Goal: Information Seeking & Learning: Learn about a topic

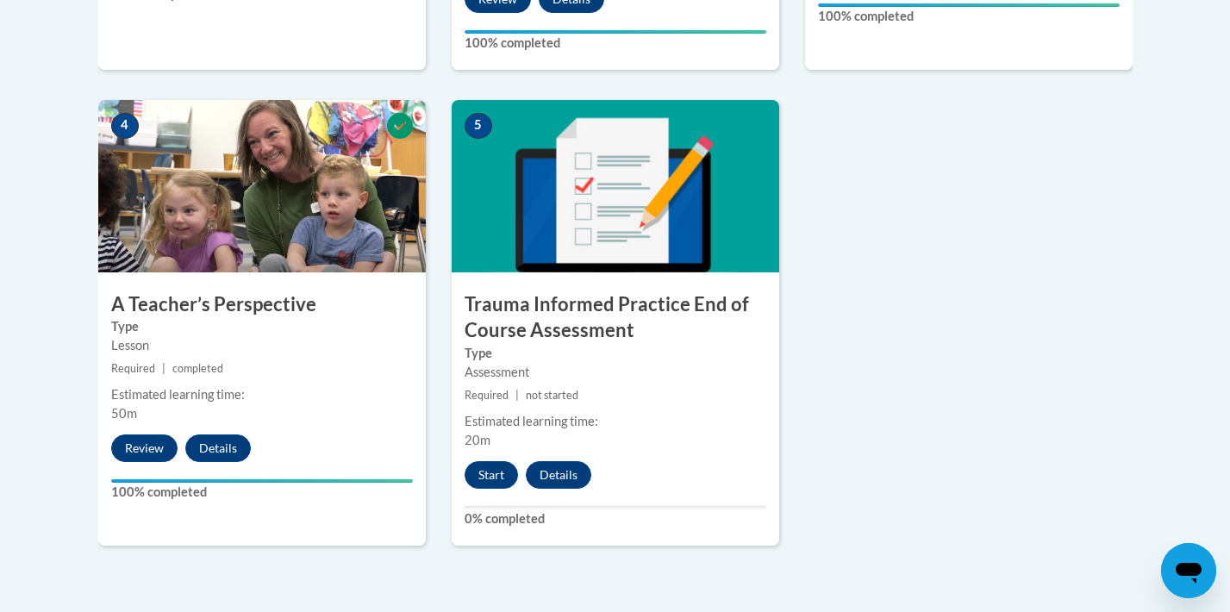
scroll to position [961, 0]
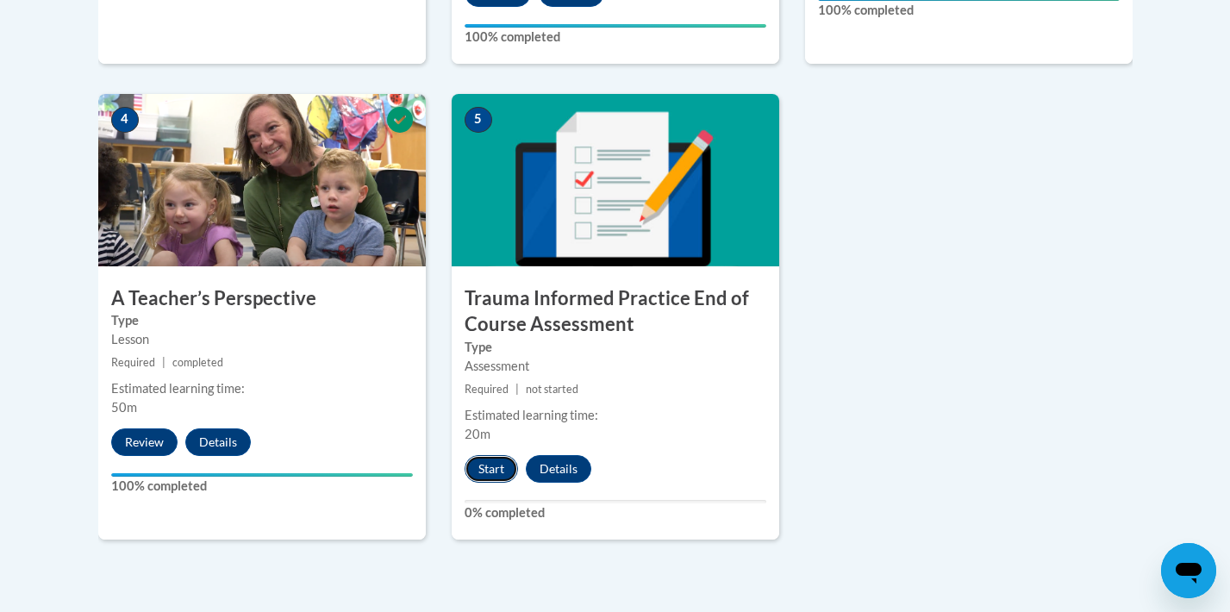
click at [489, 467] on button "Start" at bounding box center [490, 469] width 53 height 28
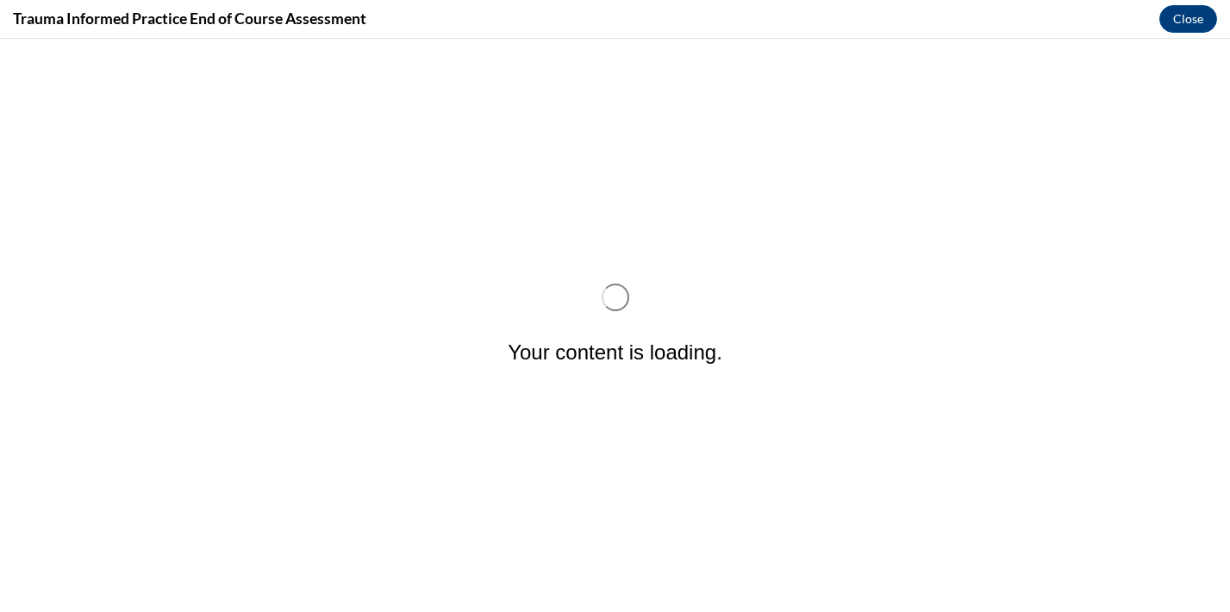
scroll to position [0, 0]
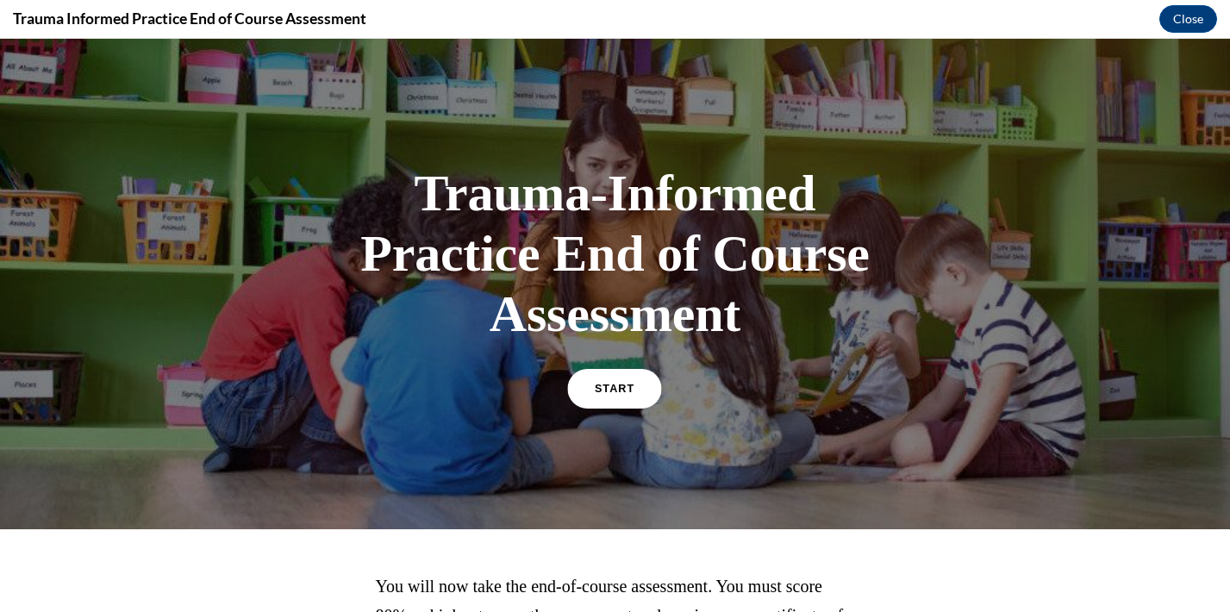
click at [624, 394] on span "START" at bounding box center [615, 389] width 40 height 13
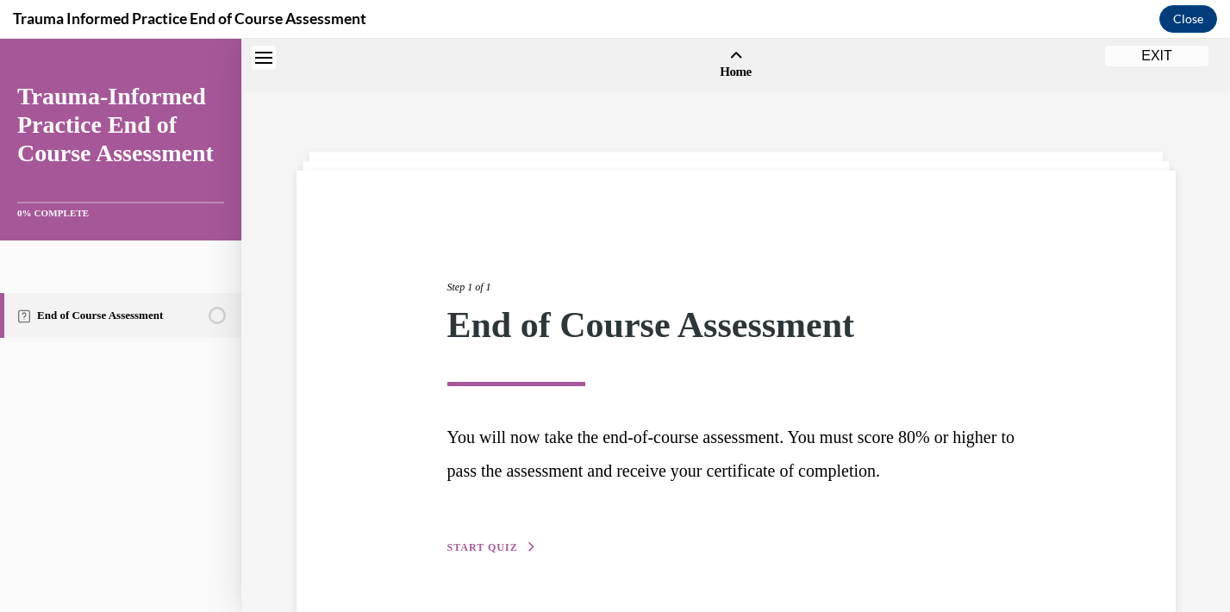
scroll to position [53, 0]
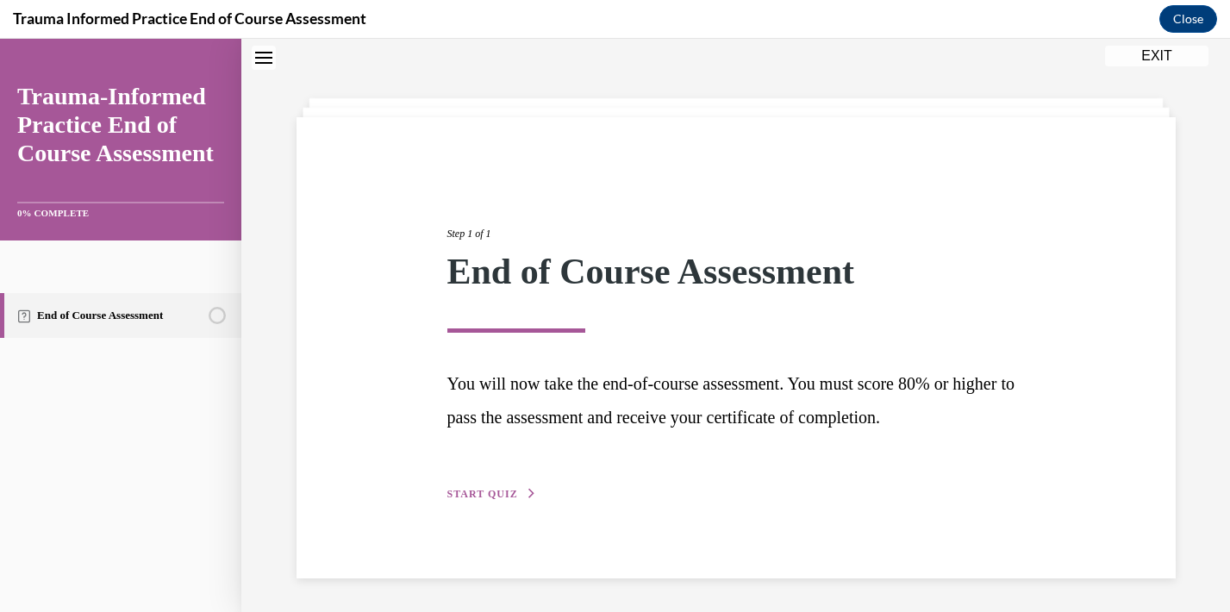
click at [513, 495] on span "START QUIZ" at bounding box center [482, 494] width 71 height 12
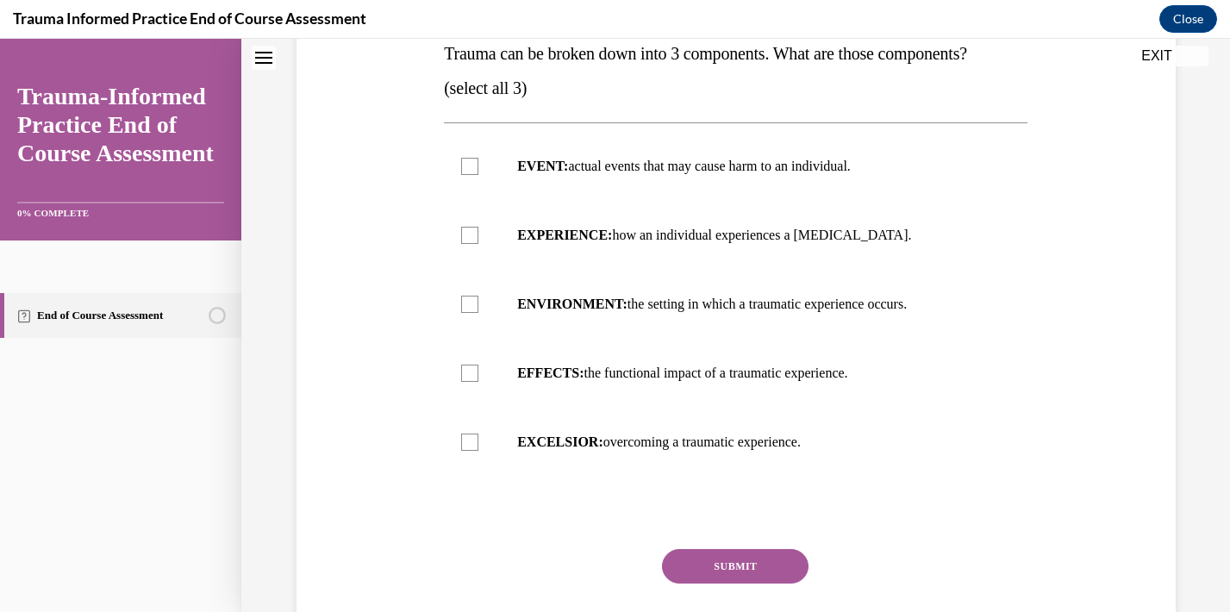
scroll to position [296, 0]
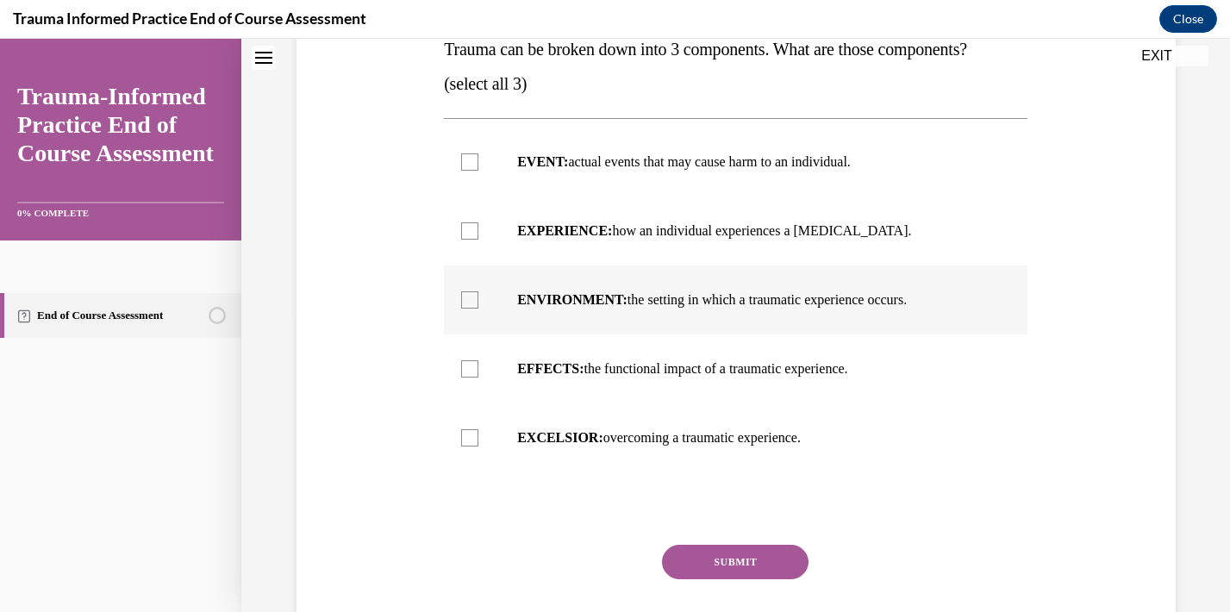
click at [468, 301] on div at bounding box center [469, 299] width 17 height 17
click at [468, 301] on input "ENVIRONMENT: the setting in which a traumatic experience occurs." at bounding box center [469, 299] width 17 height 17
checkbox input "true"
click at [470, 233] on div at bounding box center [469, 230] width 17 height 17
click at [470, 233] on input "EXPERIENCE: how an individual experiences a stressor." at bounding box center [469, 230] width 17 height 17
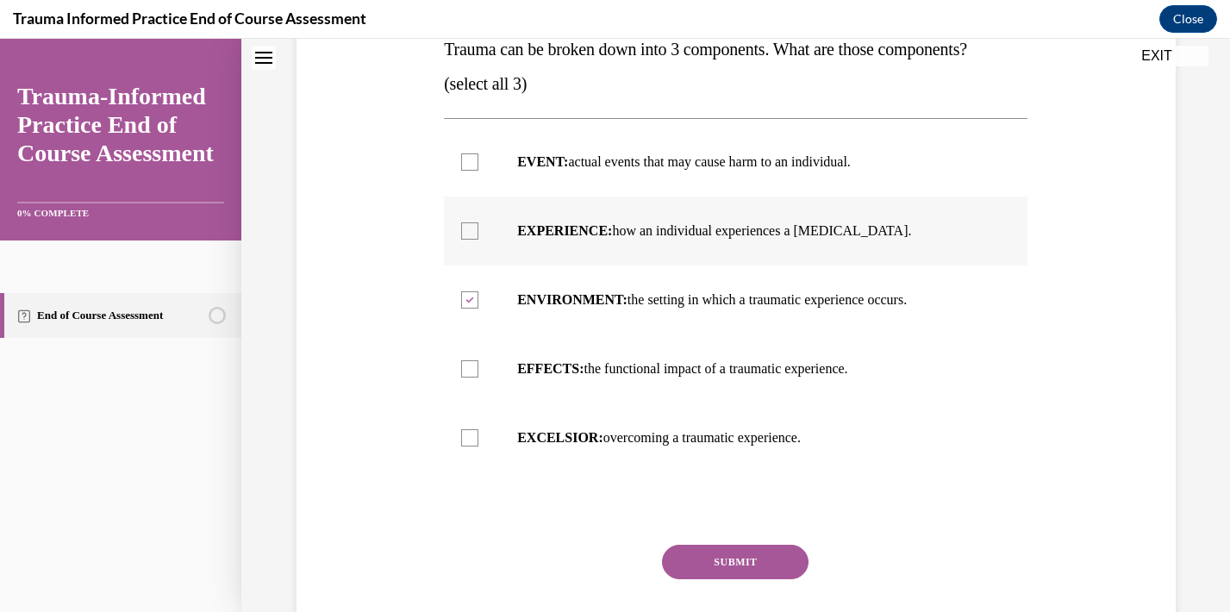
checkbox input "true"
click at [464, 160] on div at bounding box center [469, 161] width 17 height 17
click at [464, 160] on input "EVENT: actual events that may cause harm to an individual." at bounding box center [469, 161] width 17 height 17
checkbox input "true"
click at [470, 230] on icon at bounding box center [470, 231] width 8 height 6
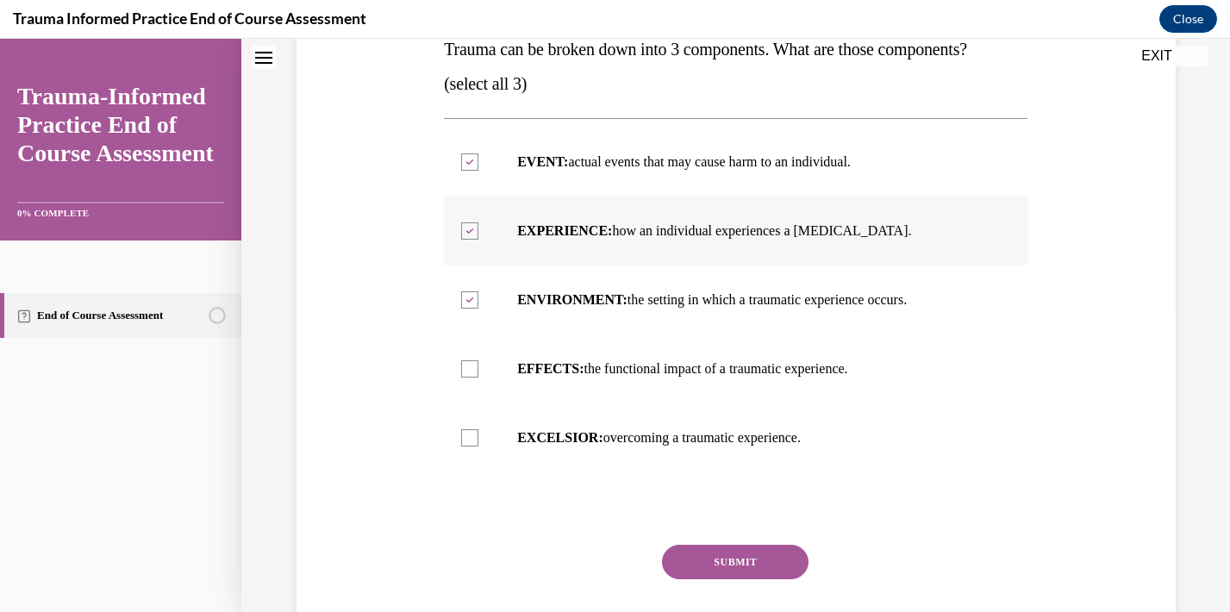
click at [470, 230] on input "EXPERIENCE: how an individual experiences a stressor." at bounding box center [469, 230] width 17 height 17
click at [470, 230] on div at bounding box center [469, 230] width 17 height 17
click at [470, 230] on input "EXPERIENCE: how an individual experiences a stressor." at bounding box center [469, 230] width 17 height 17
checkbox input "true"
click at [469, 160] on icon at bounding box center [470, 162] width 8 height 6
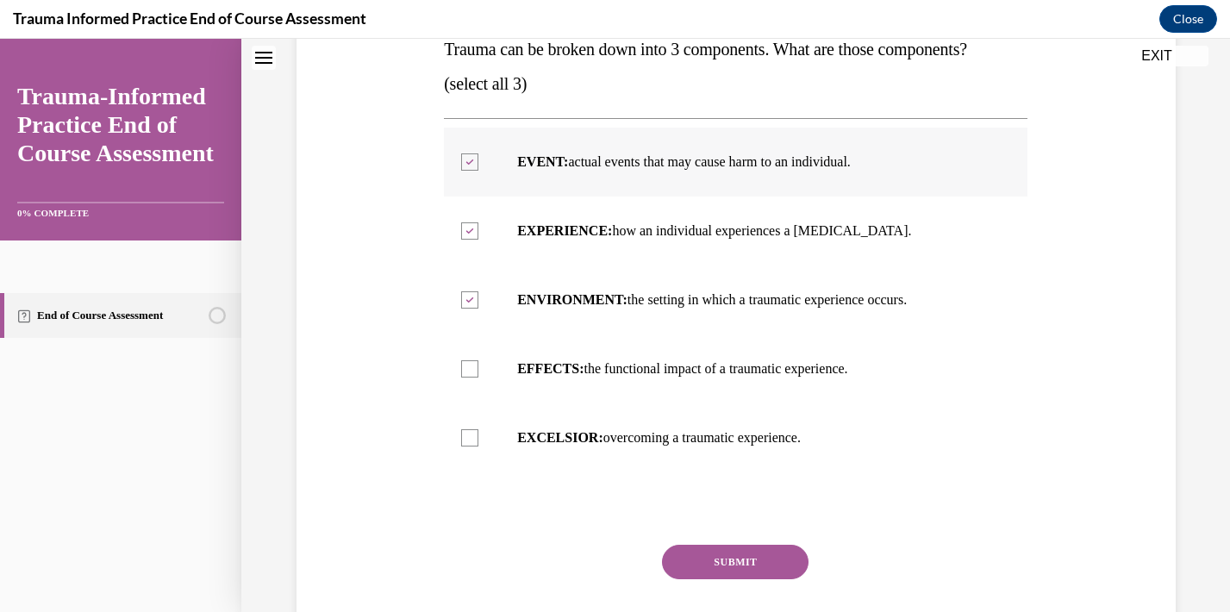
click at [469, 160] on input "EVENT: actual events that may cause harm to an individual." at bounding box center [469, 161] width 17 height 17
checkbox input "false"
click at [473, 372] on div at bounding box center [469, 368] width 17 height 17
click at [473, 372] on input "EFFECTS: the functional impact of a traumatic experience." at bounding box center [469, 368] width 17 height 17
checkbox input "true"
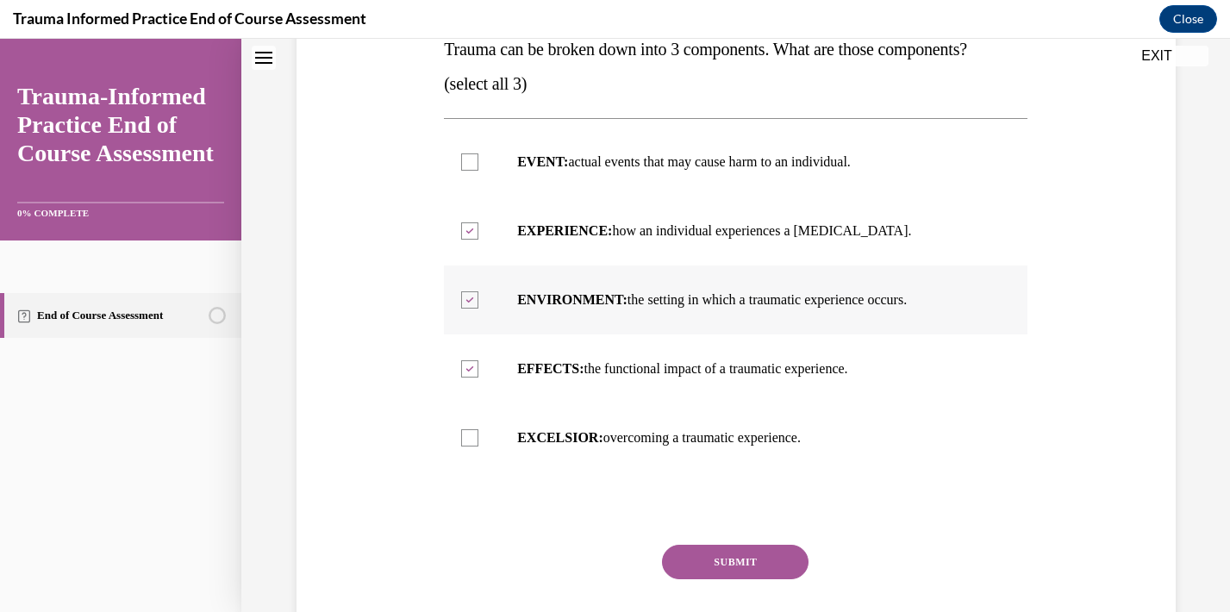
click at [472, 300] on icon at bounding box center [470, 300] width 8 height 6
click at [472, 300] on input "ENVIRONMENT: the setting in which a traumatic experience occurs." at bounding box center [469, 299] width 17 height 17
checkbox input "false"
click at [465, 160] on div at bounding box center [469, 161] width 17 height 17
click at [465, 160] on input "EVENT: actual events that may cause harm to an individual." at bounding box center [469, 161] width 17 height 17
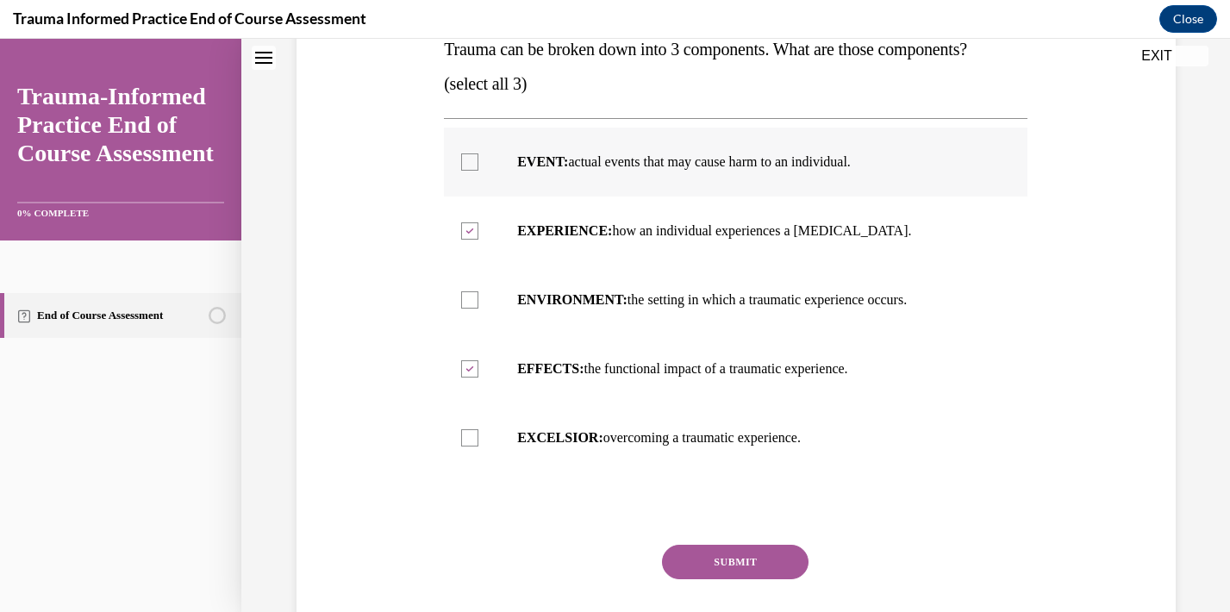
checkbox input "true"
click at [700, 557] on button "SUBMIT" at bounding box center [735, 562] width 146 height 34
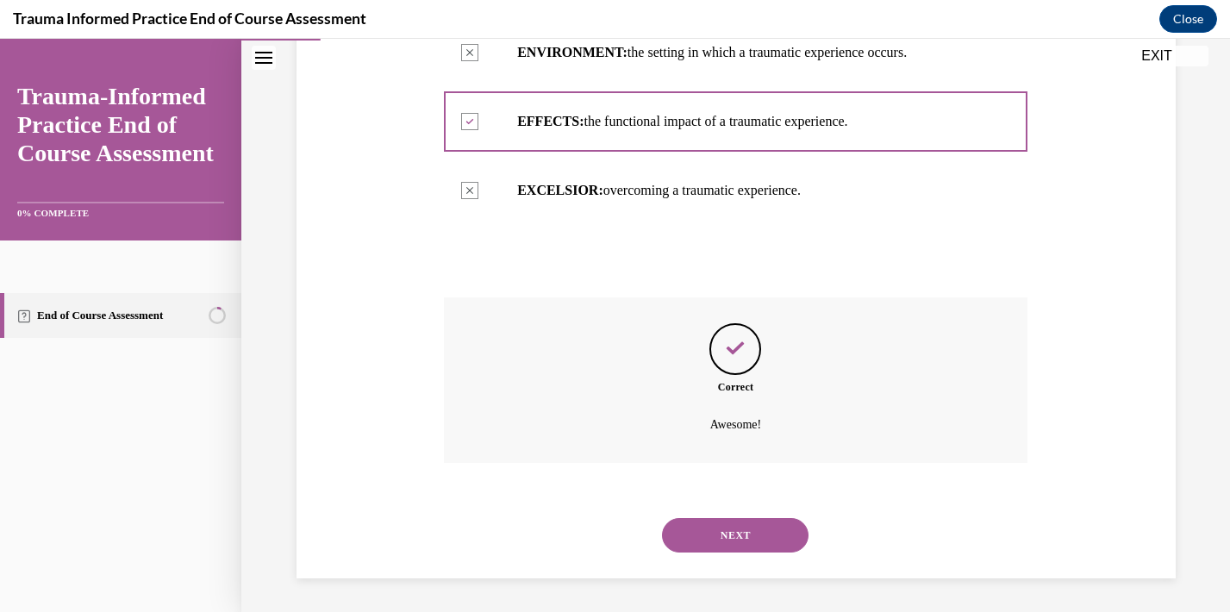
scroll to position [545, 0]
click at [732, 539] on button "NEXT" at bounding box center [735, 534] width 146 height 34
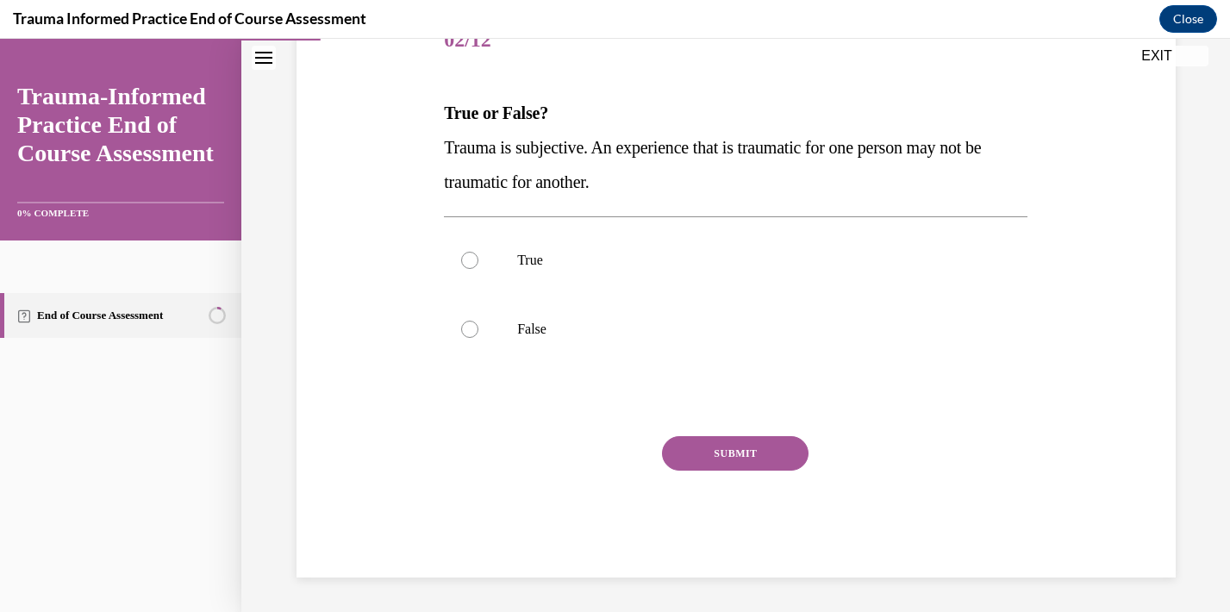
scroll to position [191, 0]
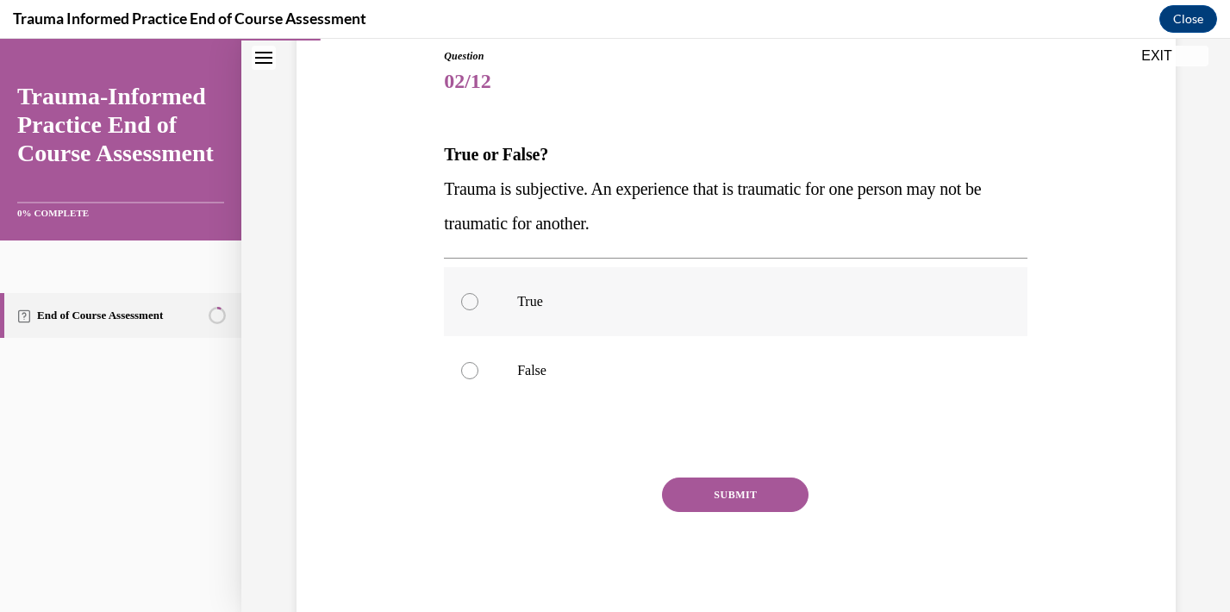
click at [478, 314] on label "True" at bounding box center [735, 301] width 583 height 69
click at [478, 310] on input "True" at bounding box center [469, 301] width 17 height 17
radio input "true"
click at [732, 495] on button "SUBMIT" at bounding box center [735, 494] width 146 height 34
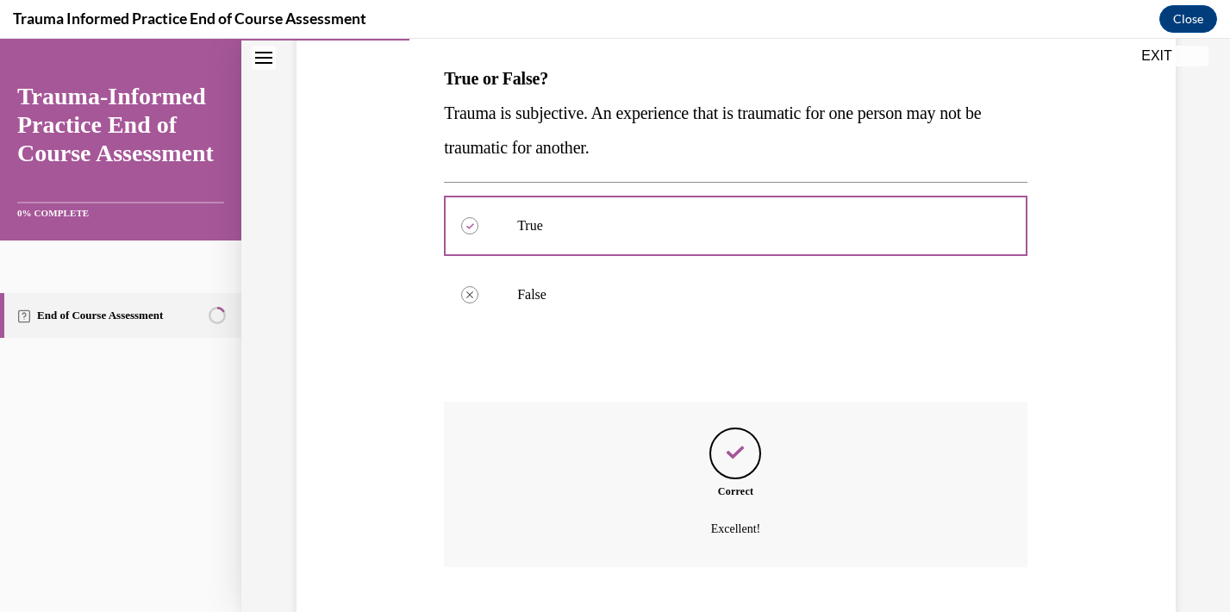
scroll to position [372, 0]
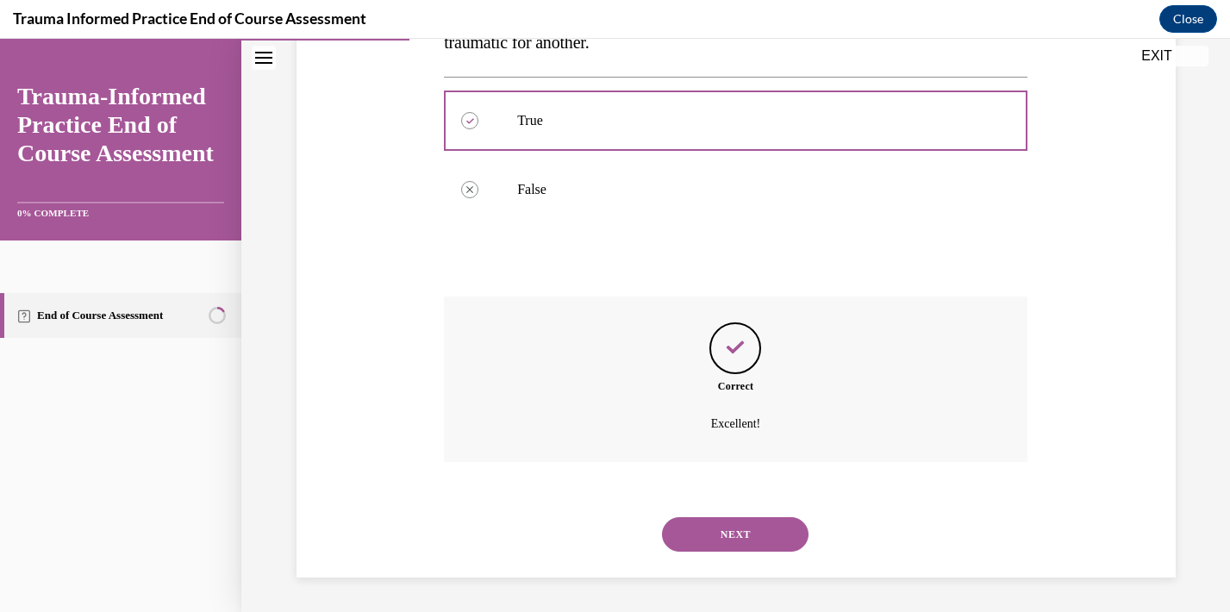
click at [732, 527] on button "NEXT" at bounding box center [735, 534] width 146 height 34
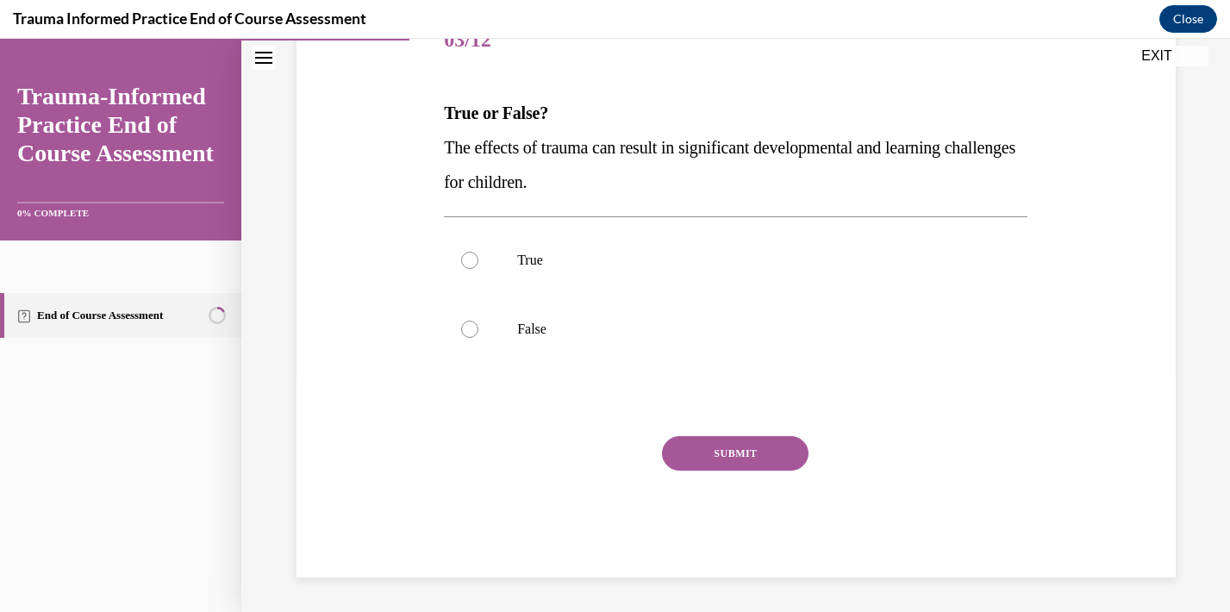
scroll to position [191, 0]
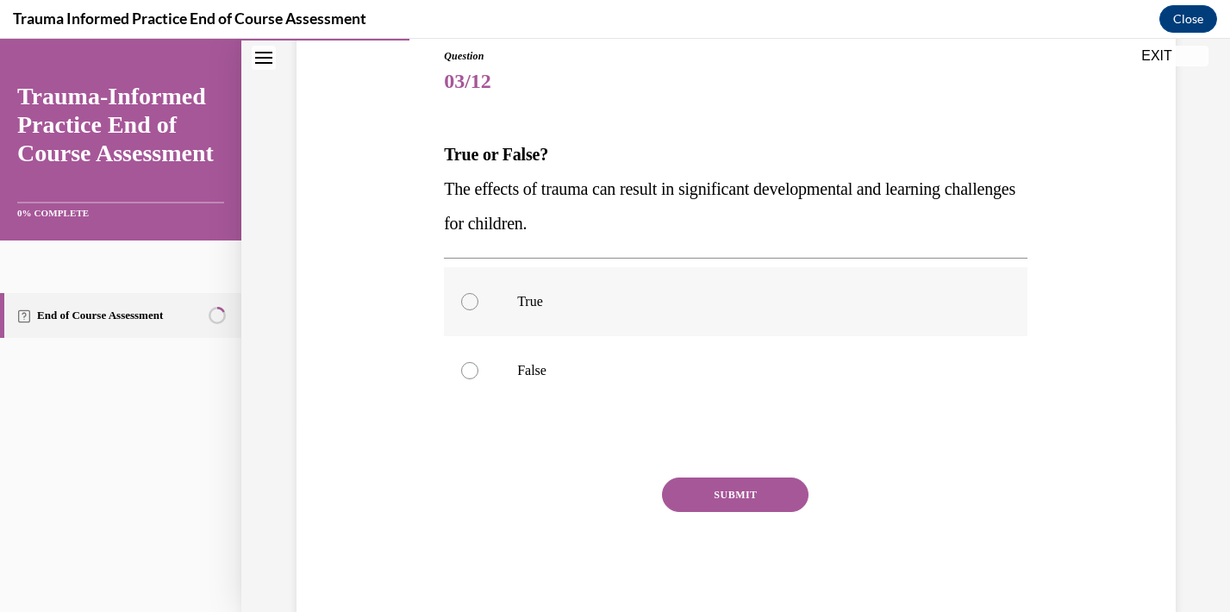
click at [576, 299] on p "True" at bounding box center [750, 301] width 467 height 17
click at [478, 299] on input "True" at bounding box center [469, 301] width 17 height 17
radio input "true"
click at [744, 486] on button "SUBMIT" at bounding box center [735, 494] width 146 height 34
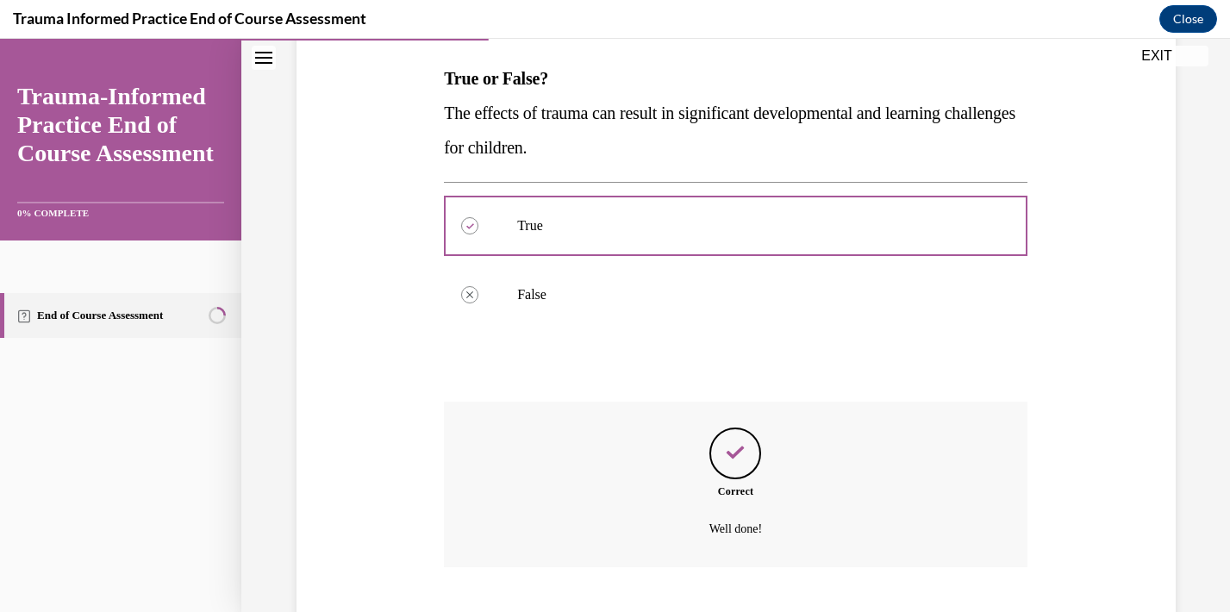
scroll to position [372, 0]
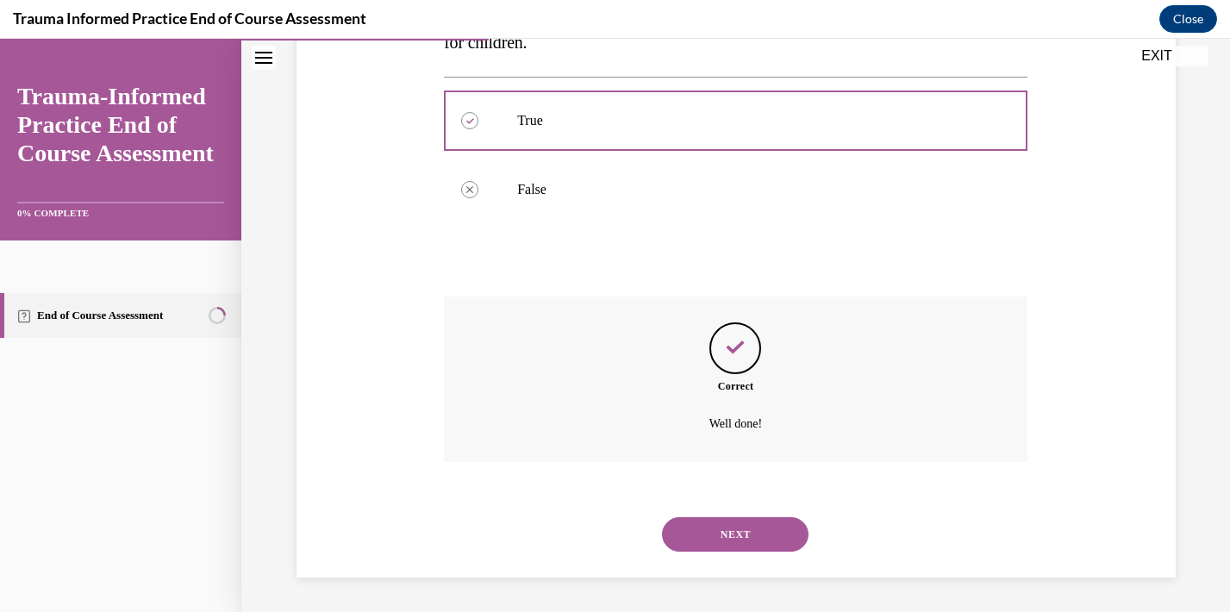
click at [738, 527] on button "NEXT" at bounding box center [735, 534] width 146 height 34
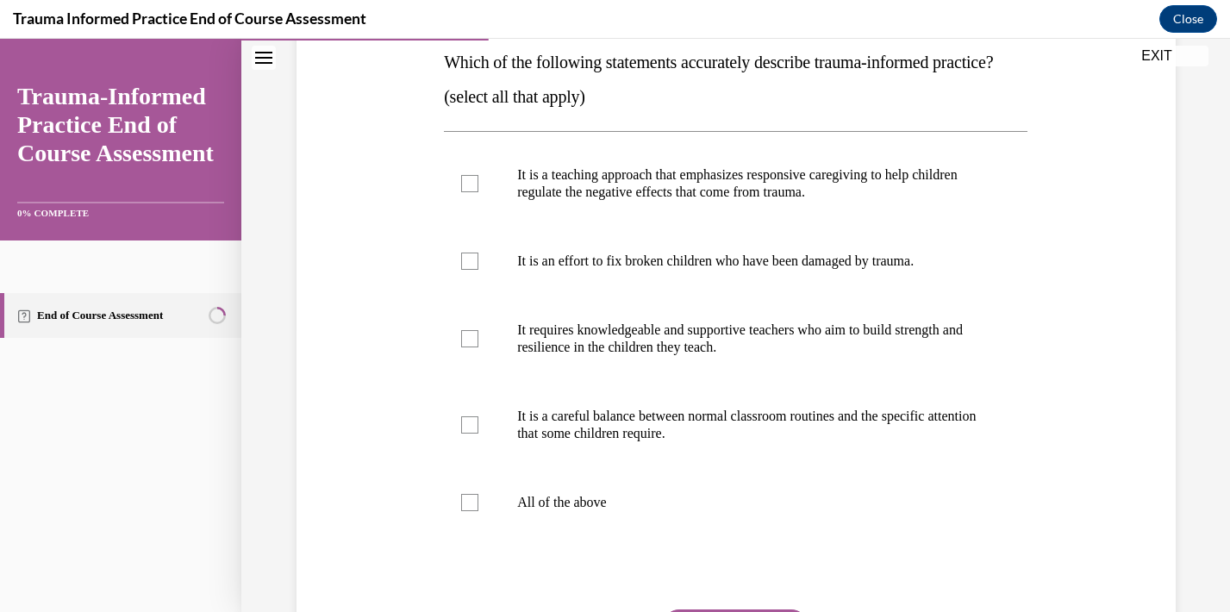
scroll to position [284, 0]
click at [466, 191] on div at bounding box center [469, 182] width 17 height 17
click at [466, 191] on input "It is a teaching approach that emphasizes responsive caregiving to help childre…" at bounding box center [469, 182] width 17 height 17
checkbox input "true"
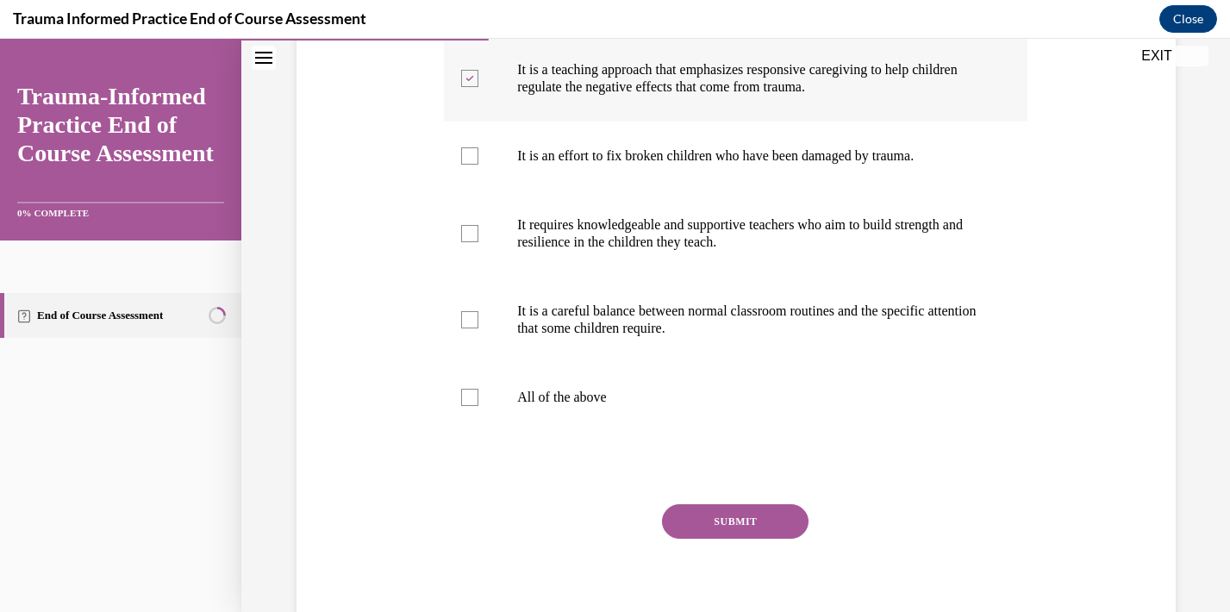
scroll to position [390, 0]
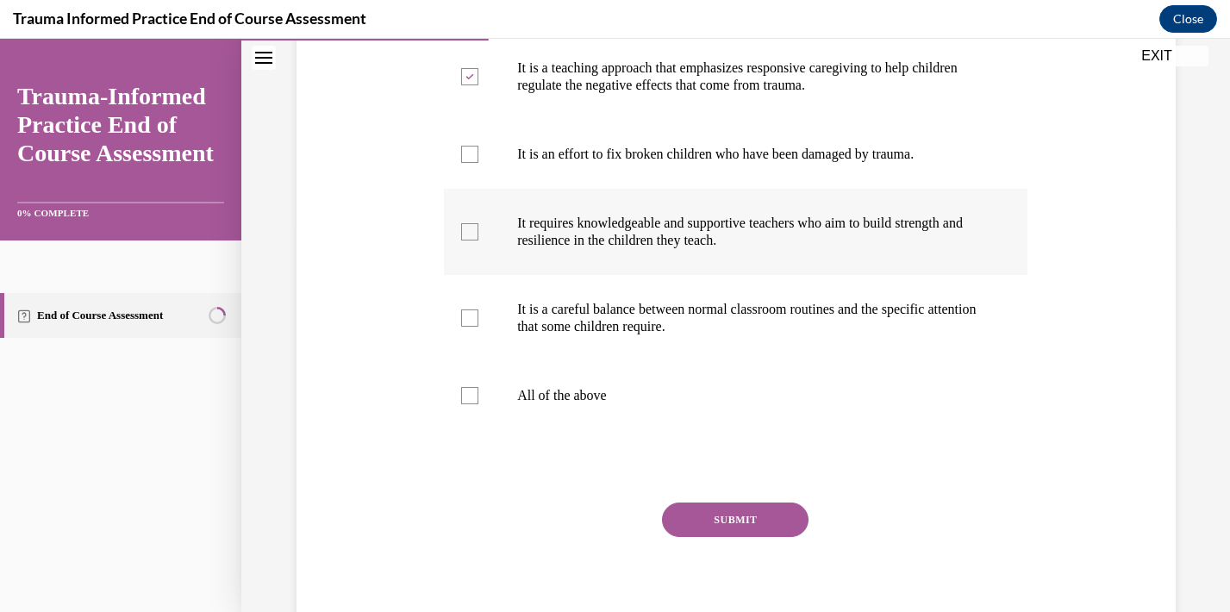
click at [470, 240] on div at bounding box center [469, 231] width 17 height 17
click at [470, 240] on input "It requires knowledgeable and supportive teachers who aim to build strength and…" at bounding box center [469, 231] width 17 height 17
checkbox input "true"
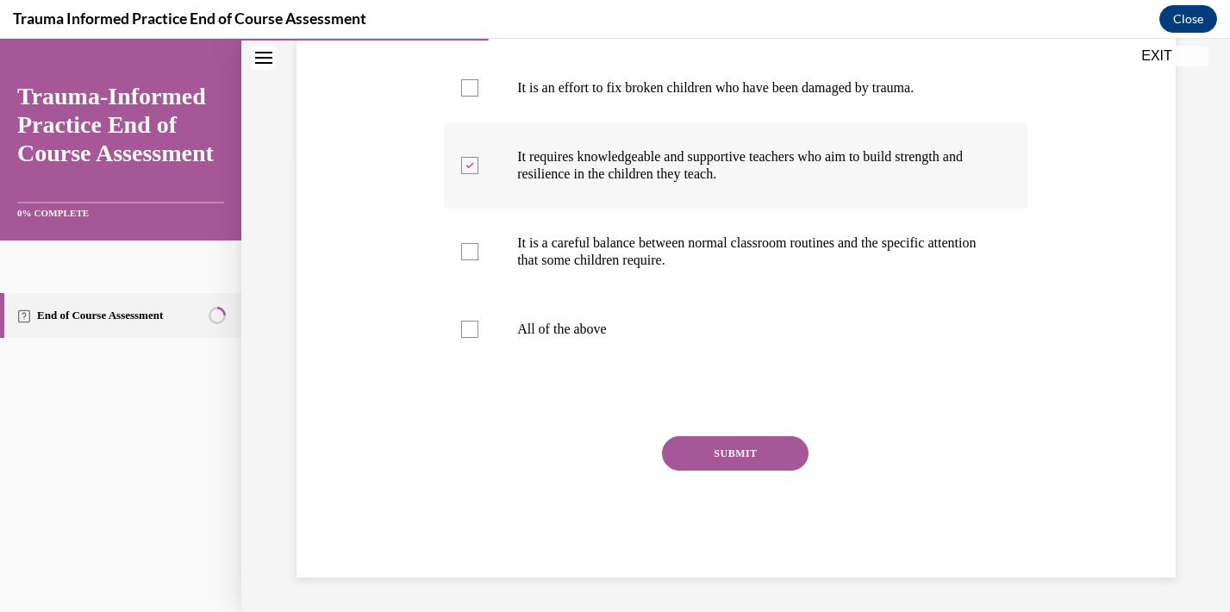
scroll to position [472, 0]
click at [470, 260] on div at bounding box center [469, 251] width 17 height 17
click at [470, 260] on input "It is a careful balance between normal classroom routines and the specific atte…" at bounding box center [469, 251] width 17 height 17
checkbox input "true"
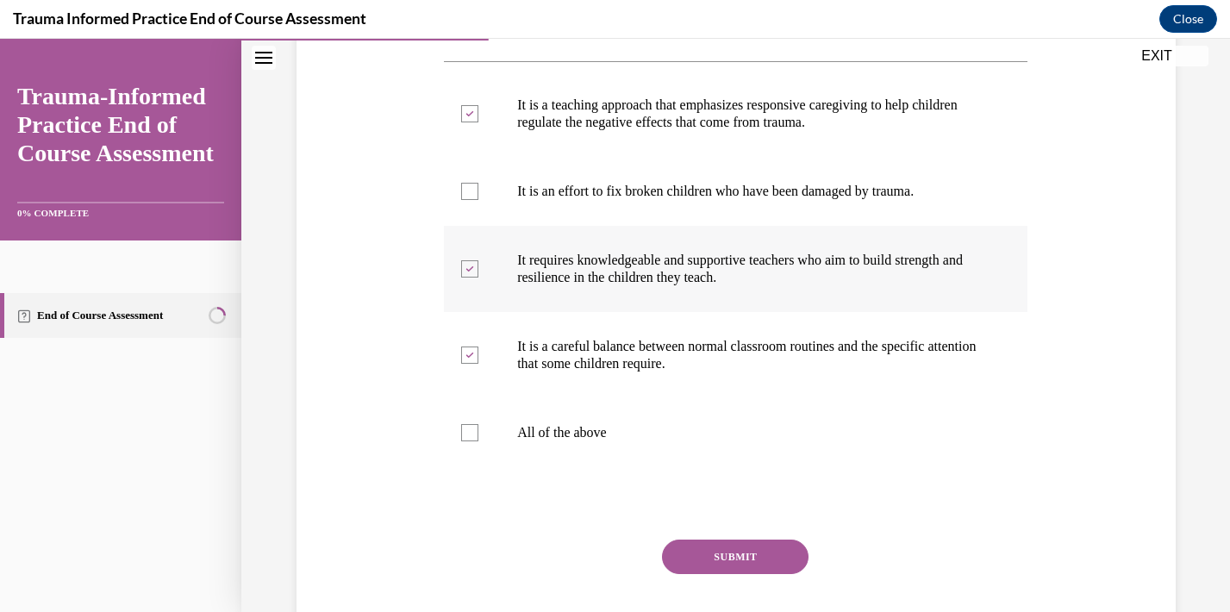
scroll to position [354, 0]
click at [709, 573] on button "SUBMIT" at bounding box center [735, 556] width 146 height 34
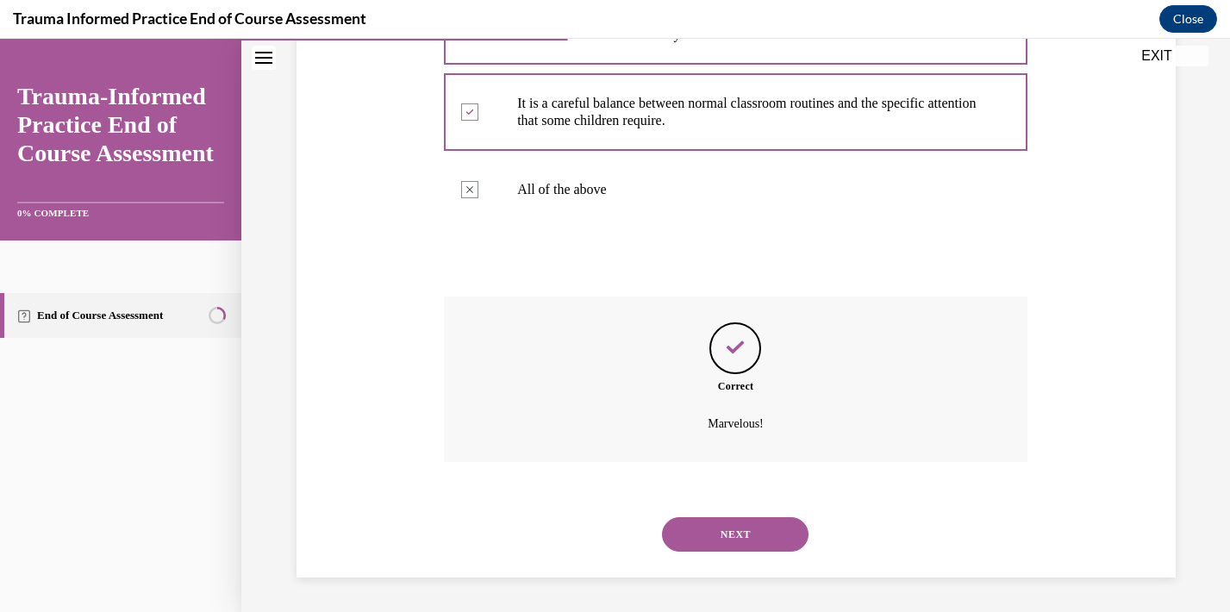
scroll to position [631, 0]
click at [739, 539] on button "NEXT" at bounding box center [735, 534] width 146 height 34
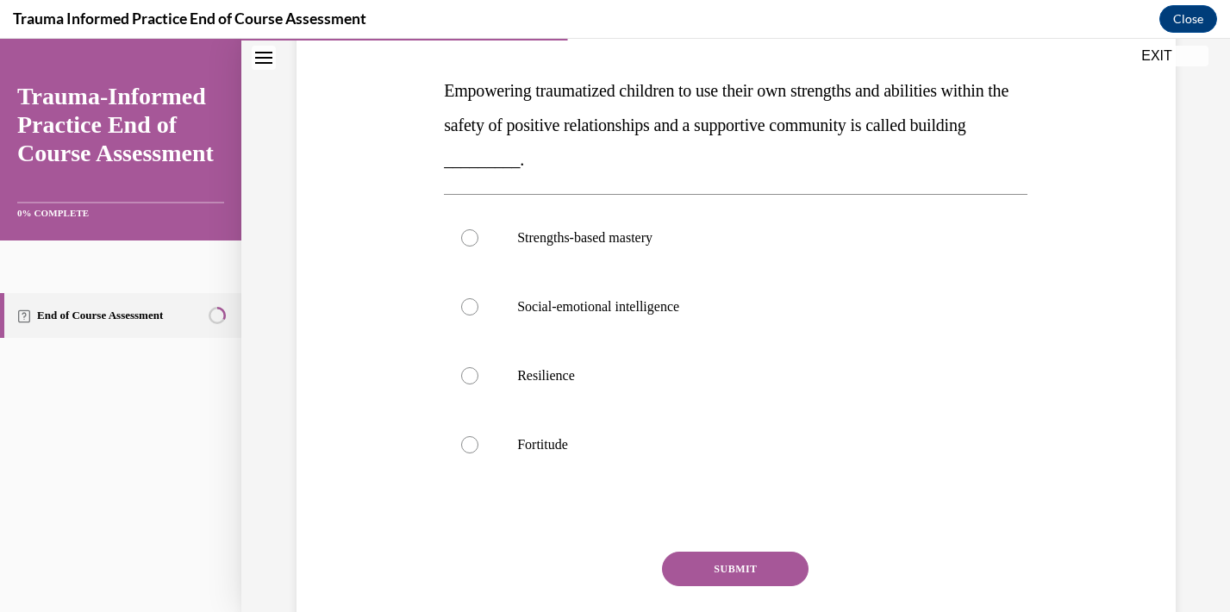
scroll to position [272, 0]
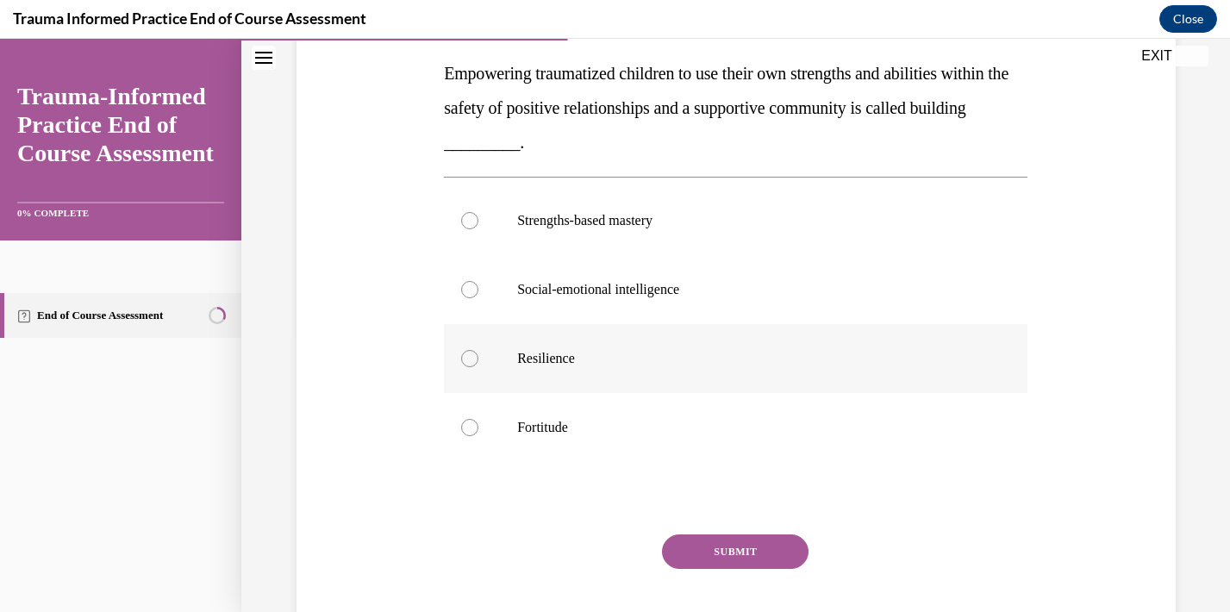
click at [465, 354] on div at bounding box center [469, 358] width 17 height 17
click at [465, 354] on input "Resilience" at bounding box center [469, 358] width 17 height 17
radio input "true"
click at [720, 550] on button "SUBMIT" at bounding box center [735, 551] width 146 height 34
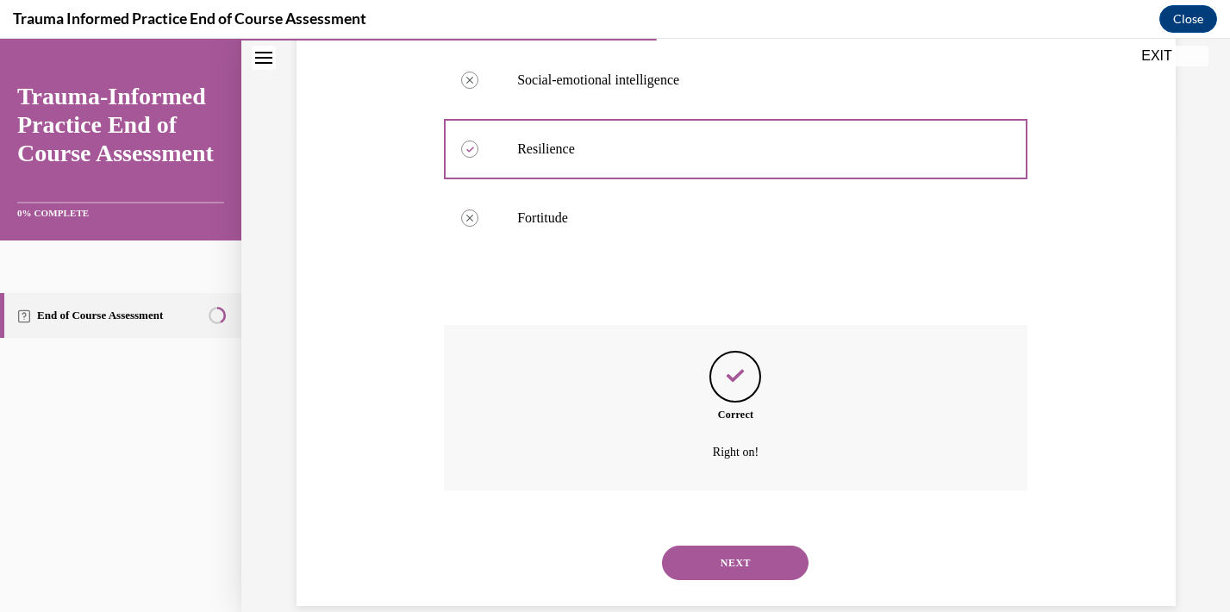
scroll to position [510, 0]
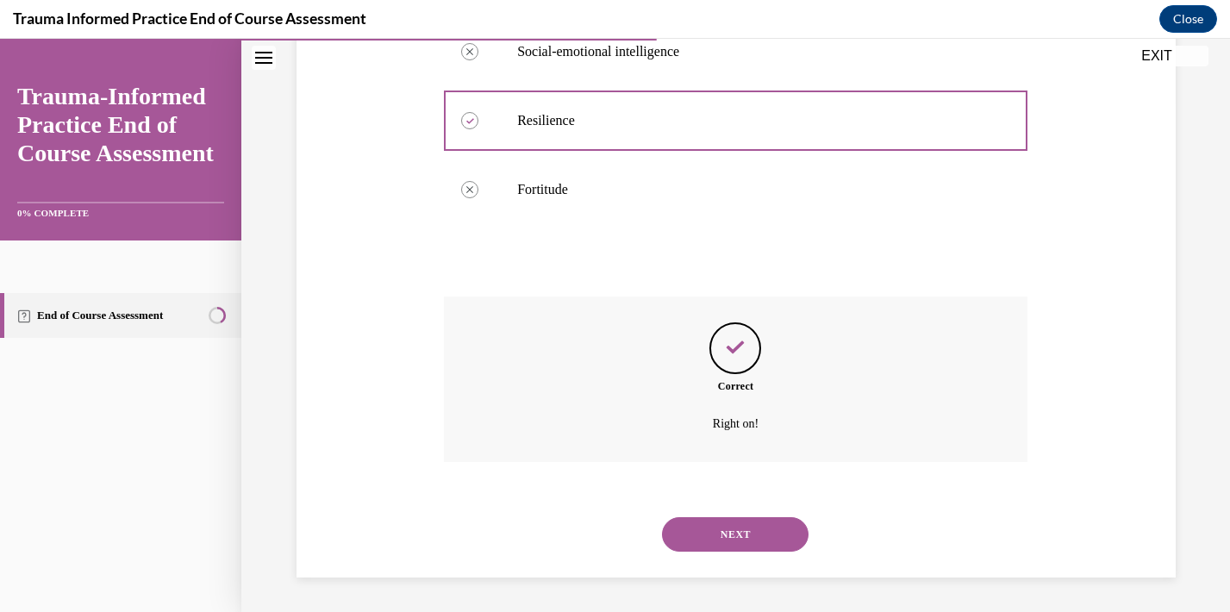
click at [733, 536] on button "NEXT" at bounding box center [735, 534] width 146 height 34
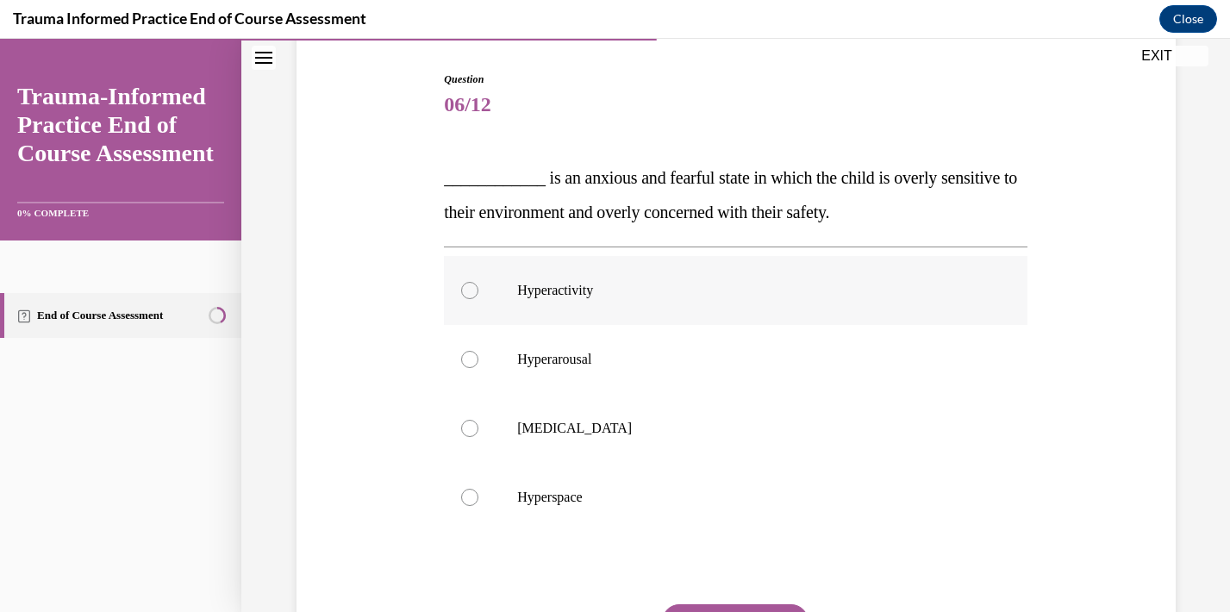
scroll to position [170, 0]
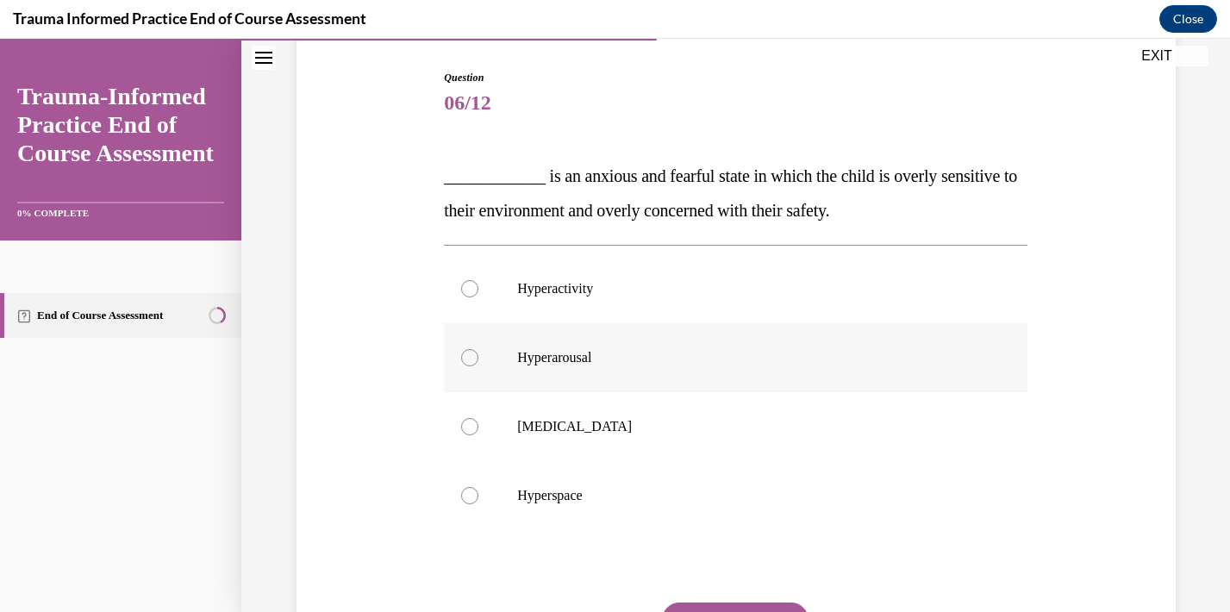
click at [471, 358] on div at bounding box center [469, 357] width 17 height 17
click at [471, 358] on input "Hyperarousal" at bounding box center [469, 357] width 17 height 17
radio input "true"
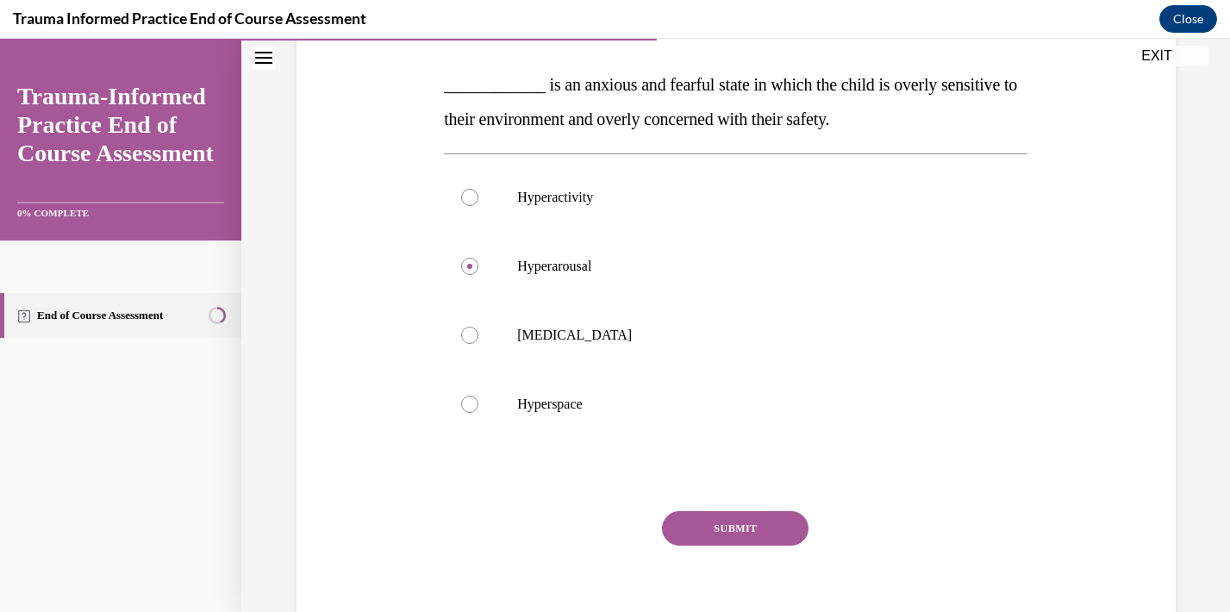
click at [753, 527] on button "SUBMIT" at bounding box center [735, 528] width 146 height 34
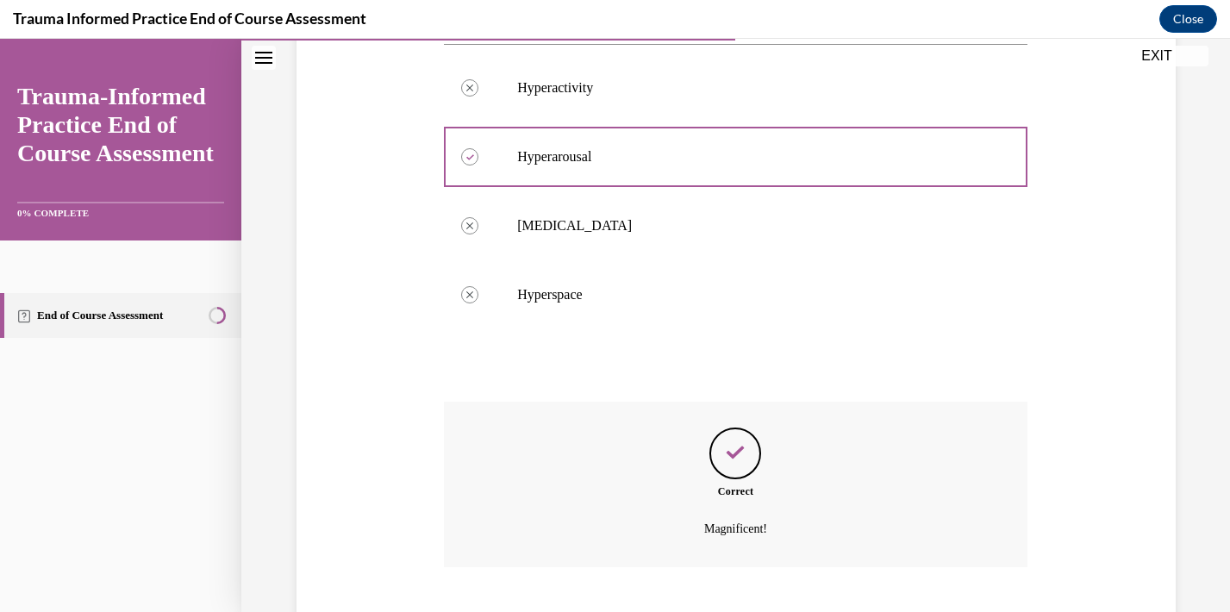
scroll to position [476, 0]
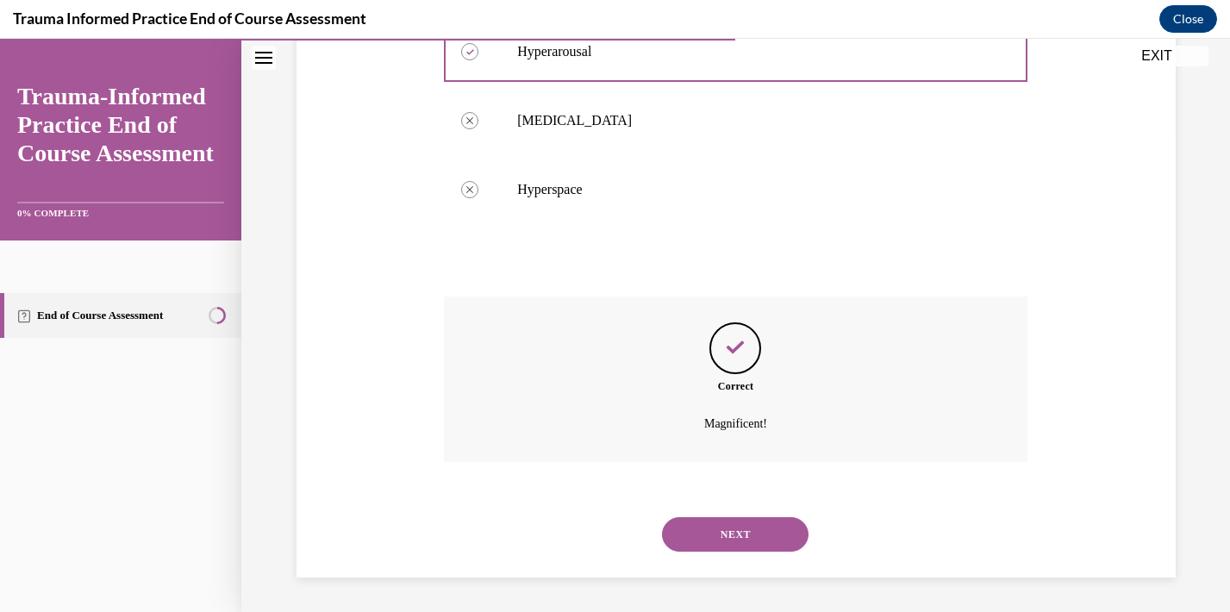
click at [738, 544] on button "NEXT" at bounding box center [735, 534] width 146 height 34
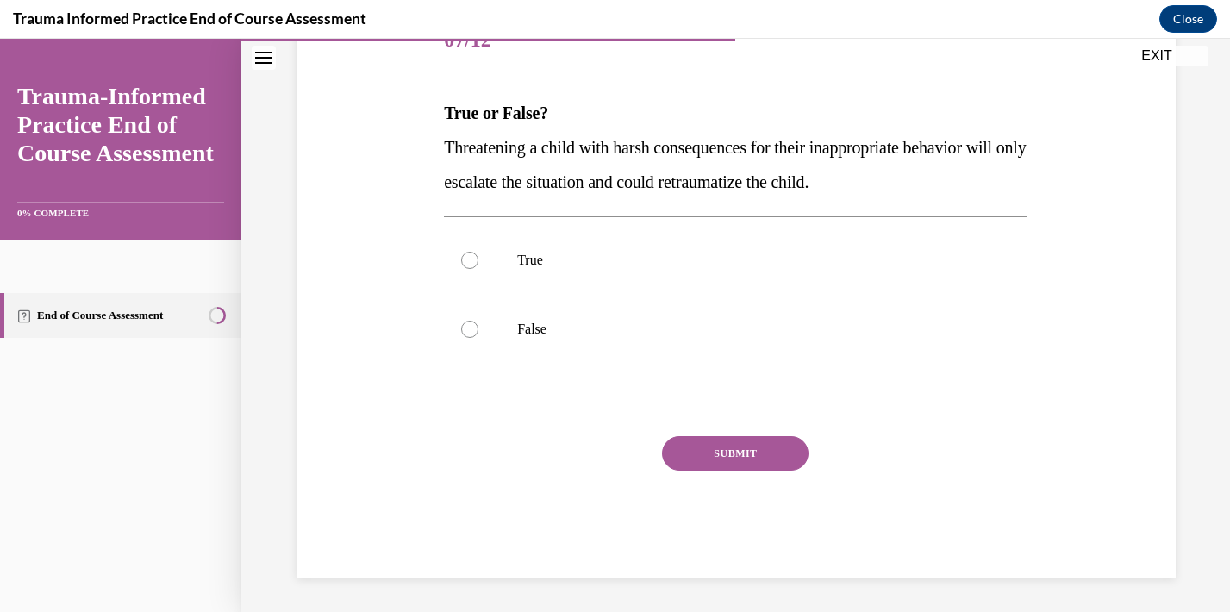
scroll to position [191, 0]
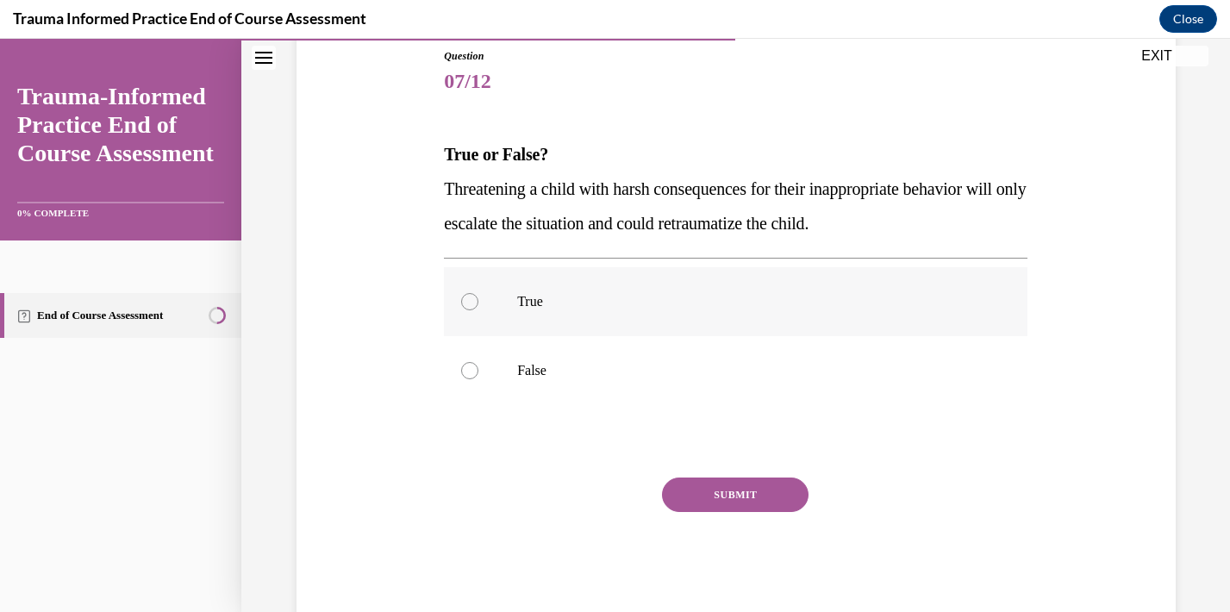
click at [527, 302] on p "True" at bounding box center [750, 301] width 467 height 17
click at [478, 302] on input "True" at bounding box center [469, 301] width 17 height 17
radio input "true"
click at [726, 499] on button "SUBMIT" at bounding box center [735, 494] width 146 height 34
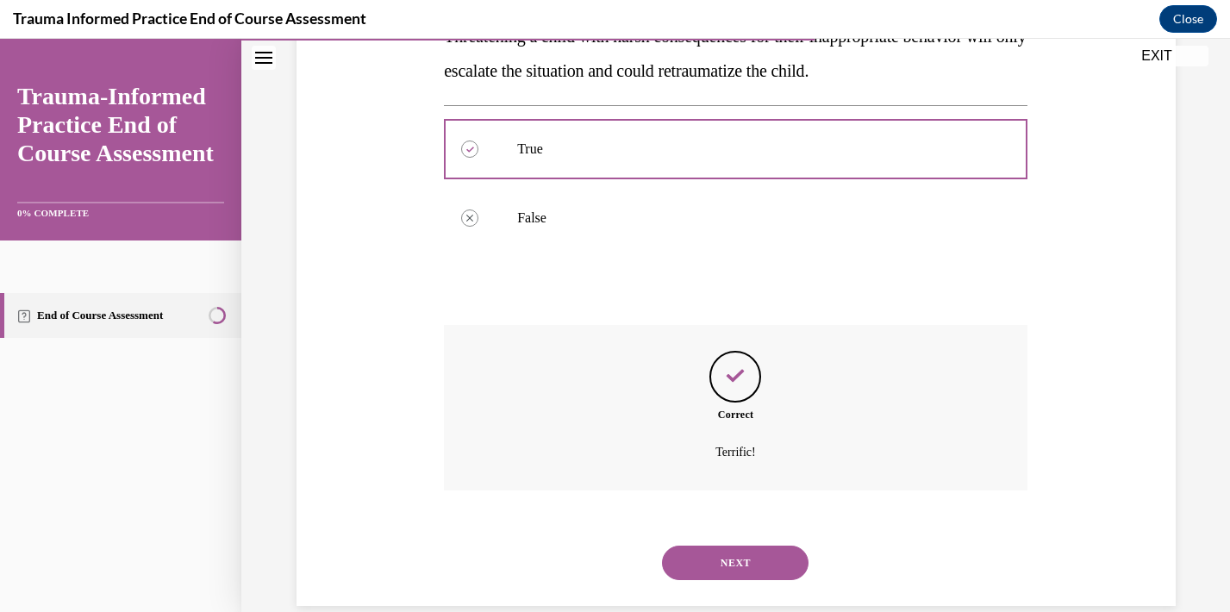
scroll to position [372, 0]
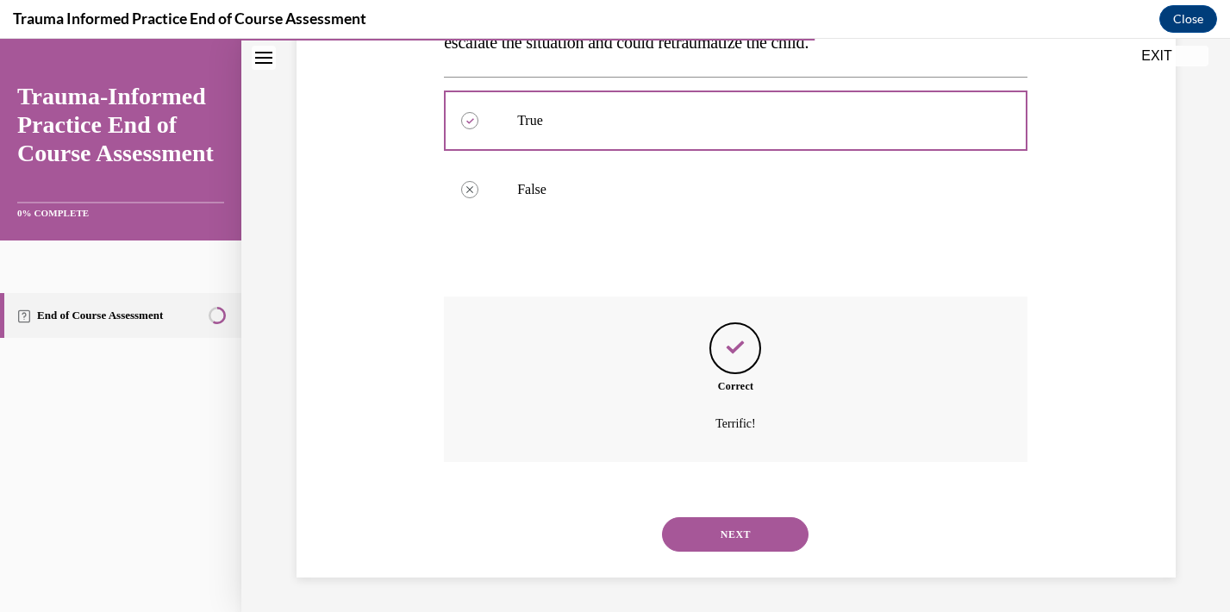
click at [734, 545] on button "NEXT" at bounding box center [735, 534] width 146 height 34
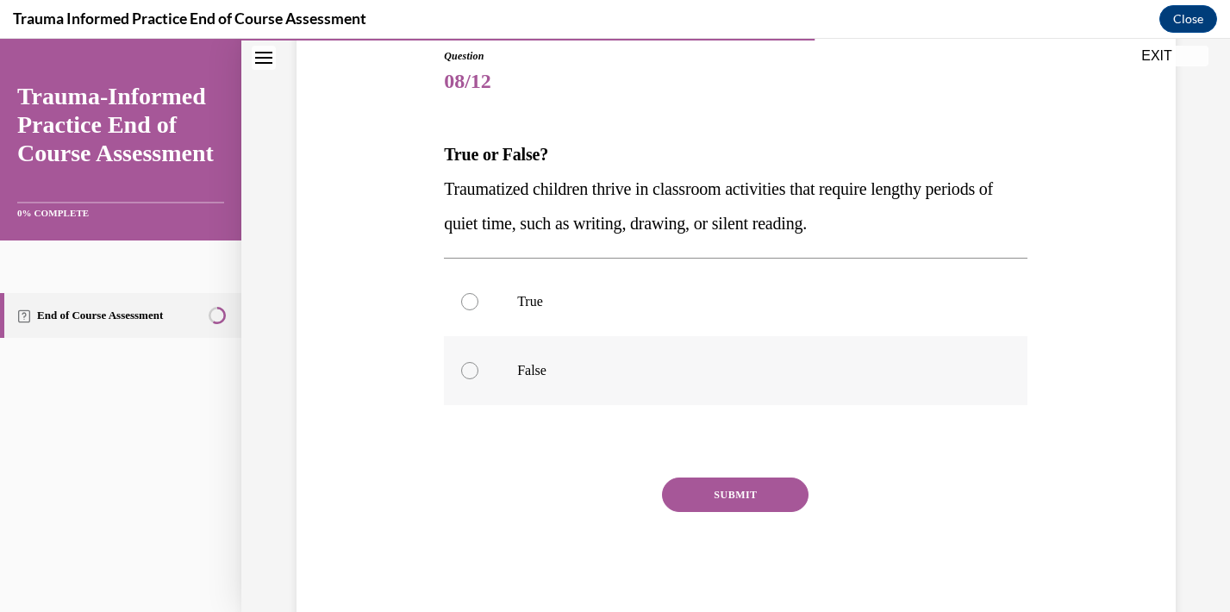
click at [468, 369] on div at bounding box center [469, 370] width 17 height 17
click at [468, 369] on input "False" at bounding box center [469, 370] width 17 height 17
radio input "true"
click at [745, 482] on button "SUBMIT" at bounding box center [735, 494] width 146 height 34
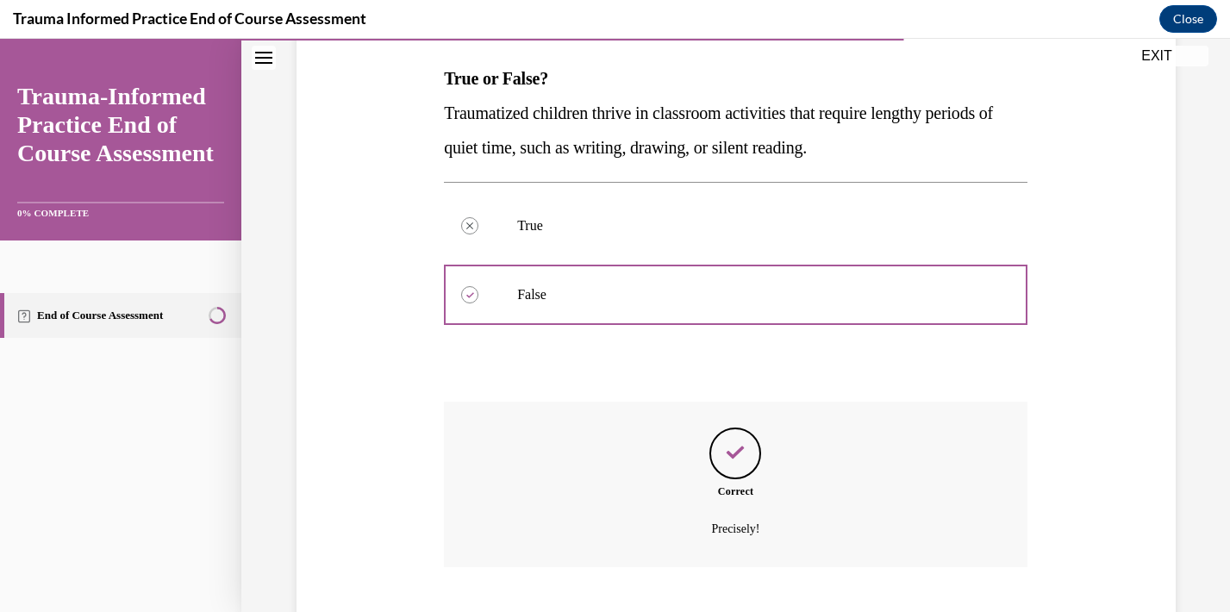
scroll to position [372, 0]
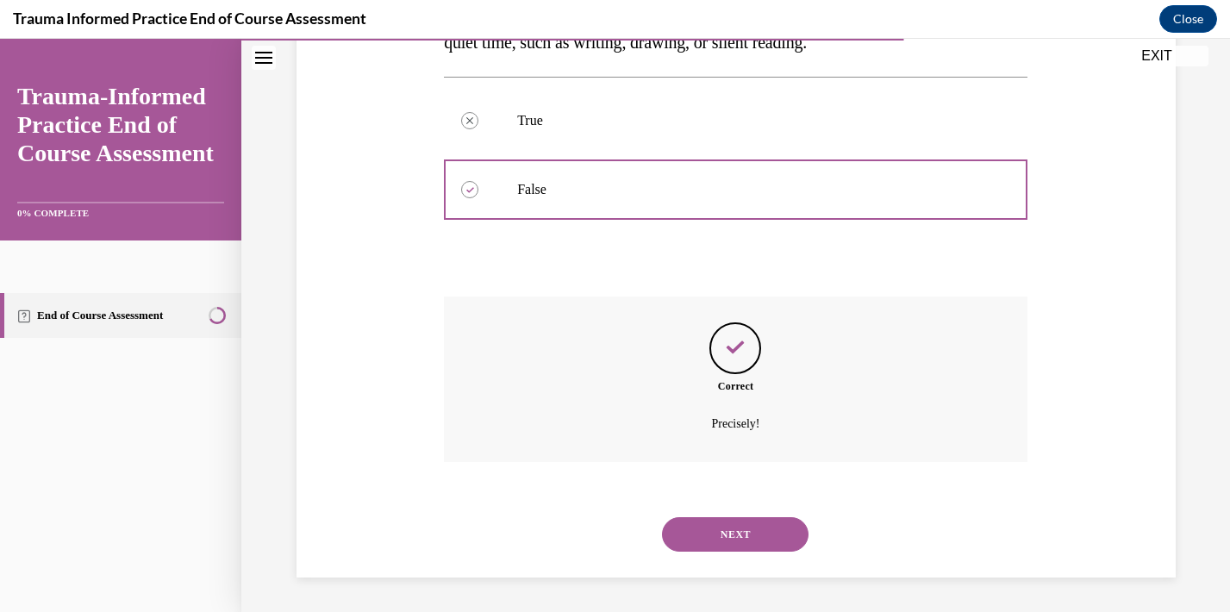
click at [749, 533] on button "NEXT" at bounding box center [735, 534] width 146 height 34
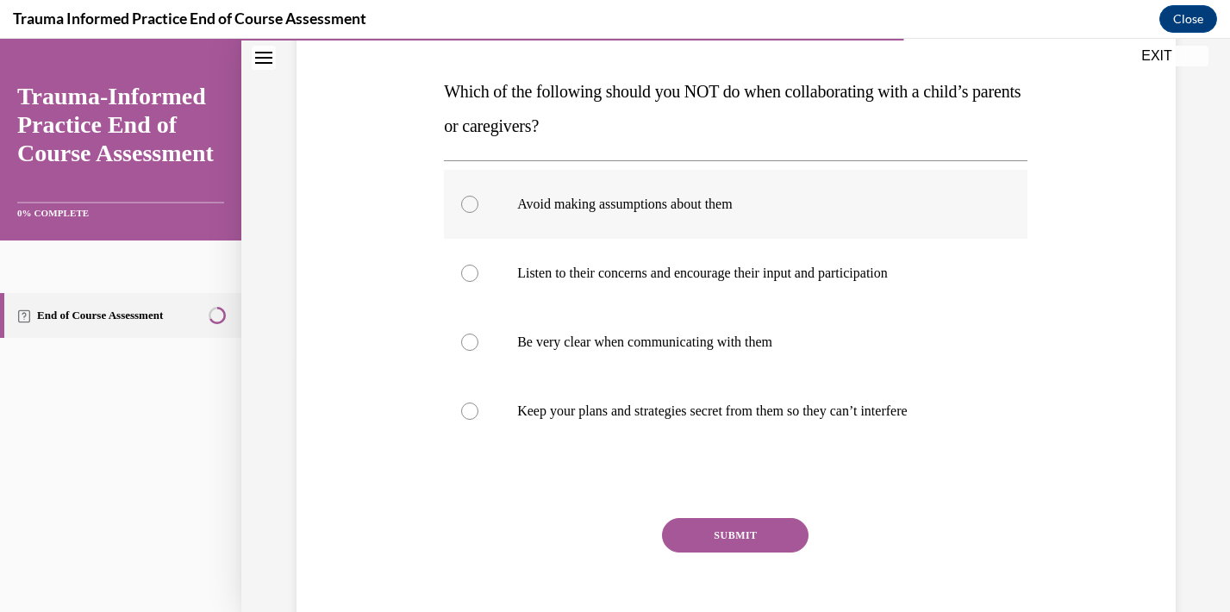
scroll to position [269, 0]
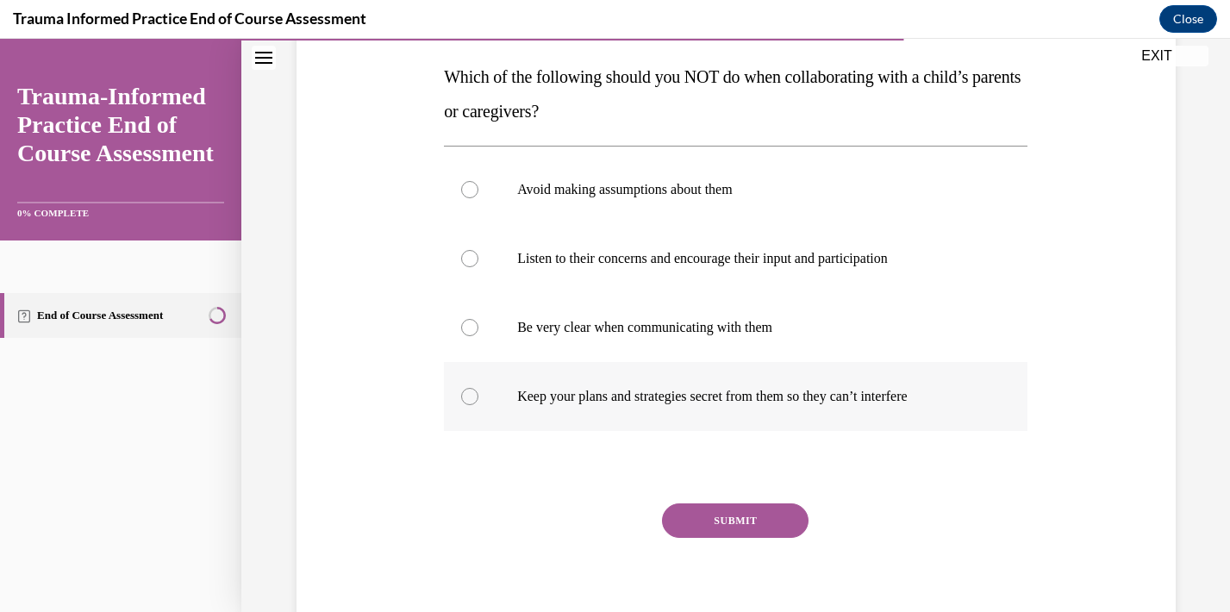
click at [466, 396] on div at bounding box center [469, 396] width 17 height 17
click at [466, 396] on input "Keep your plans and strategies secret from them so they can’t interfere" at bounding box center [469, 396] width 17 height 17
radio input "true"
click at [706, 517] on button "SUBMIT" at bounding box center [735, 520] width 146 height 34
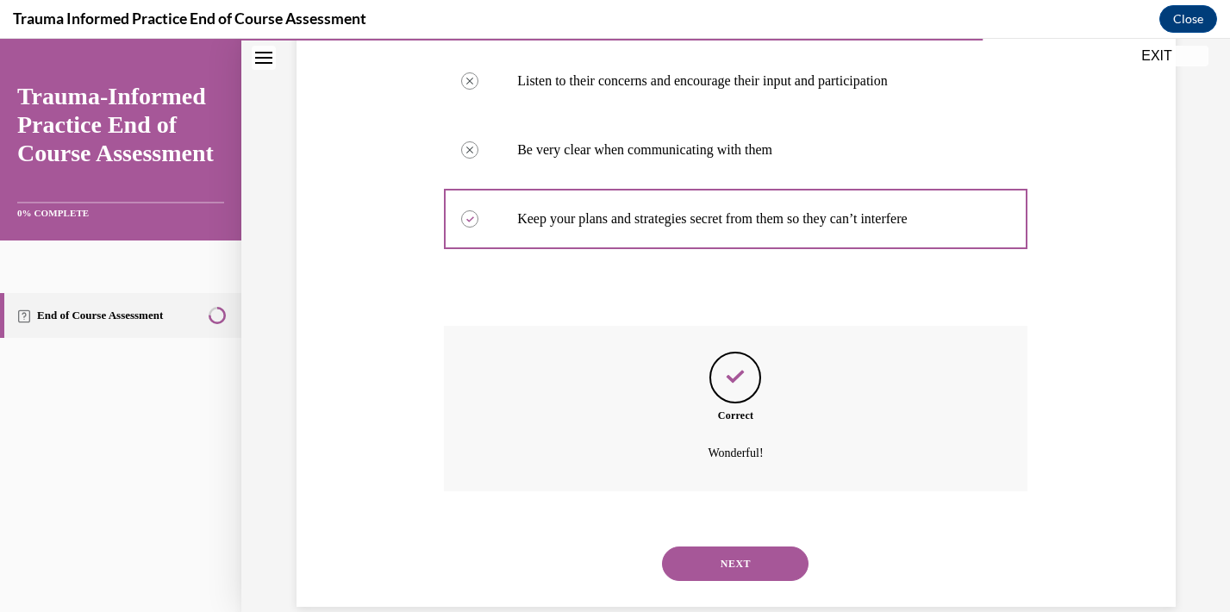
scroll to position [476, 0]
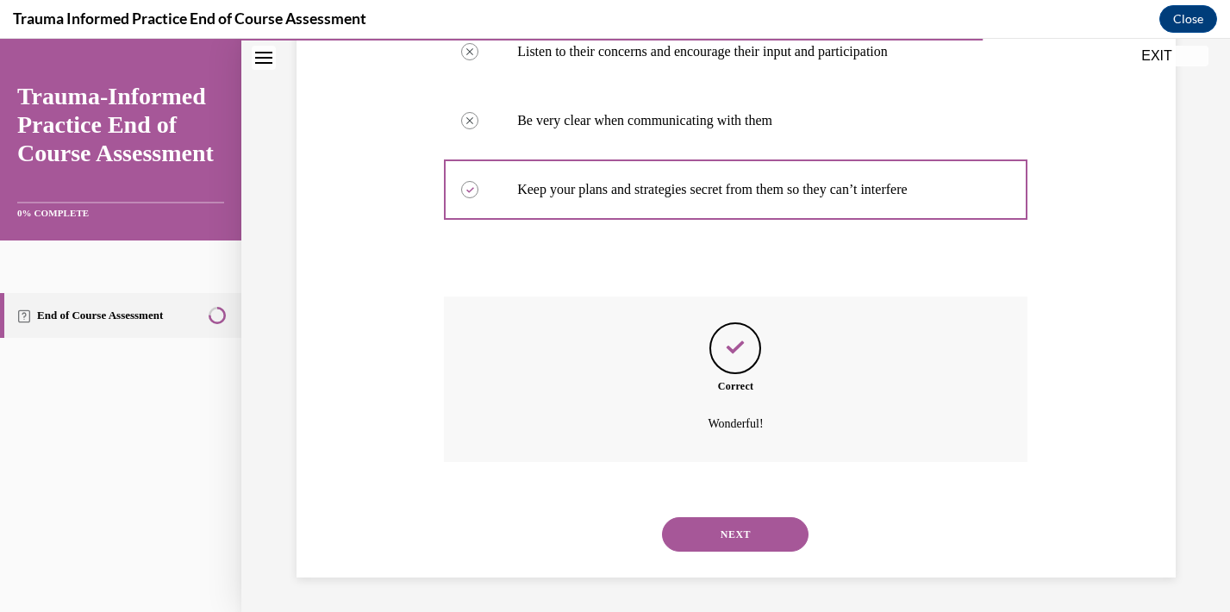
click at [712, 533] on button "NEXT" at bounding box center [735, 534] width 146 height 34
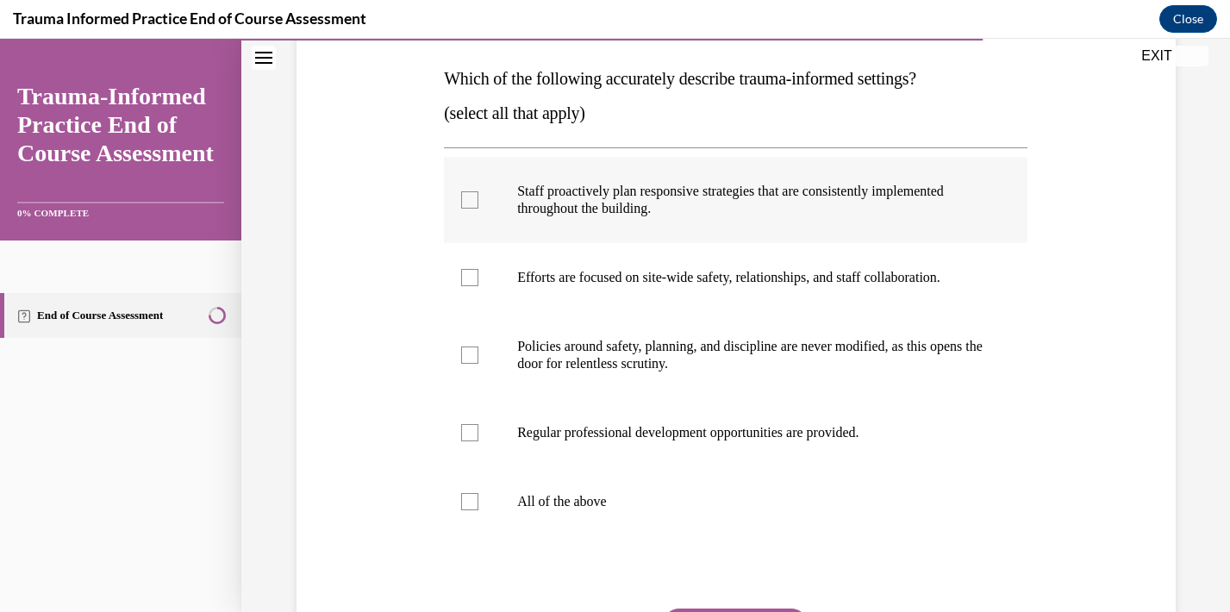
scroll to position [268, 0]
click at [474, 199] on div at bounding box center [469, 198] width 17 height 17
click at [474, 199] on input "Staff proactively plan responsive strategies that are consistently implemented …" at bounding box center [469, 198] width 17 height 17
checkbox input "true"
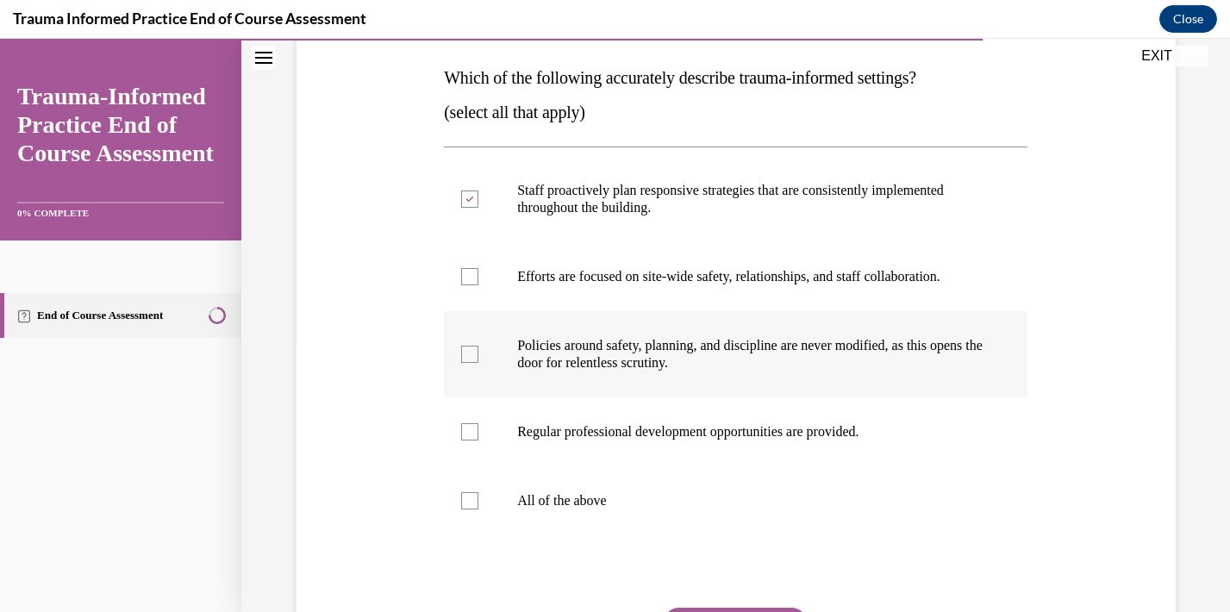
click at [470, 354] on div at bounding box center [469, 354] width 17 height 17
click at [470, 354] on input "Policies around safety, planning, and discipline are never modified, as this op…" at bounding box center [469, 354] width 17 height 17
click at [470, 354] on icon at bounding box center [470, 355] width 8 height 6
click at [470, 354] on input "Policies around safety, planning, and discipline are never modified, as this op…" at bounding box center [469, 354] width 17 height 17
checkbox input "false"
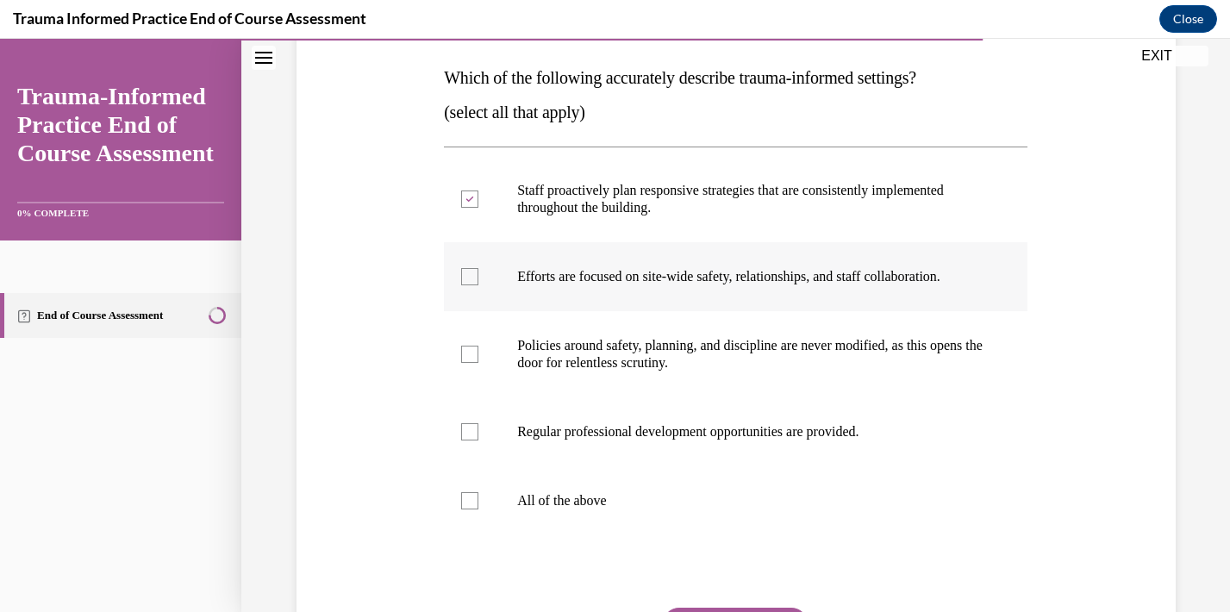
click at [471, 276] on div at bounding box center [469, 276] width 17 height 17
click at [471, 276] on input "Efforts are focused on site-wide safety, relationships, and staff collaboration." at bounding box center [469, 276] width 17 height 17
checkbox input "true"
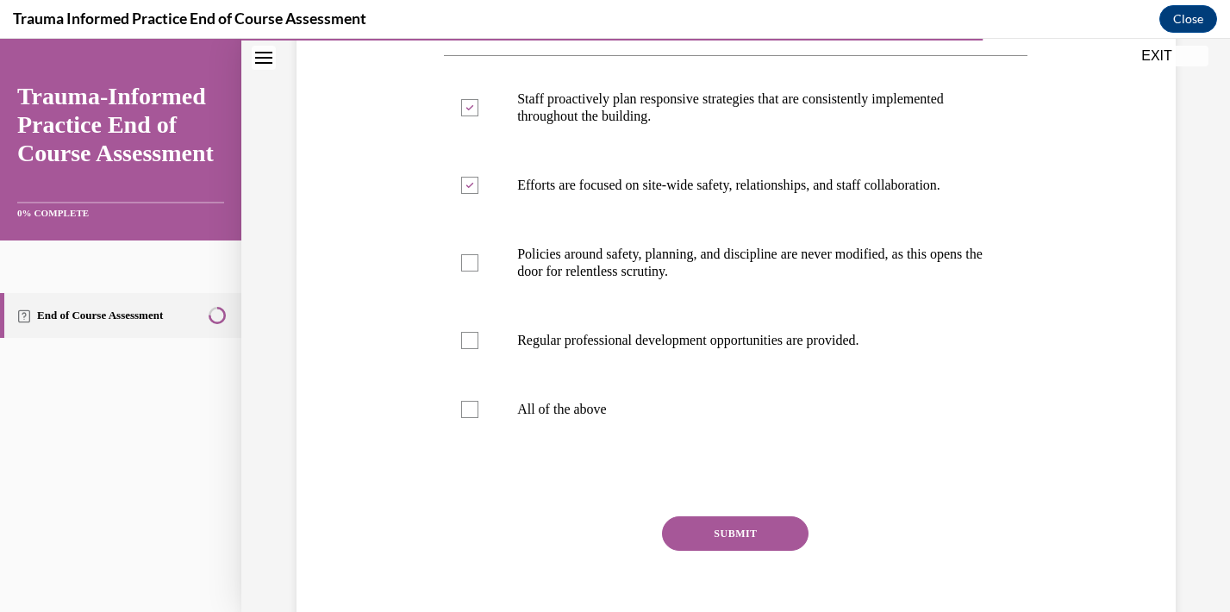
click at [720, 536] on button "SUBMIT" at bounding box center [735, 533] width 146 height 34
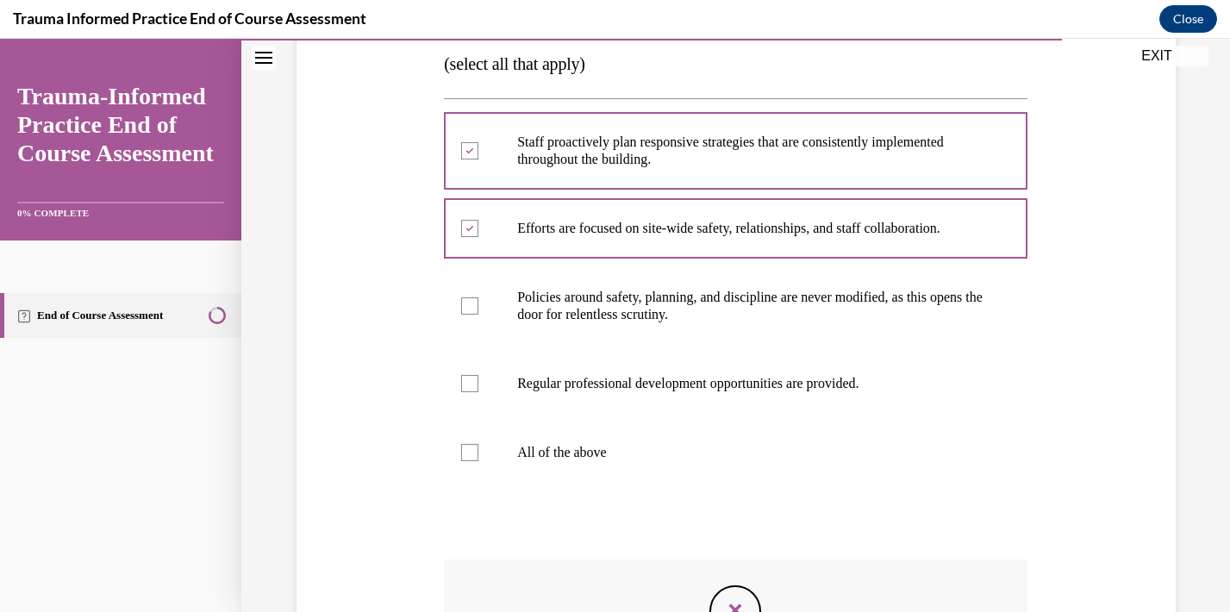
scroll to position [317, 0]
click at [469, 385] on div at bounding box center [469, 382] width 17 height 17
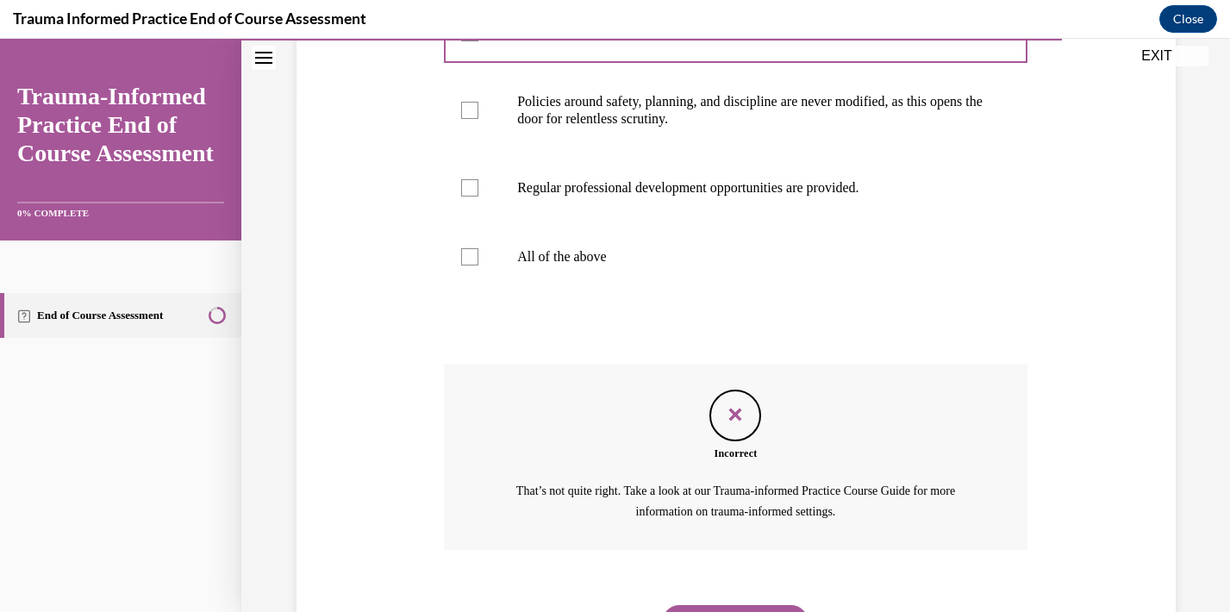
scroll to position [600, 0]
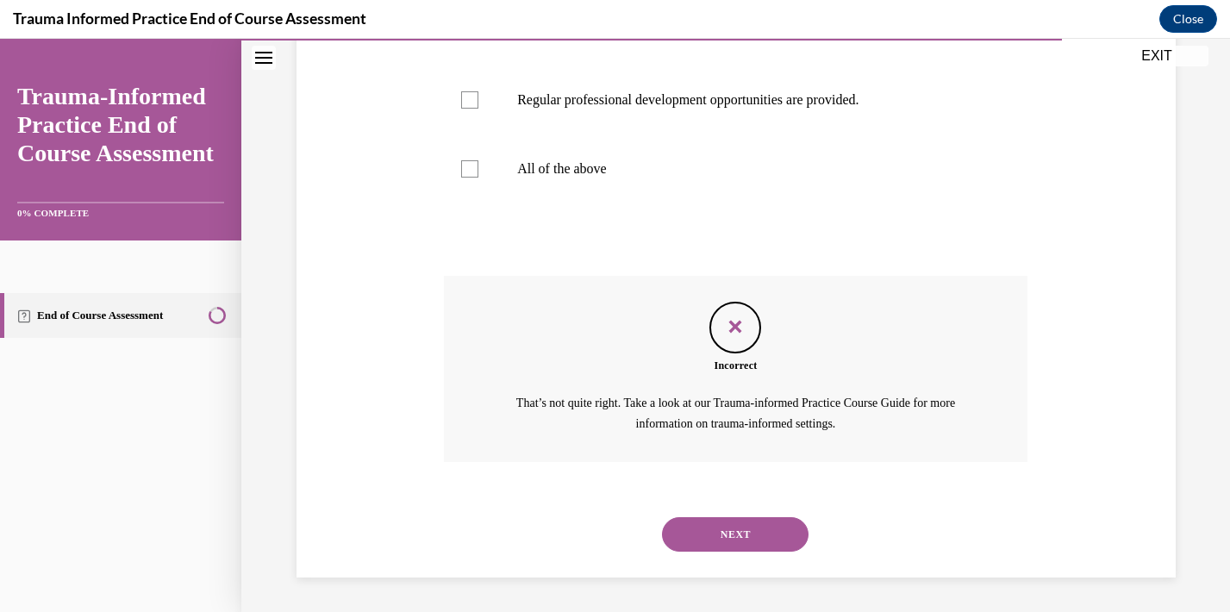
click at [714, 531] on button "NEXT" at bounding box center [735, 534] width 146 height 34
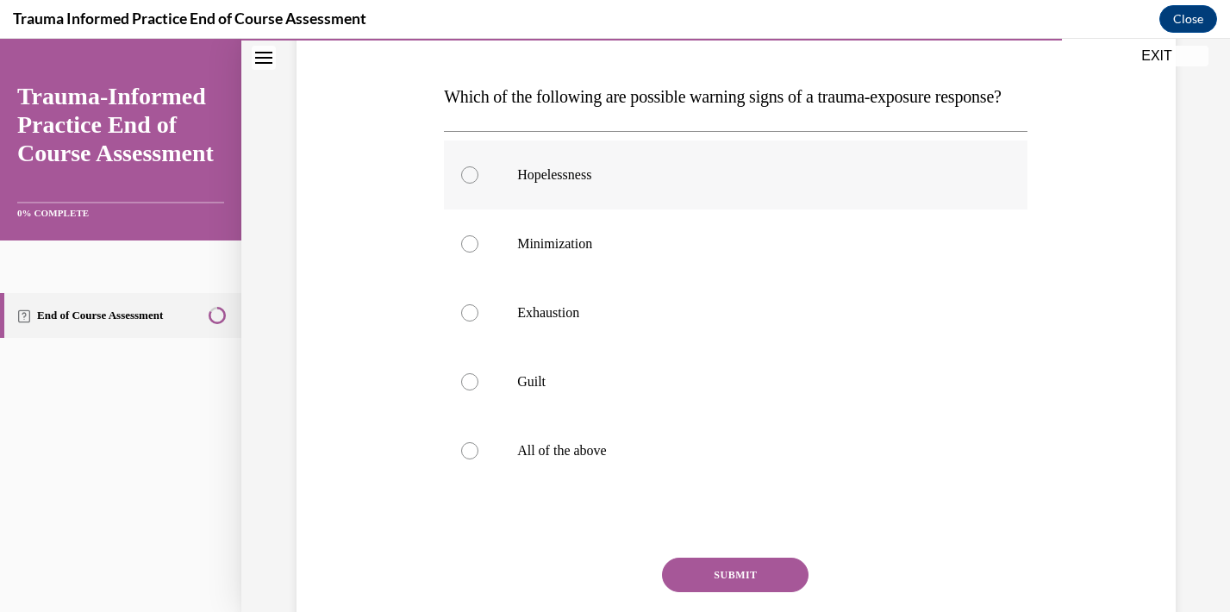
scroll to position [250, 0]
click at [470, 321] on div at bounding box center [469, 311] width 17 height 17
click at [470, 321] on input "Exhaustion" at bounding box center [469, 311] width 17 height 17
radio input "true"
click at [470, 389] on div at bounding box center [469, 380] width 17 height 17
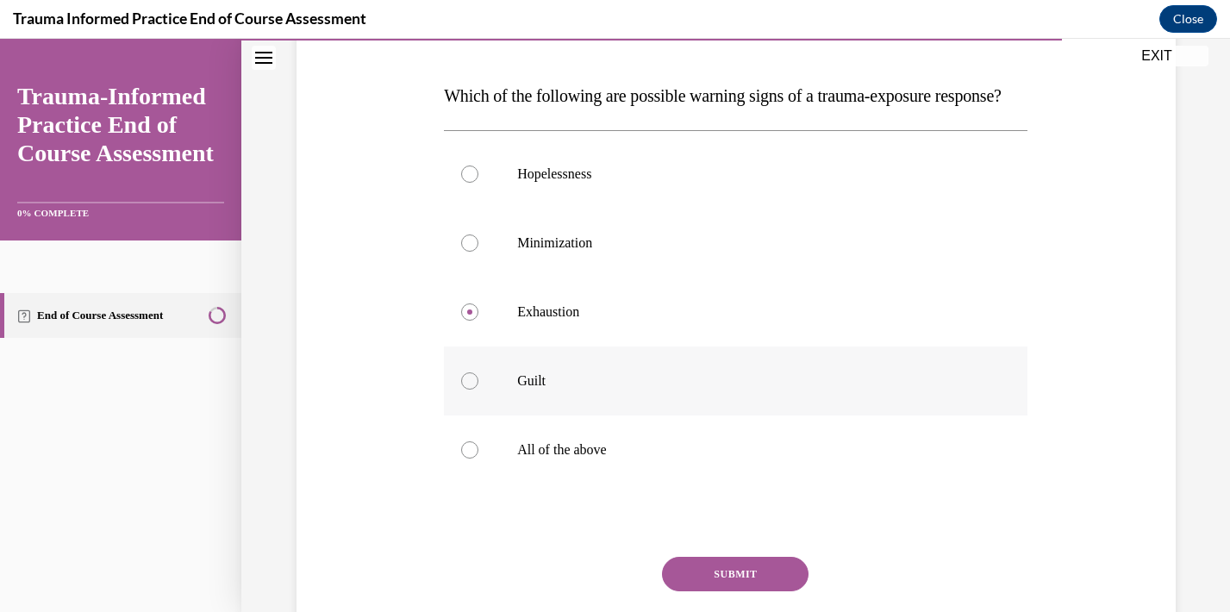
click at [470, 389] on input "Guilt" at bounding box center [469, 380] width 17 height 17
radio input "true"
click at [472, 458] on div at bounding box center [469, 449] width 17 height 17
click at [472, 458] on input "All of the above" at bounding box center [469, 449] width 17 height 17
radio input "true"
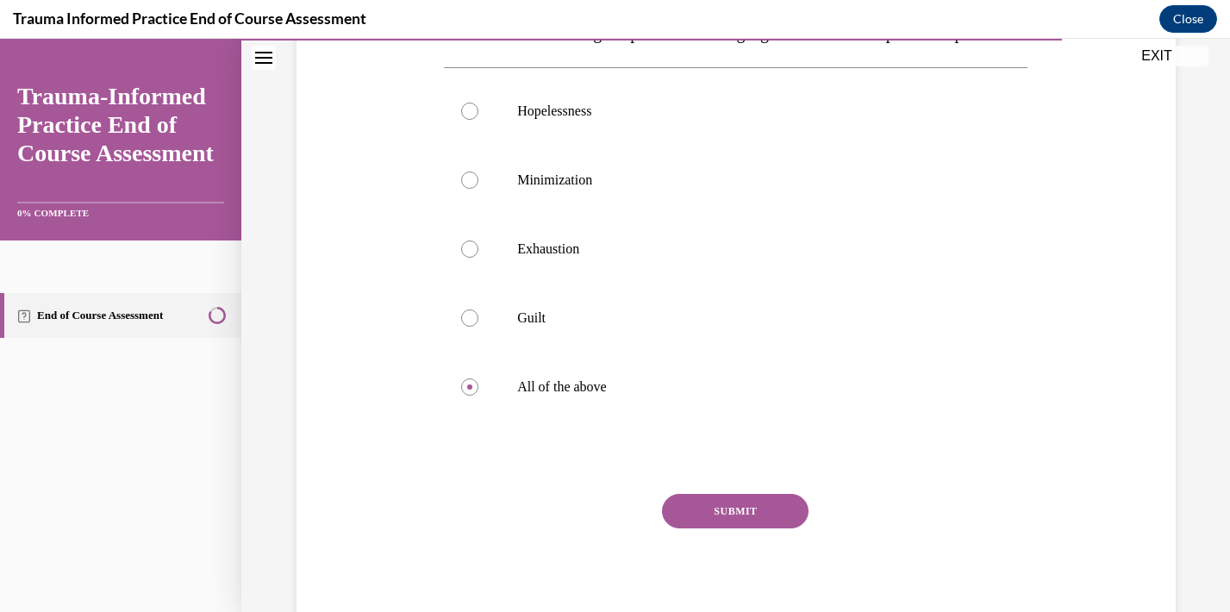
click at [741, 528] on button "SUBMIT" at bounding box center [735, 511] width 146 height 34
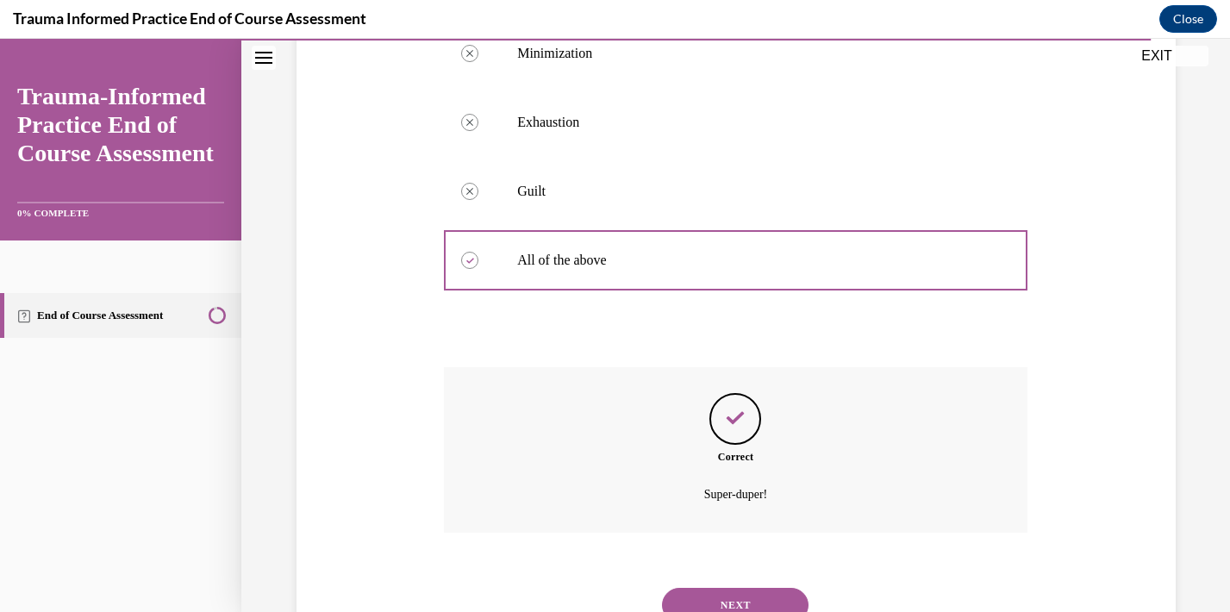
scroll to position [545, 0]
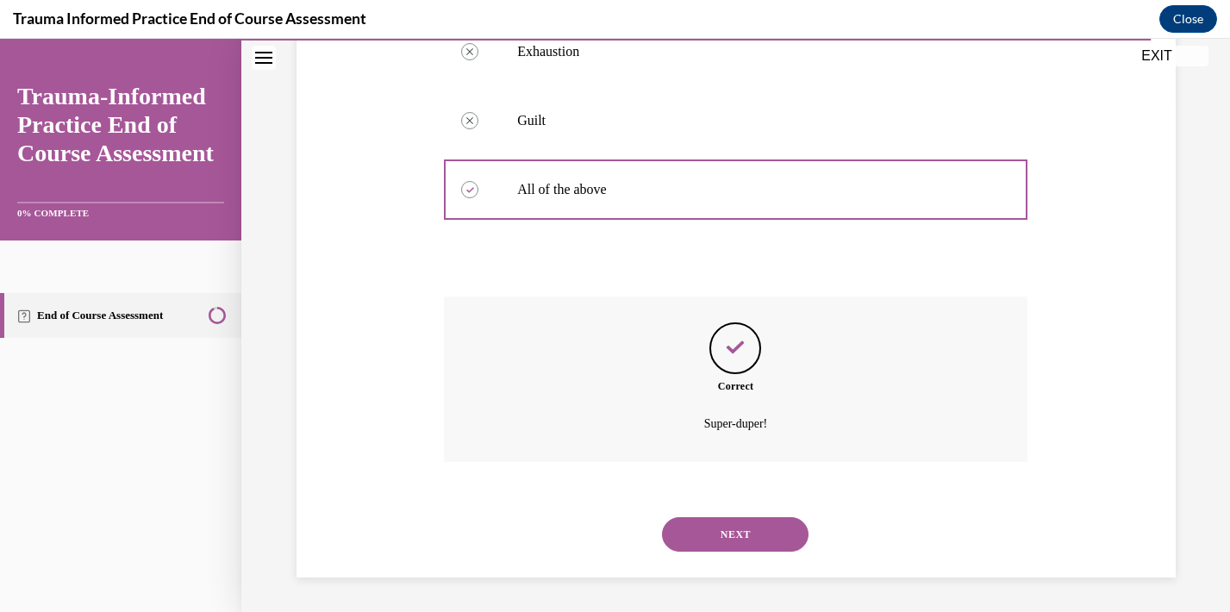
click at [751, 534] on button "NEXT" at bounding box center [735, 534] width 146 height 34
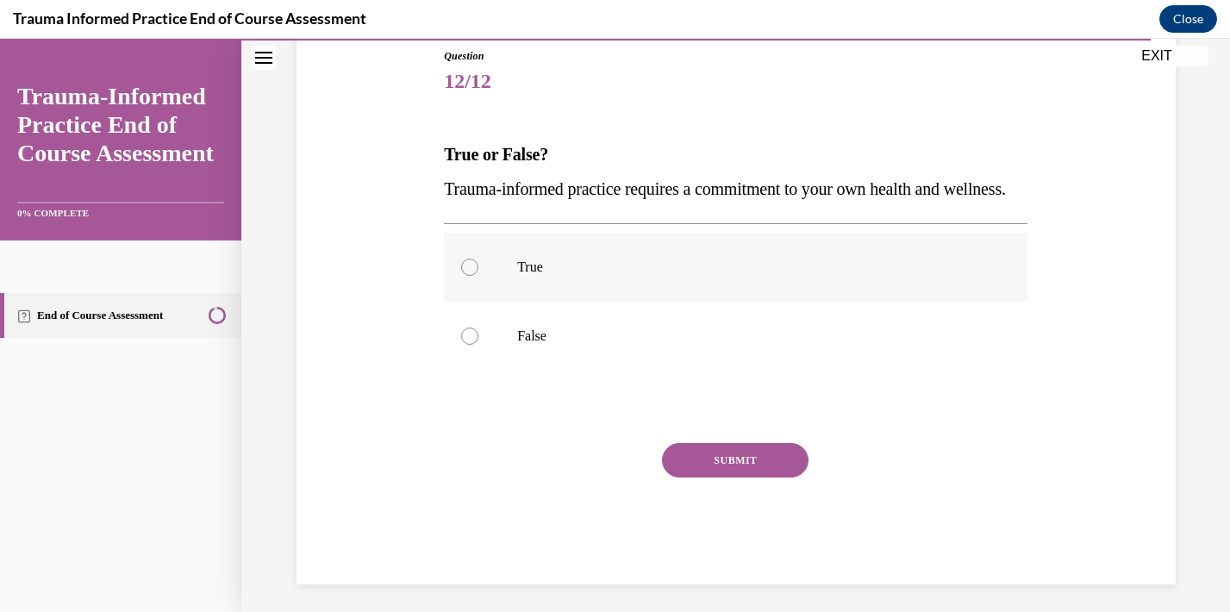
click at [470, 276] on div at bounding box center [469, 267] width 17 height 17
click at [470, 276] on input "True" at bounding box center [469, 267] width 17 height 17
radio input "true"
click at [744, 477] on button "SUBMIT" at bounding box center [735, 460] width 146 height 34
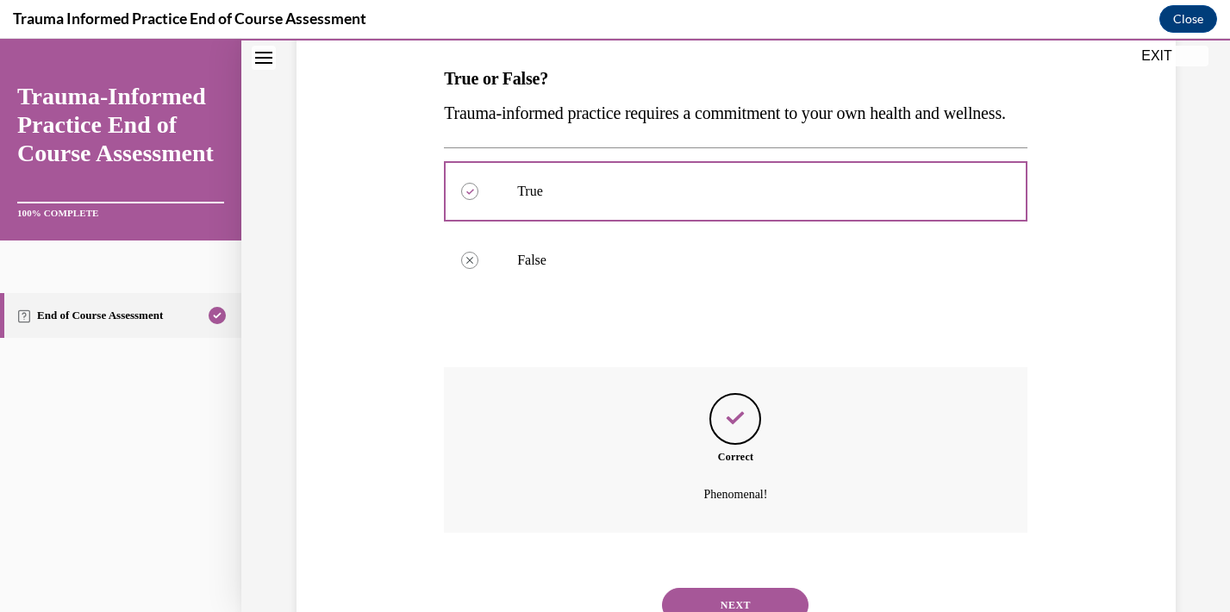
scroll to position [372, 0]
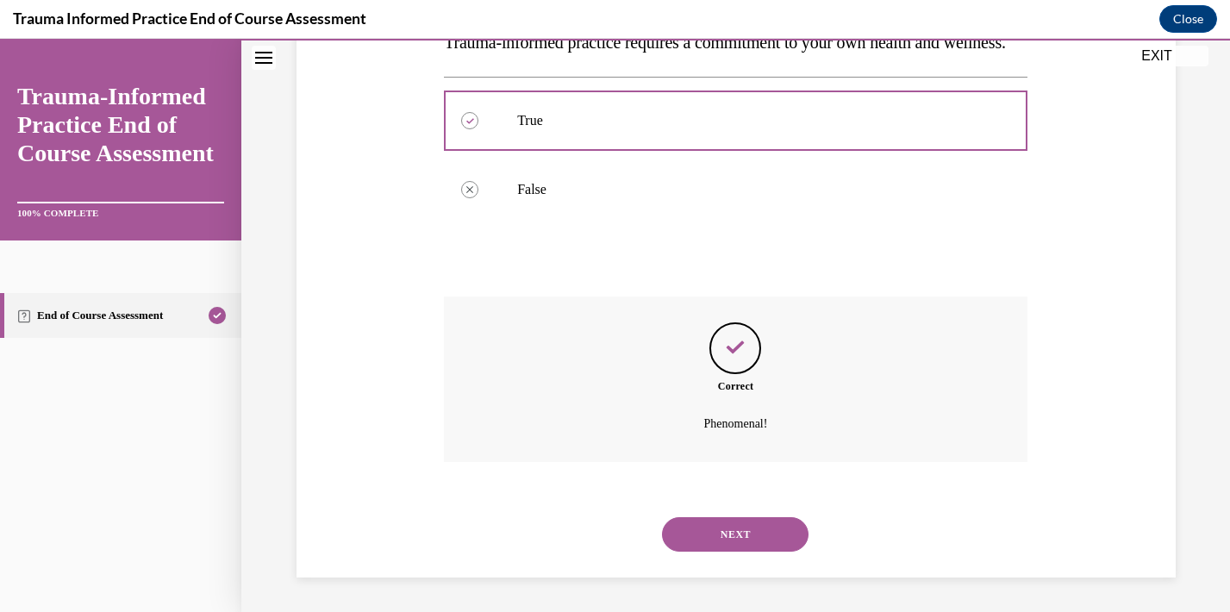
click at [745, 517] on button "NEXT" at bounding box center [735, 534] width 146 height 34
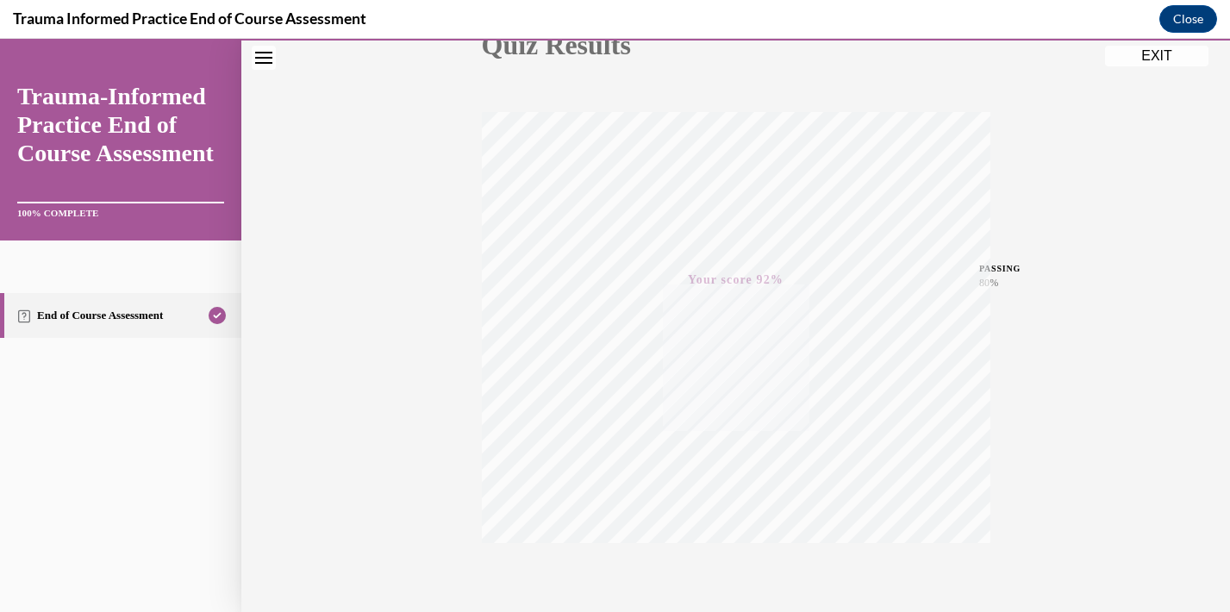
scroll to position [310, 0]
click at [1126, 57] on button "EXIT" at bounding box center [1156, 56] width 103 height 21
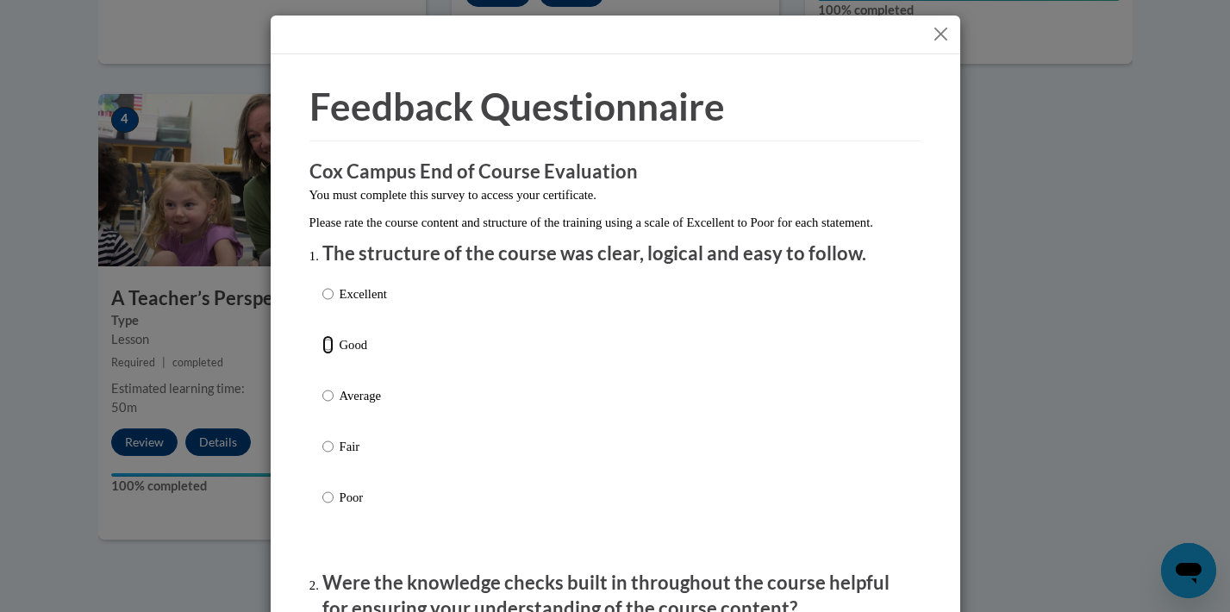
click at [326, 354] on input "Good" at bounding box center [327, 344] width 11 height 19
radio input "true"
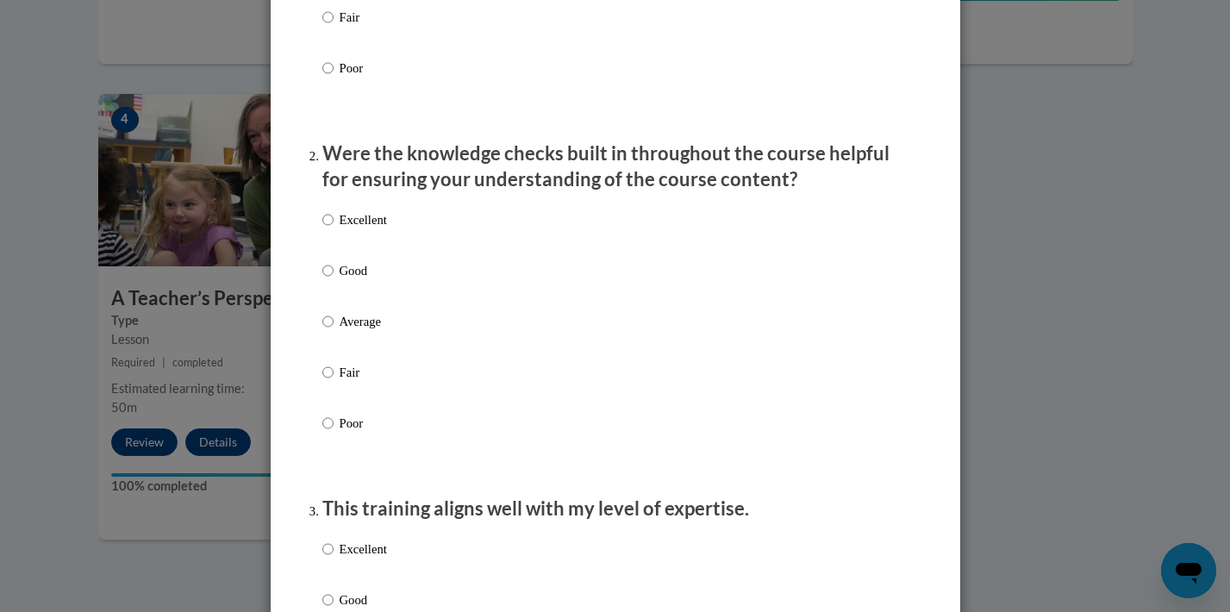
scroll to position [453, 0]
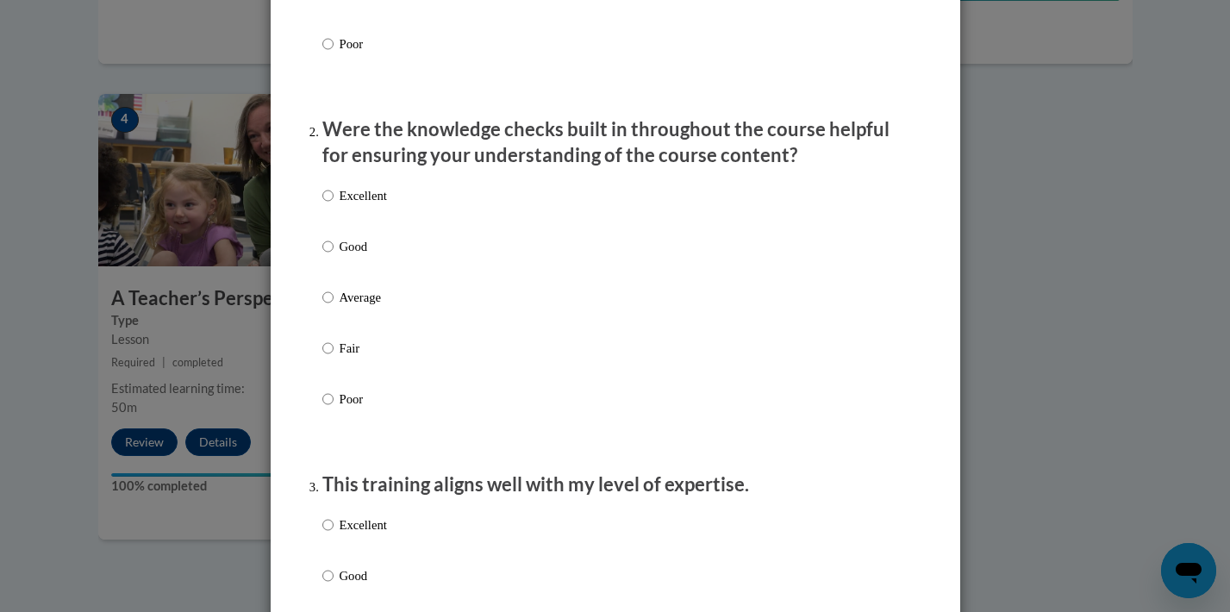
click at [335, 271] on label "Good" at bounding box center [354, 260] width 65 height 47
click at [333, 256] on input "Good" at bounding box center [327, 246] width 11 height 19
radio input "true"
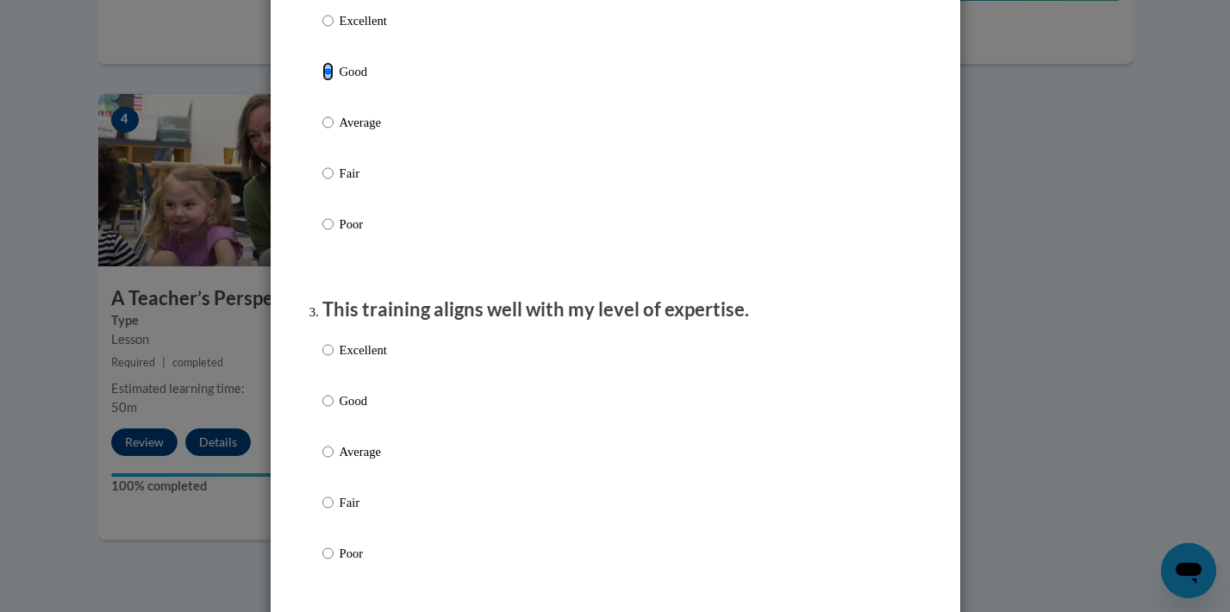
scroll to position [636, 0]
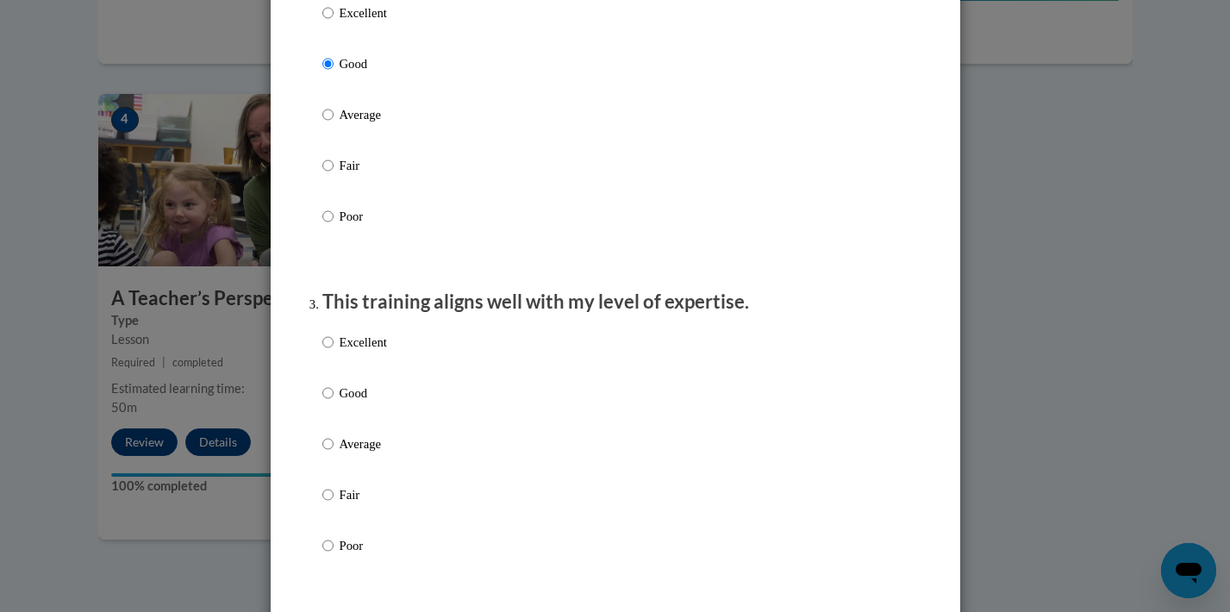
click at [360, 402] on p "Good" at bounding box center [363, 392] width 47 height 19
click at [333, 402] on input "Good" at bounding box center [327, 392] width 11 height 19
radio input "true"
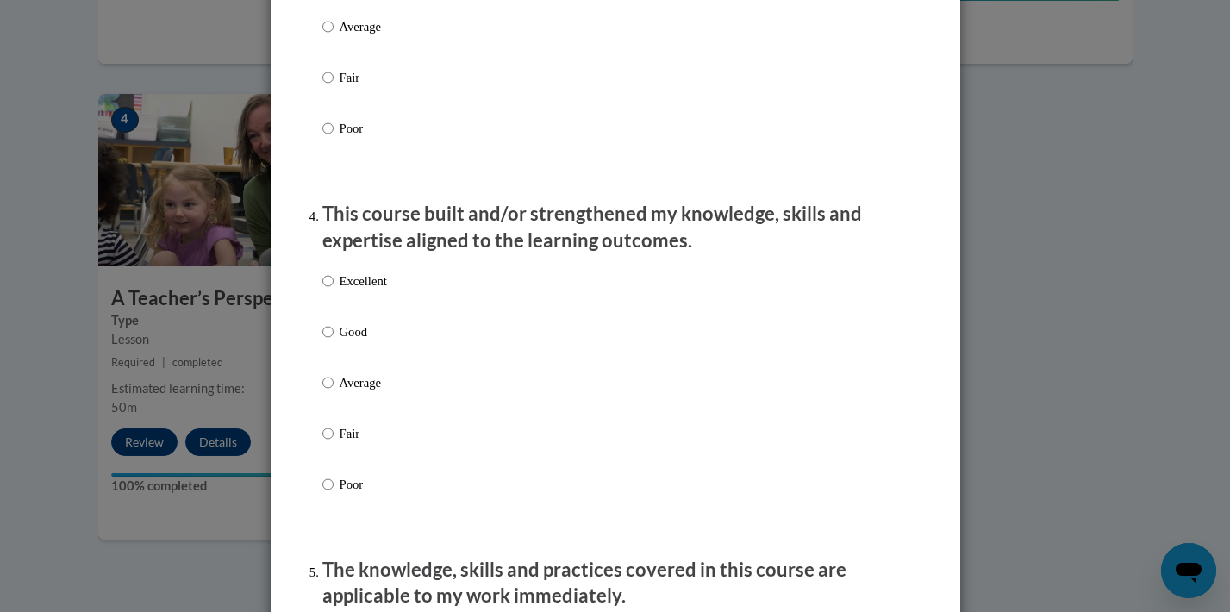
scroll to position [1079, 0]
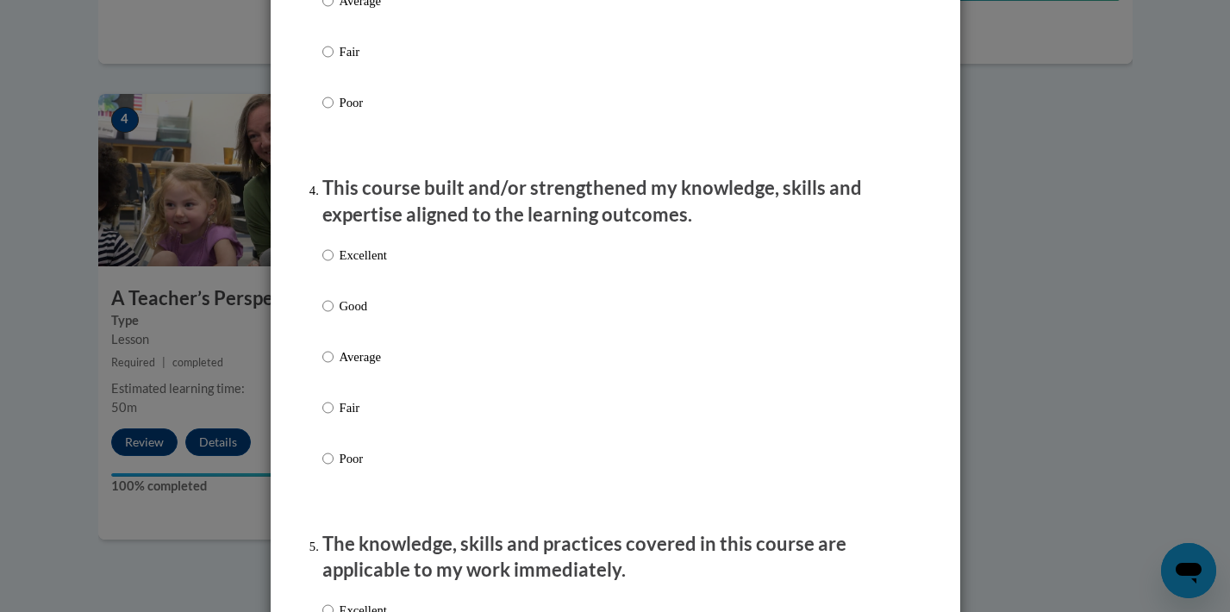
click at [342, 315] on p "Good" at bounding box center [363, 305] width 47 height 19
click at [333, 315] on input "Good" at bounding box center [327, 305] width 11 height 19
radio input "true"
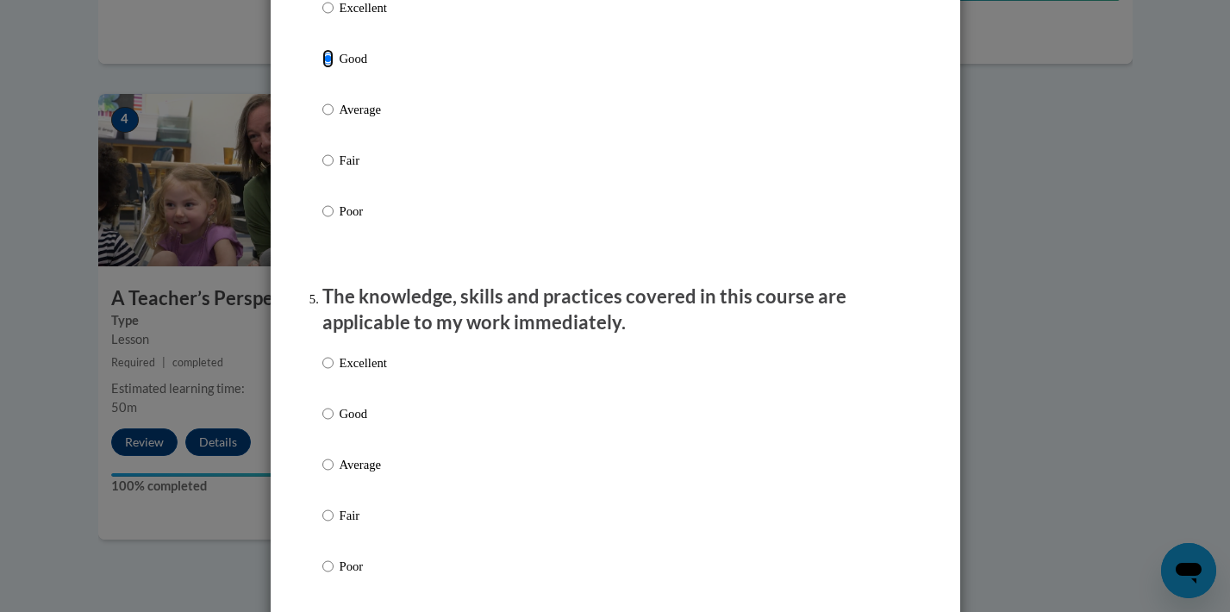
scroll to position [1486, 0]
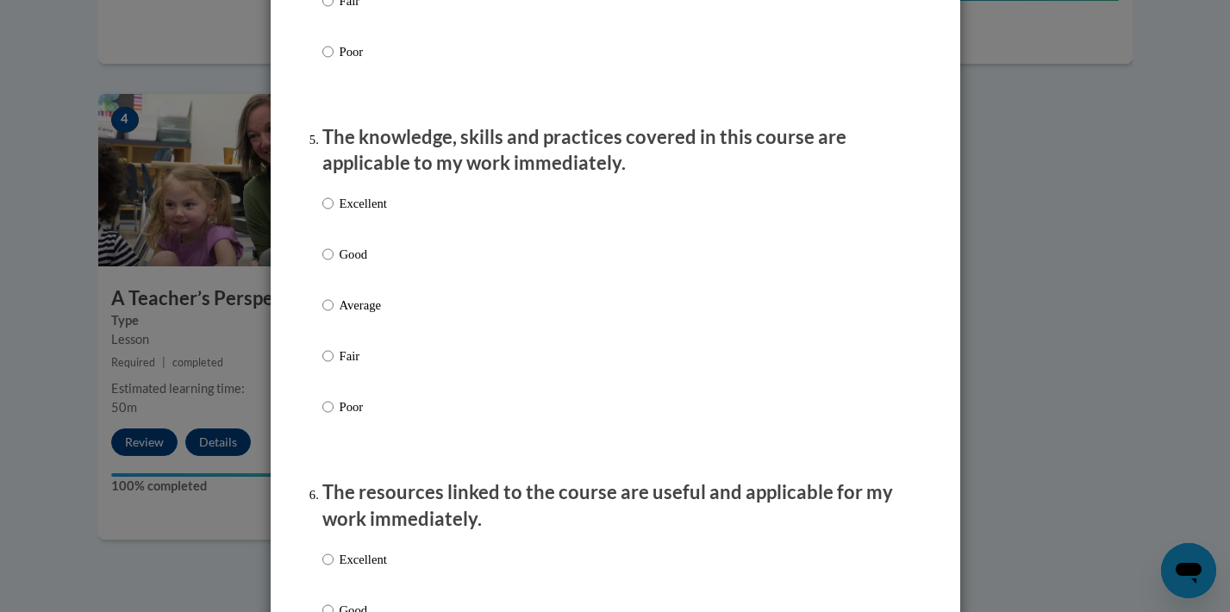
click at [354, 264] on p "Good" at bounding box center [363, 254] width 47 height 19
click at [333, 264] on input "Good" at bounding box center [327, 254] width 11 height 19
radio input "true"
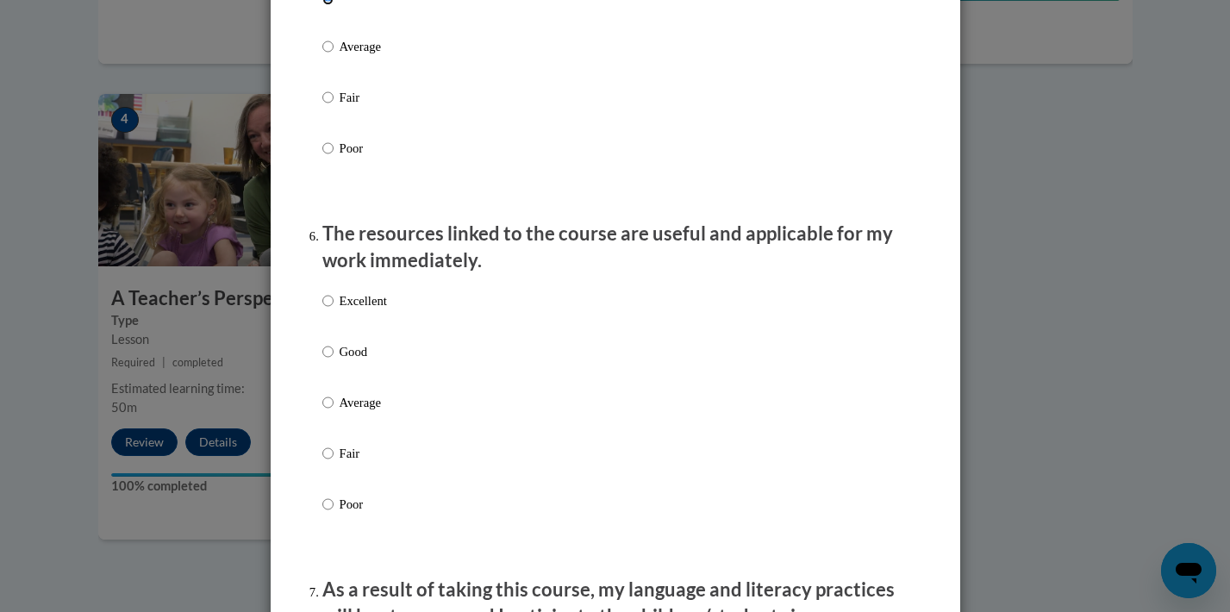
scroll to position [1877, 0]
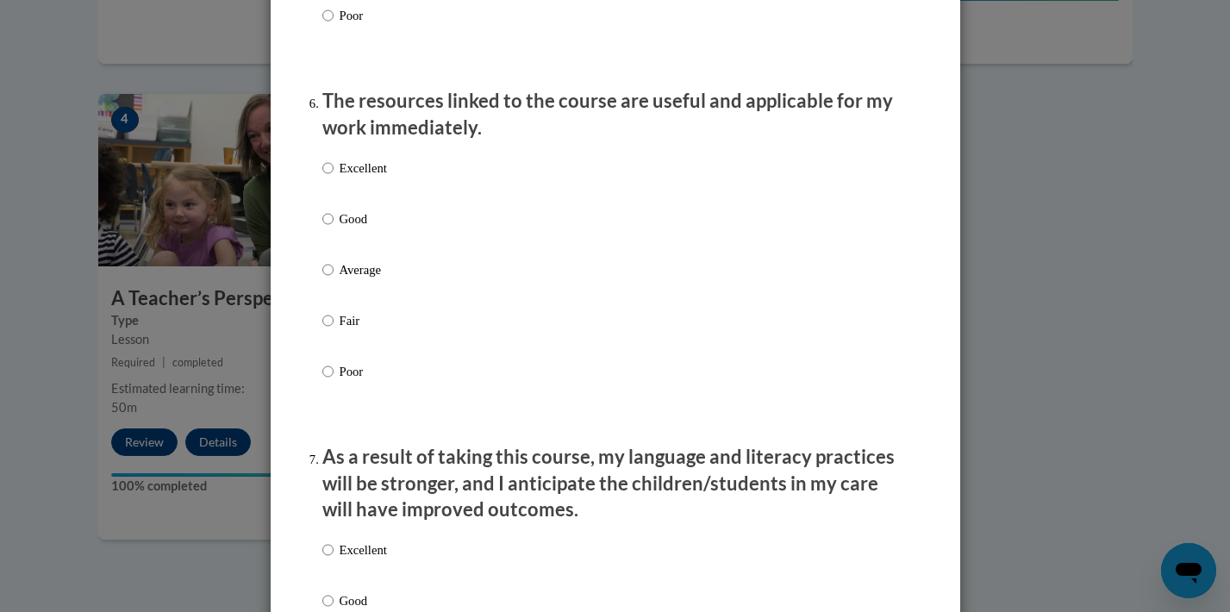
click at [344, 227] on p "Good" at bounding box center [363, 218] width 47 height 19
click at [333, 227] on input "Good" at bounding box center [327, 218] width 11 height 19
radio input "true"
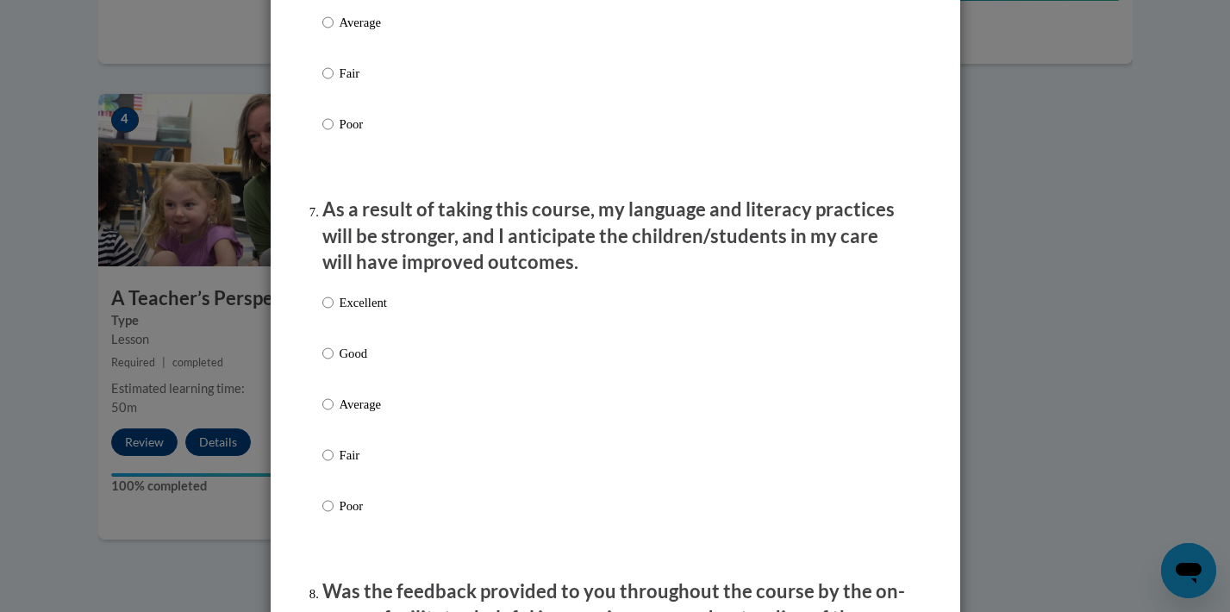
scroll to position [2241, 0]
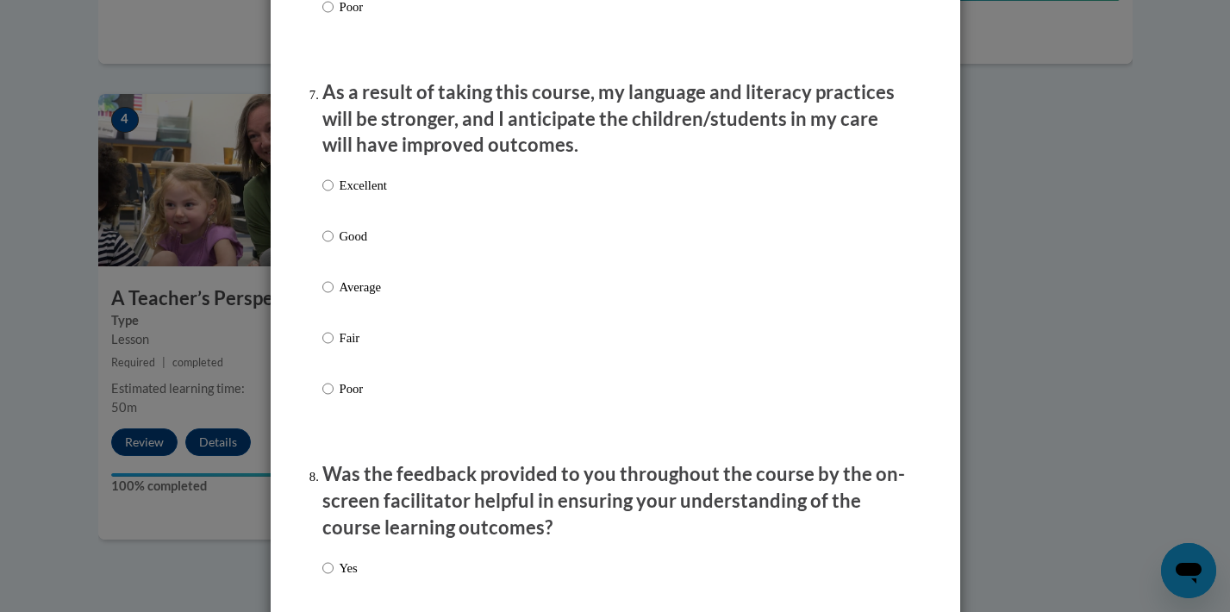
click at [373, 246] on p "Good" at bounding box center [363, 236] width 47 height 19
click at [333, 246] on input "Good" at bounding box center [327, 236] width 11 height 19
radio input "true"
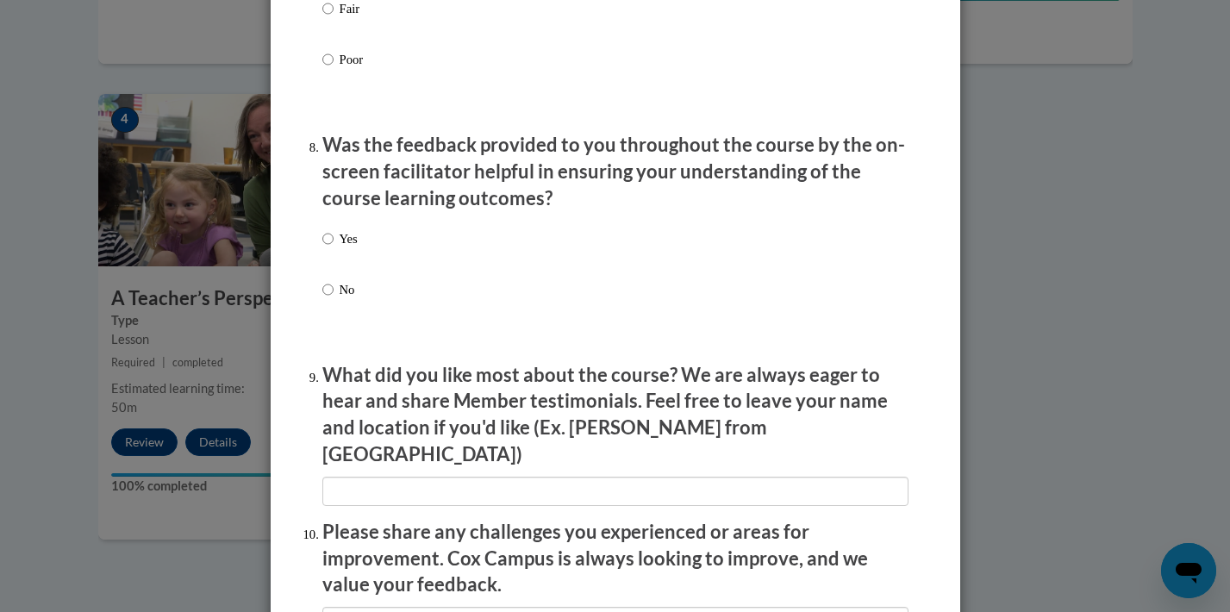
scroll to position [2601, 0]
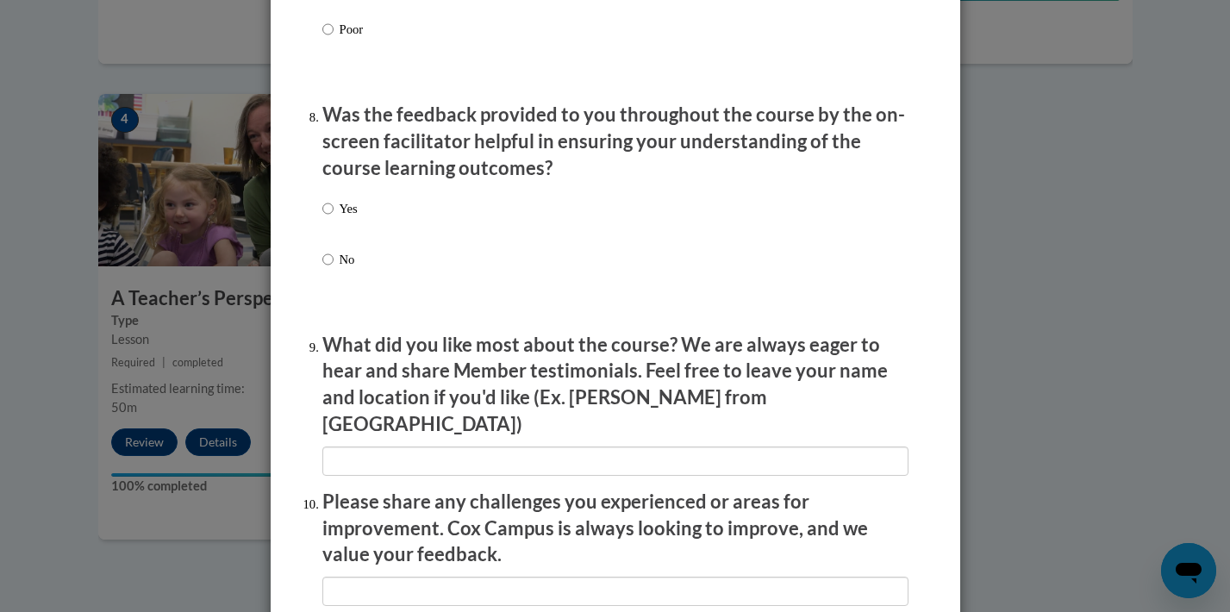
click at [352, 233] on label "Yes" at bounding box center [339, 222] width 35 height 47
click at [333, 218] on input "Yes" at bounding box center [327, 208] width 11 height 19
radio input "true"
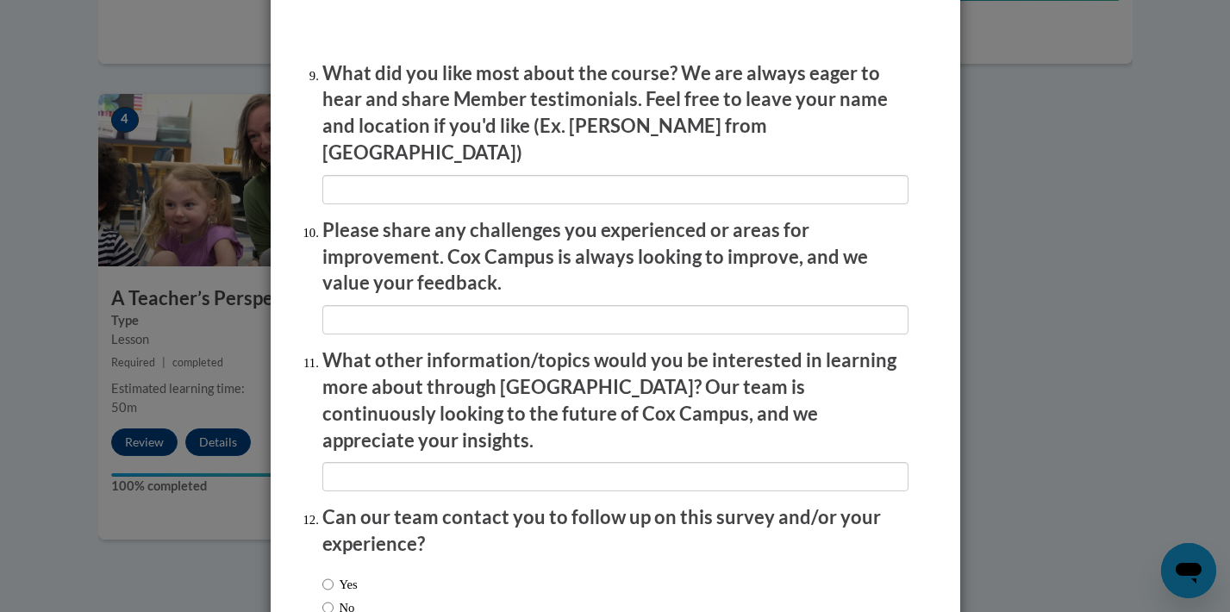
scroll to position [2969, 0]
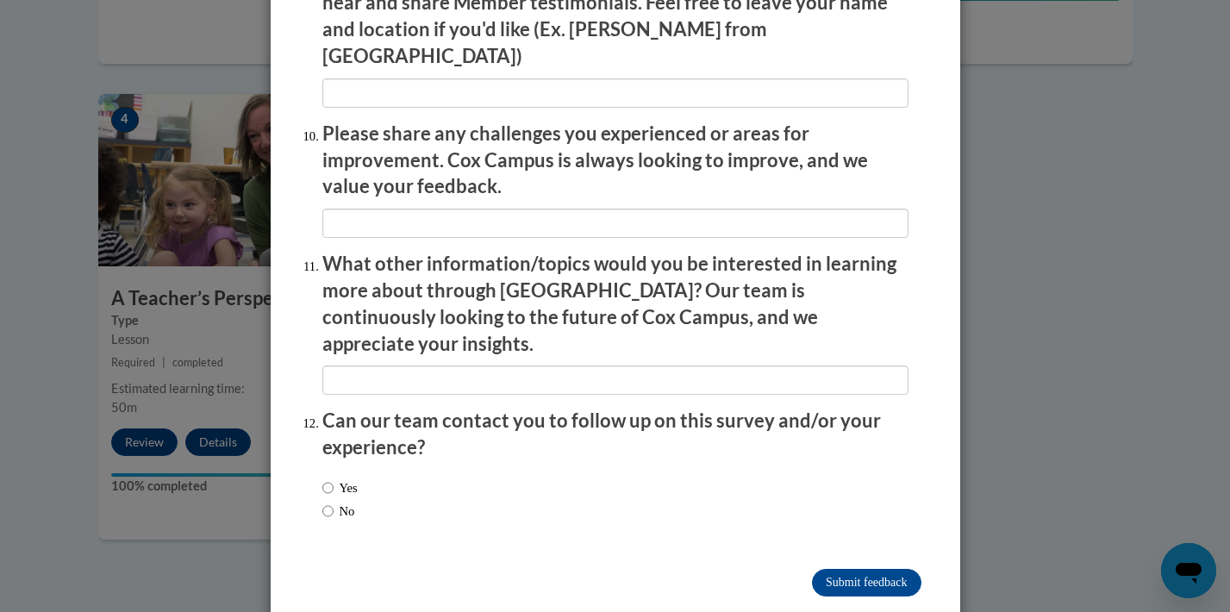
click at [340, 478] on label "Yes" at bounding box center [339, 487] width 35 height 19
click at [333, 478] on input "Yes" at bounding box center [327, 487] width 11 height 19
radio input "true"
click at [340, 502] on label "No" at bounding box center [338, 511] width 33 height 19
click at [333, 502] on input "No" at bounding box center [327, 511] width 11 height 19
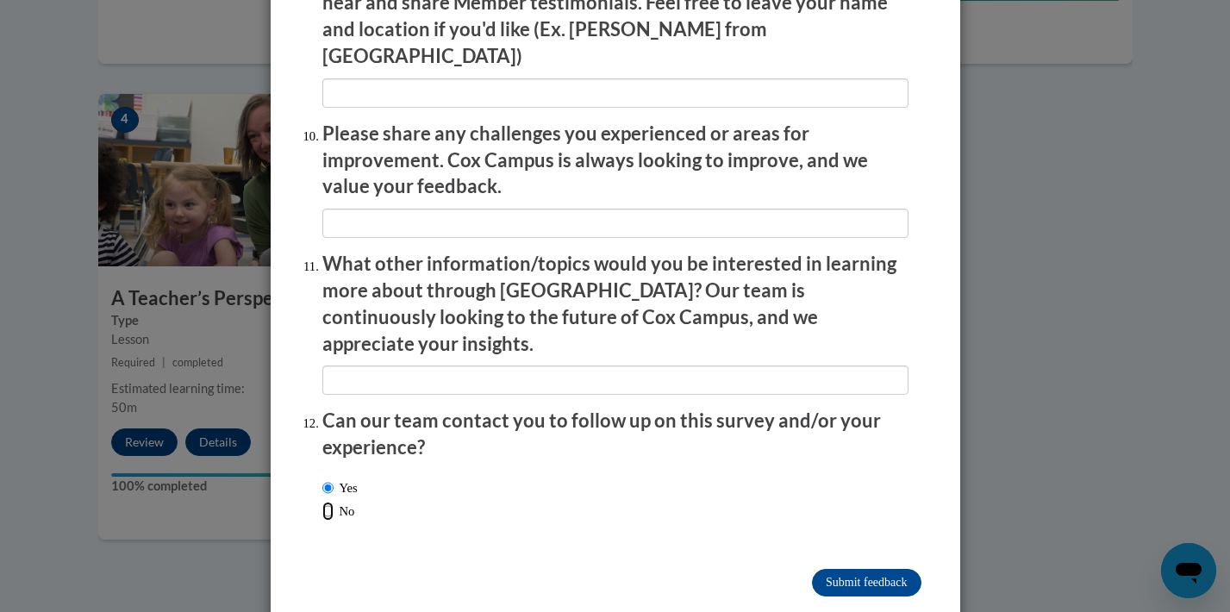
radio input "true"
click at [855, 569] on input "Submit feedback" at bounding box center [866, 583] width 109 height 28
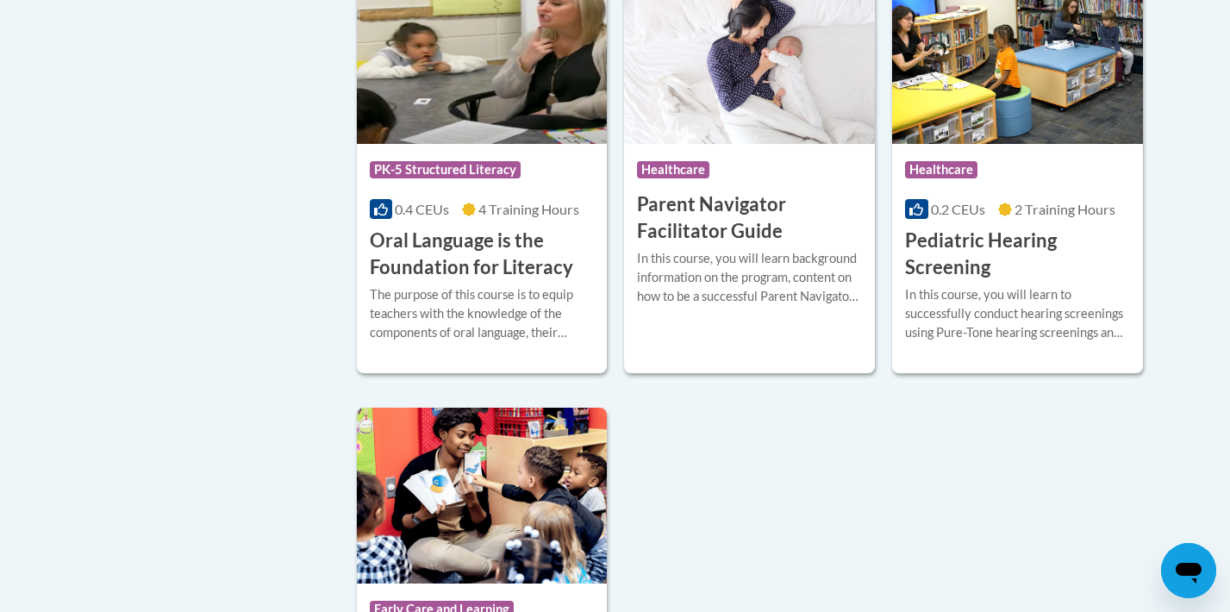
scroll to position [3786, 0]
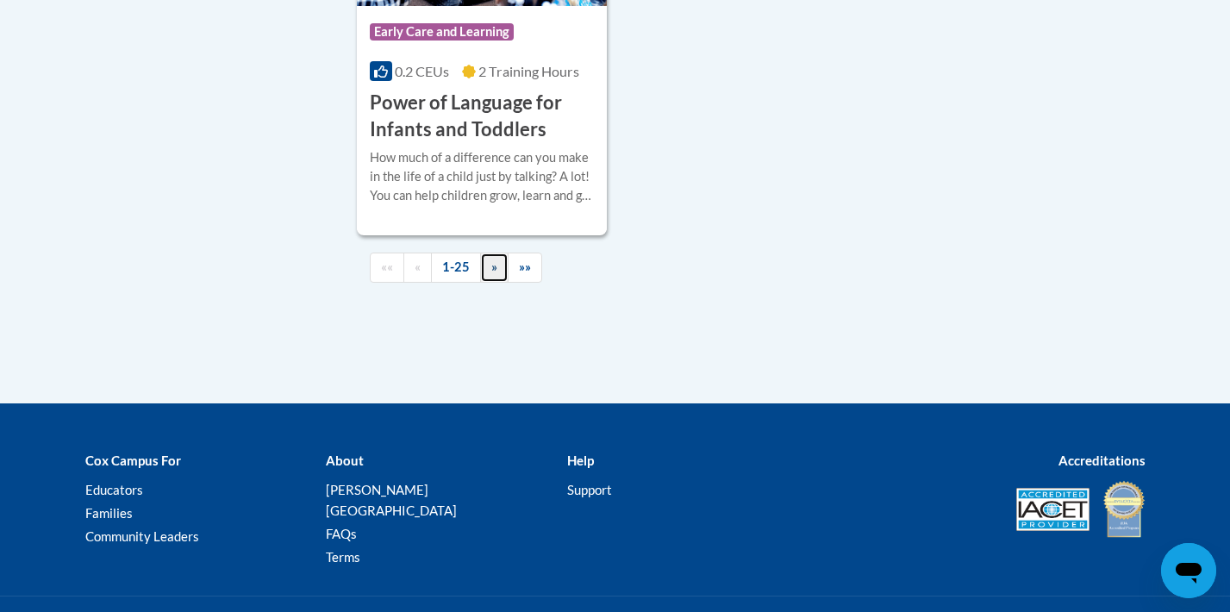
click at [495, 274] on span "»" at bounding box center [494, 266] width 6 height 15
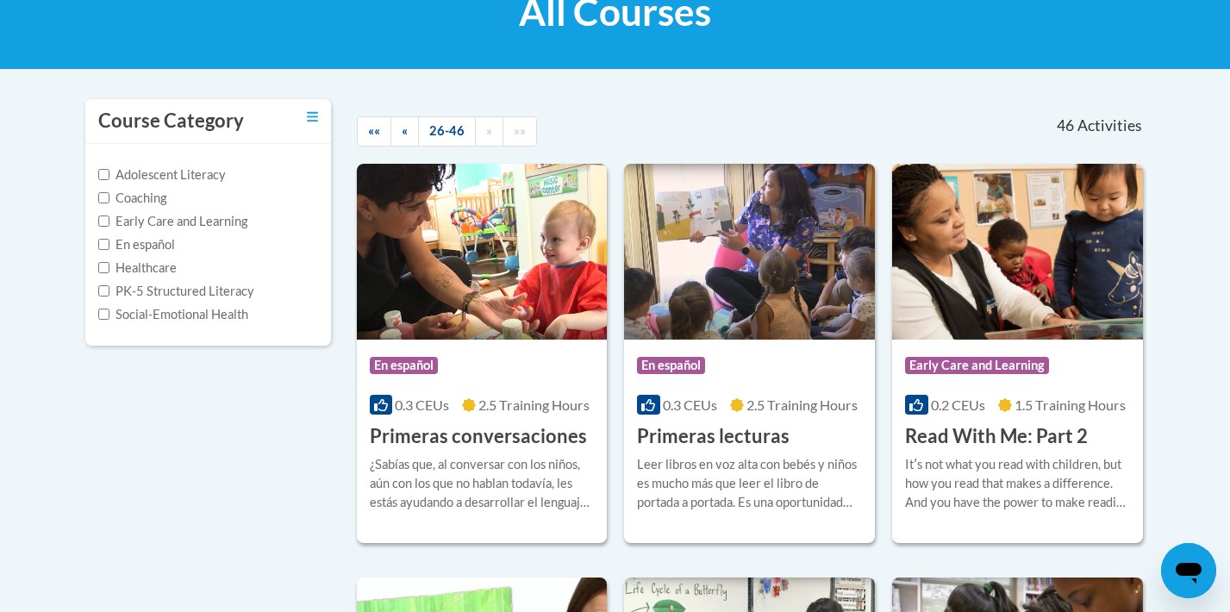
scroll to position [290, 0]
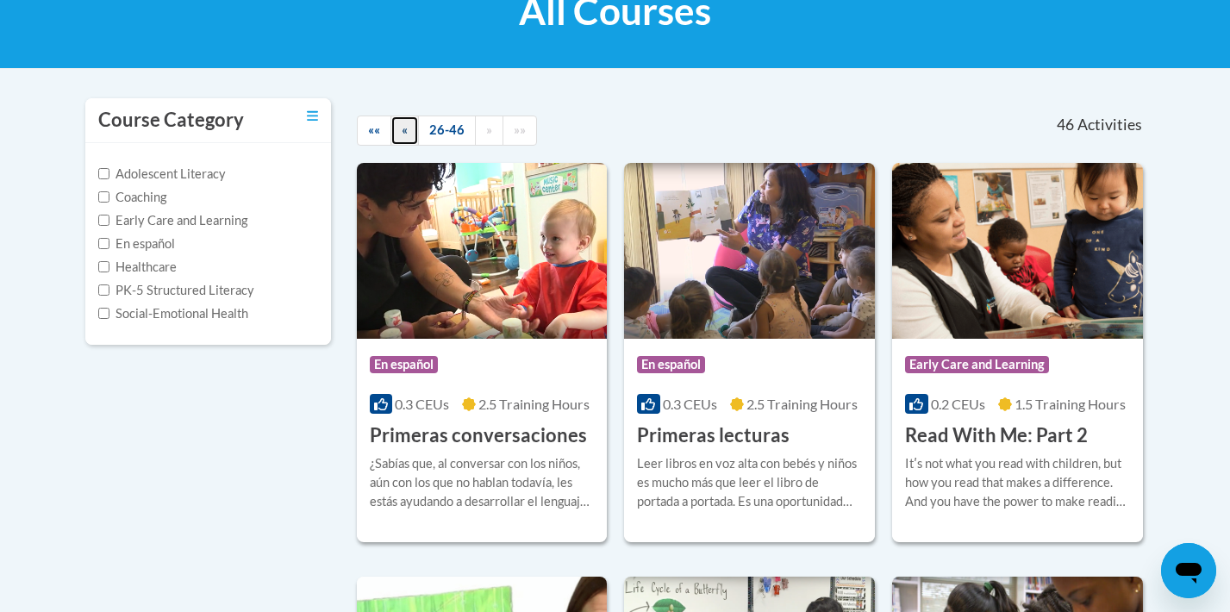
click at [402, 132] on span "«" at bounding box center [405, 129] width 6 height 15
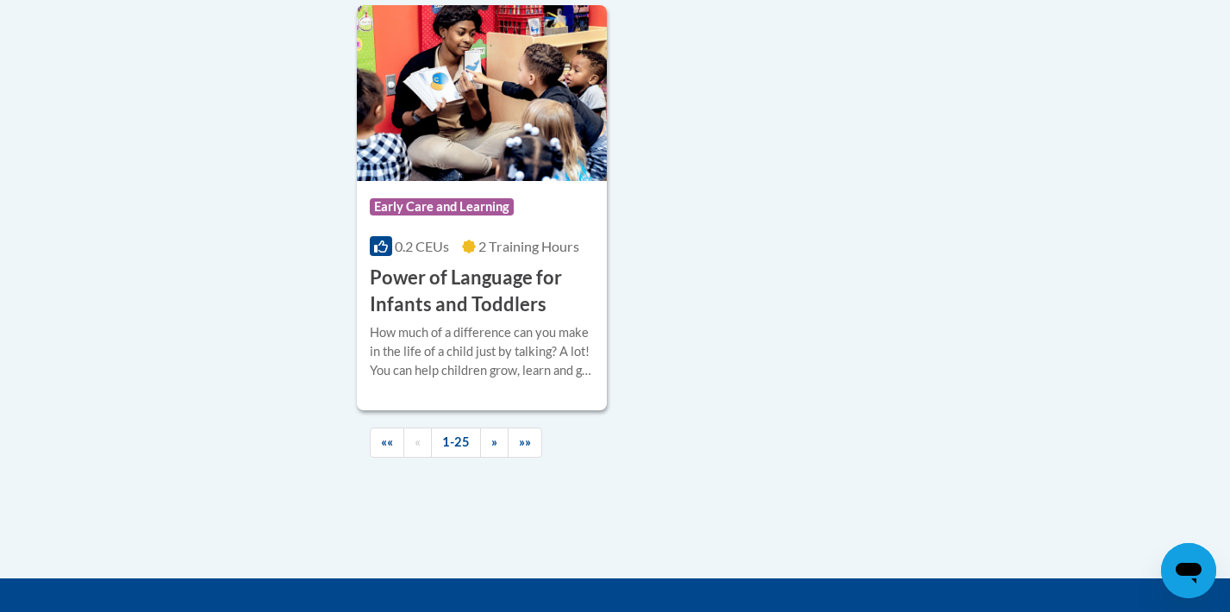
scroll to position [4127, 0]
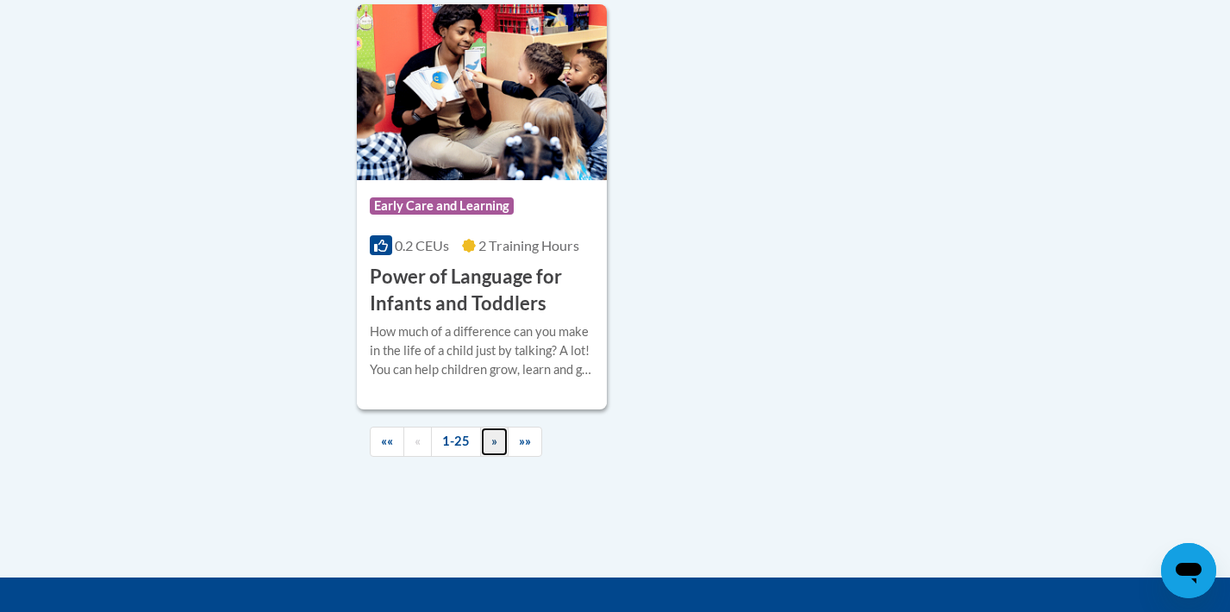
click at [495, 457] on link "»" at bounding box center [494, 442] width 28 height 30
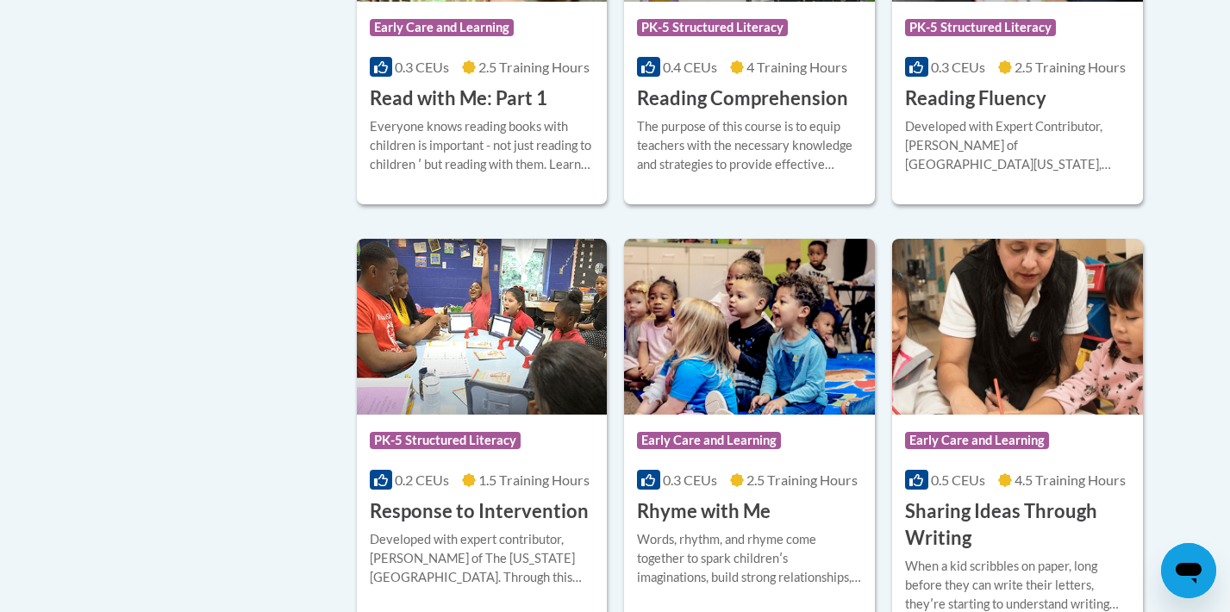
scroll to position [1086, 0]
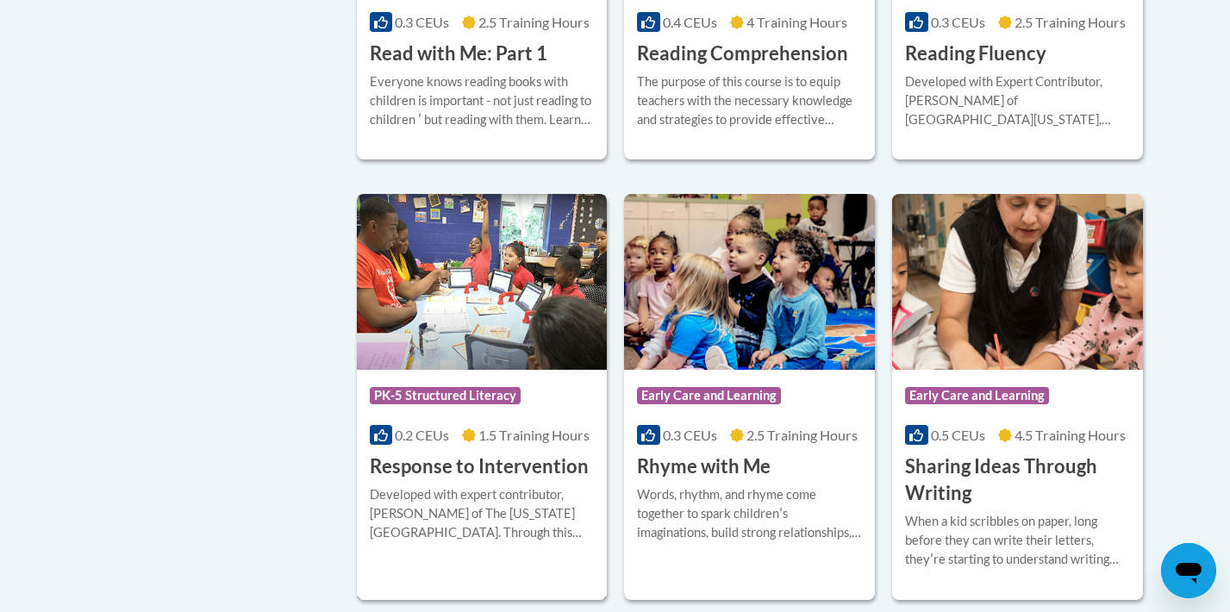
click at [501, 469] on h3 "Response to Intervention" at bounding box center [479, 466] width 219 height 27
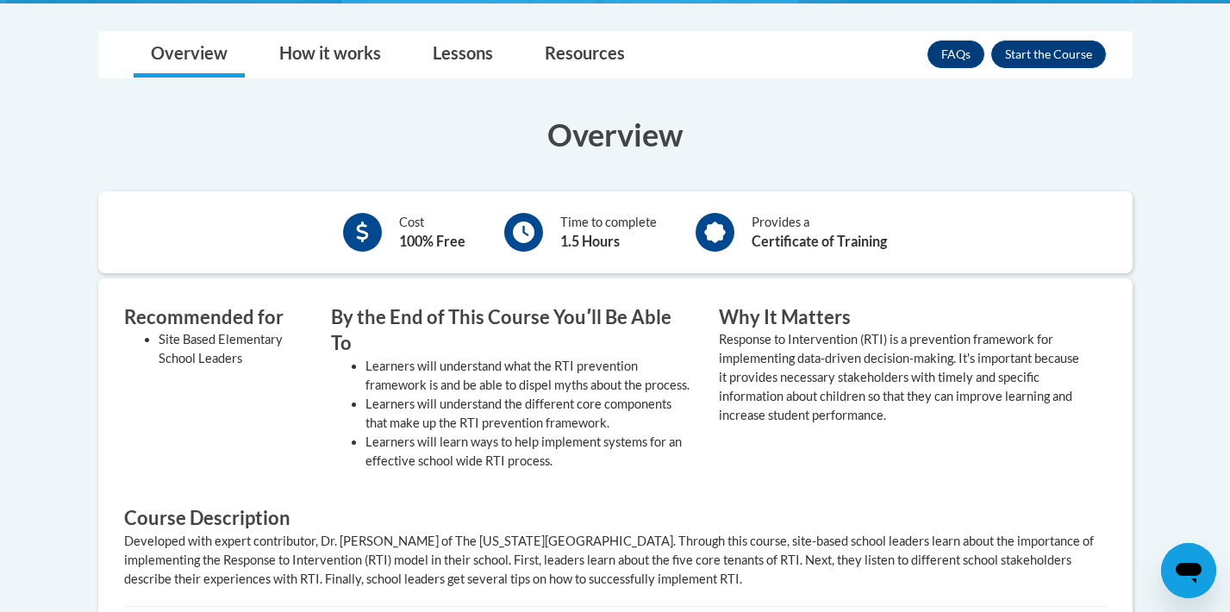
scroll to position [462, 0]
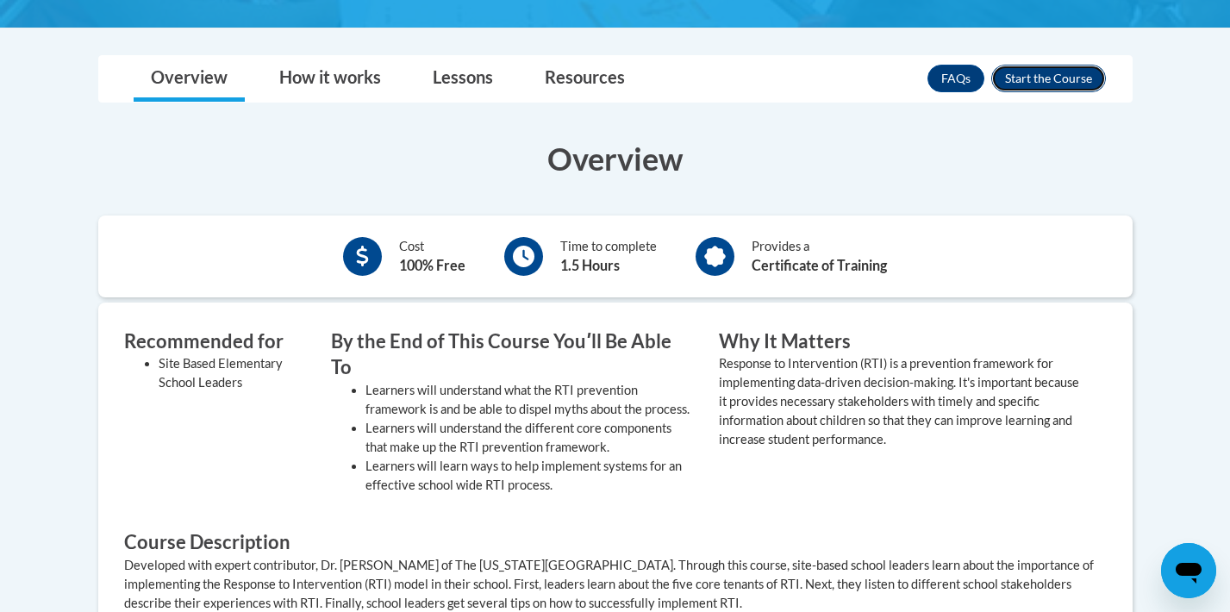
click at [1064, 77] on button "Enroll" at bounding box center [1048, 79] width 115 height 28
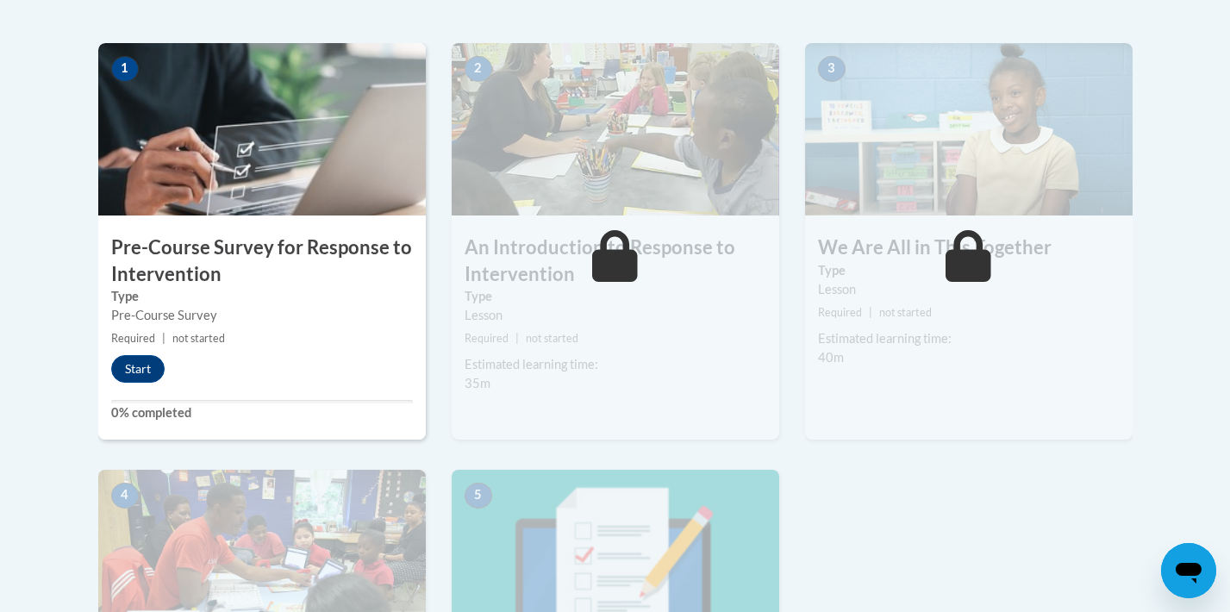
scroll to position [537, 0]
click at [145, 382] on div "1 Pre-Course Survey for Response to Intervention Type Pre-Course Survey Require…" at bounding box center [261, 240] width 327 height 396
click at [150, 366] on button "Start" at bounding box center [137, 368] width 53 height 28
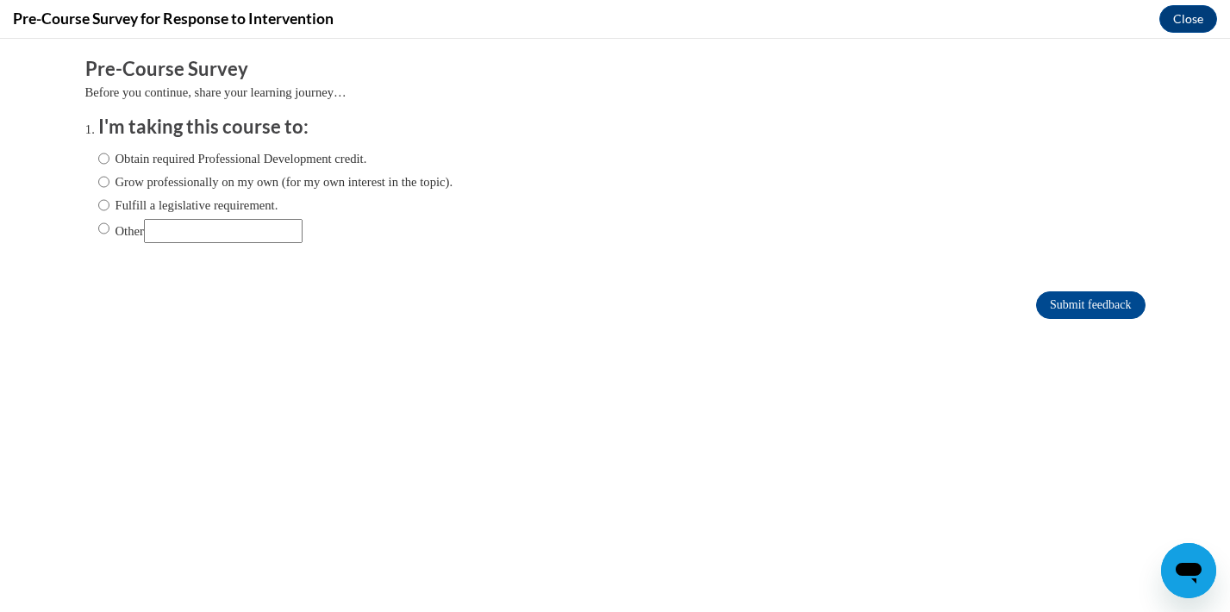
scroll to position [0, 0]
click at [105, 188] on input "Grow professionally on my own (for my own interest in the topic)." at bounding box center [103, 181] width 11 height 19
radio input "true"
click at [108, 162] on input "Obtain required Professional Development credit." at bounding box center [103, 158] width 11 height 19
radio input "true"
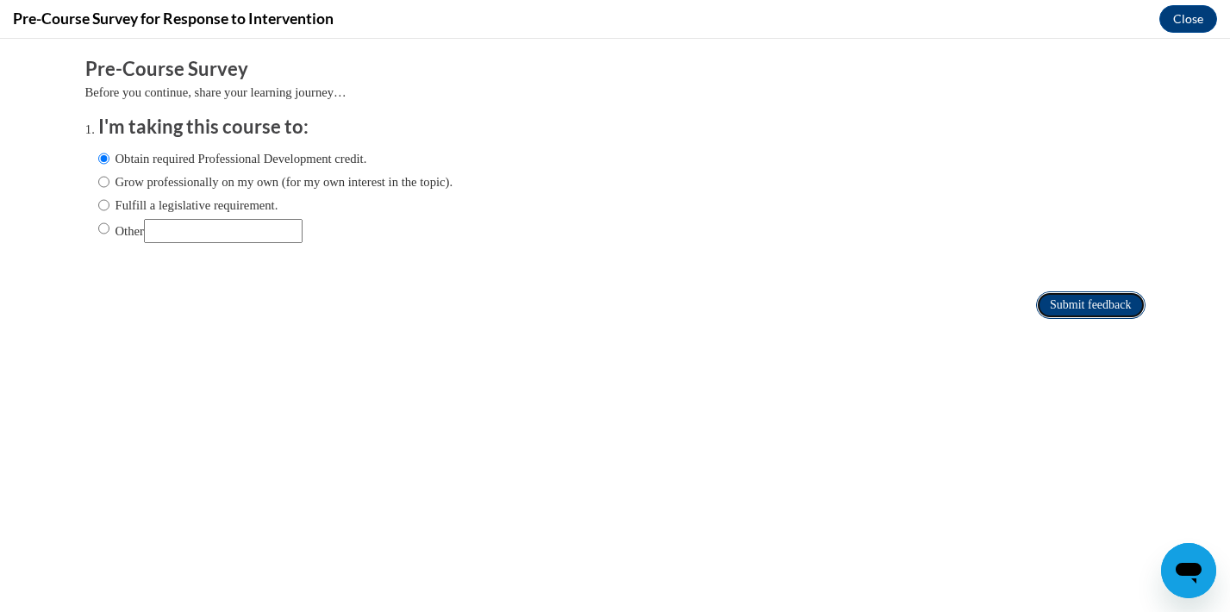
click at [1068, 306] on input "Submit feedback" at bounding box center [1090, 305] width 109 height 28
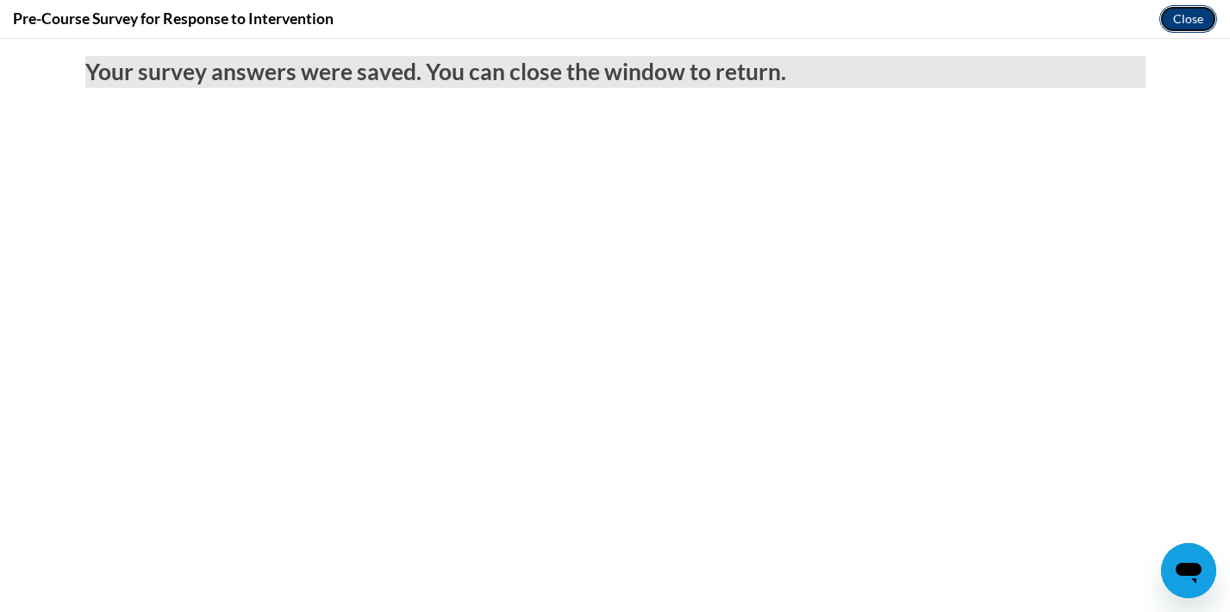
click at [1186, 22] on button "Close" at bounding box center [1188, 19] width 58 height 28
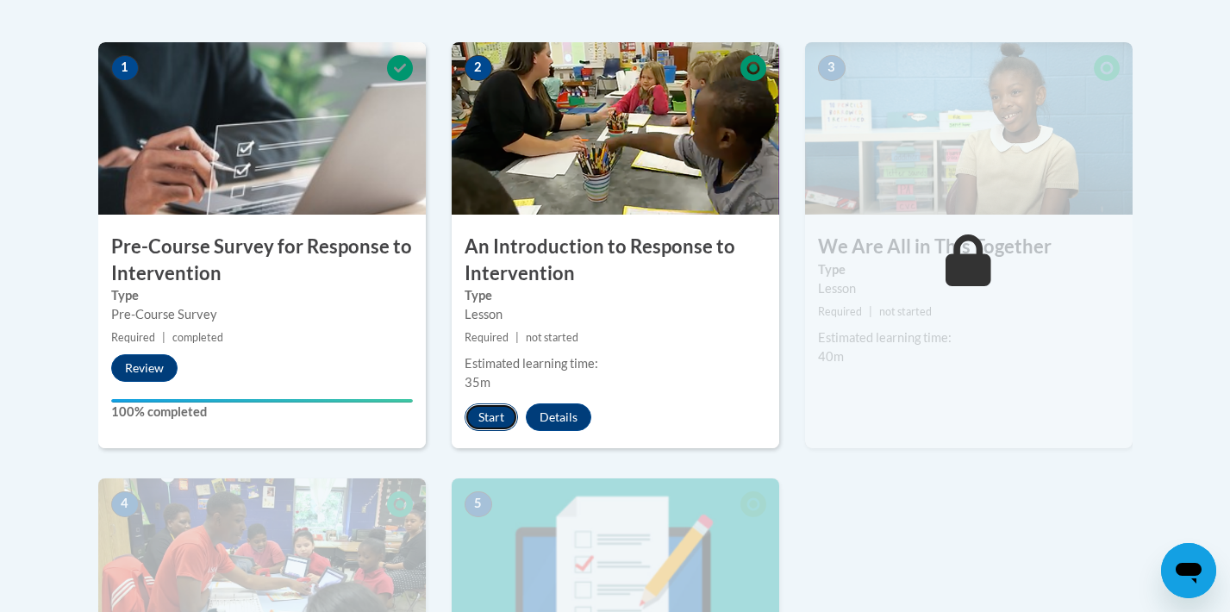
click at [495, 425] on button "Start" at bounding box center [490, 417] width 53 height 28
